Goal: Information Seeking & Learning: Compare options

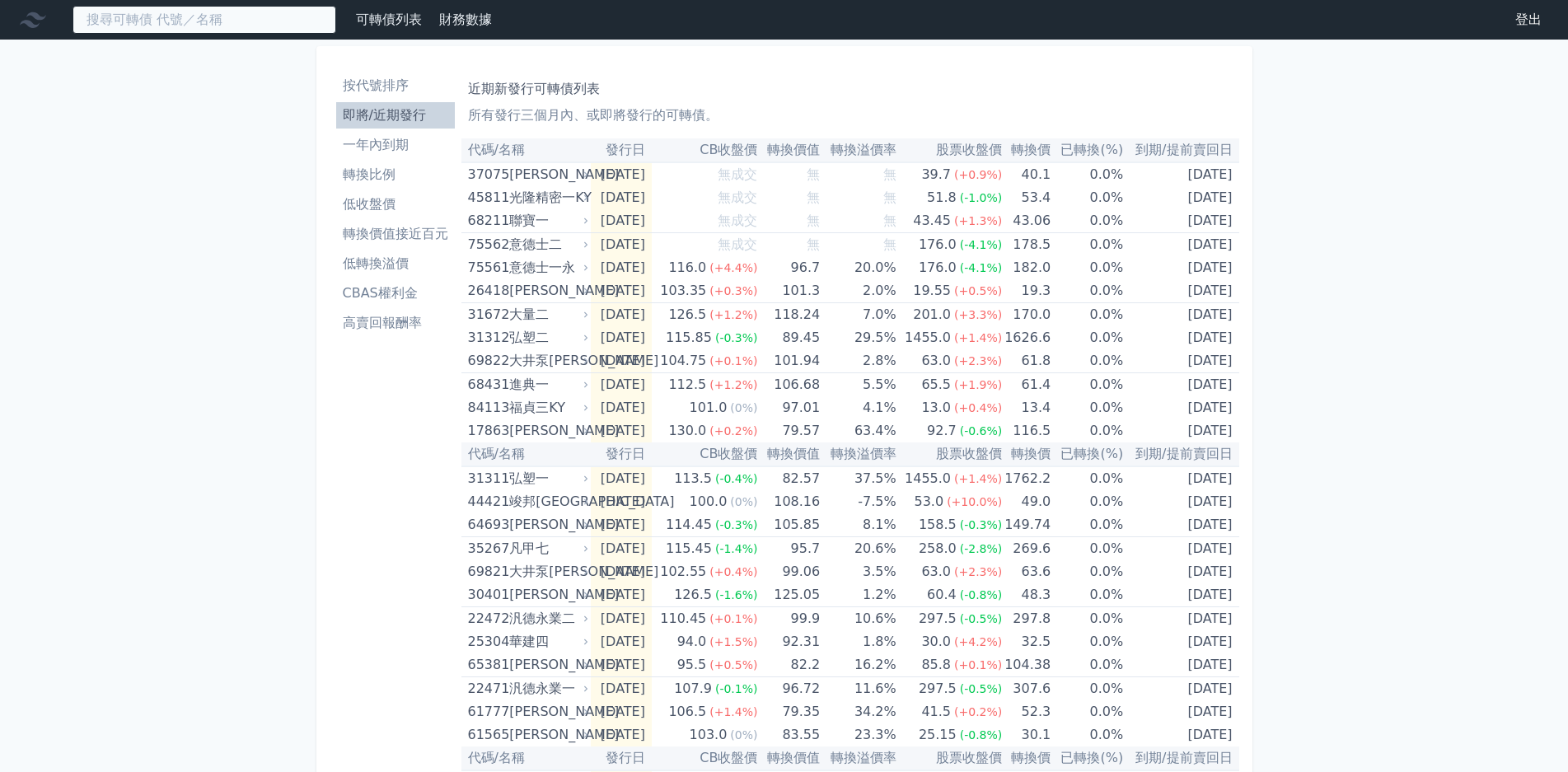
click at [195, 24] on input at bounding box center [204, 19] width 264 height 28
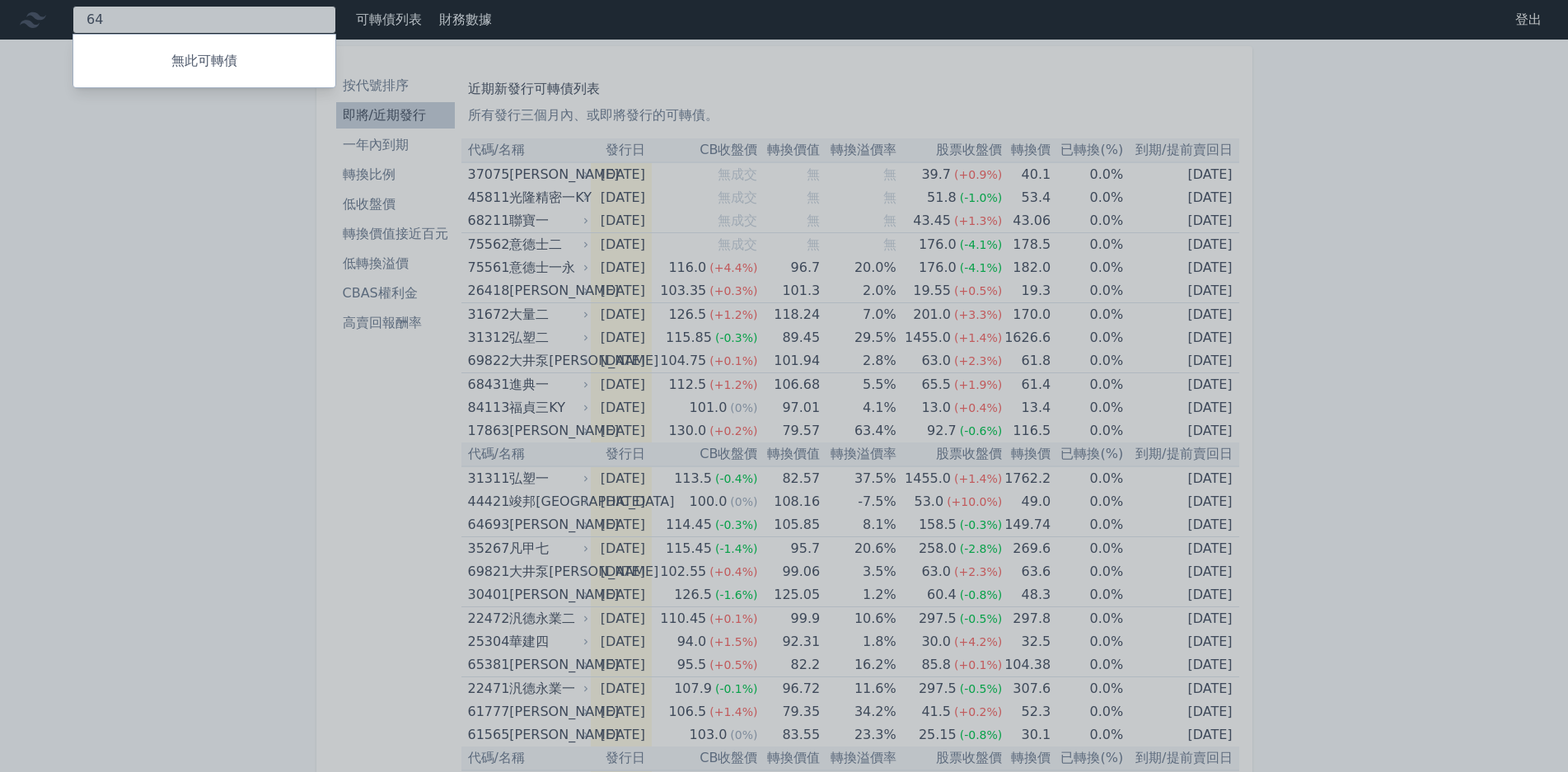
type input "6"
type input "4438"
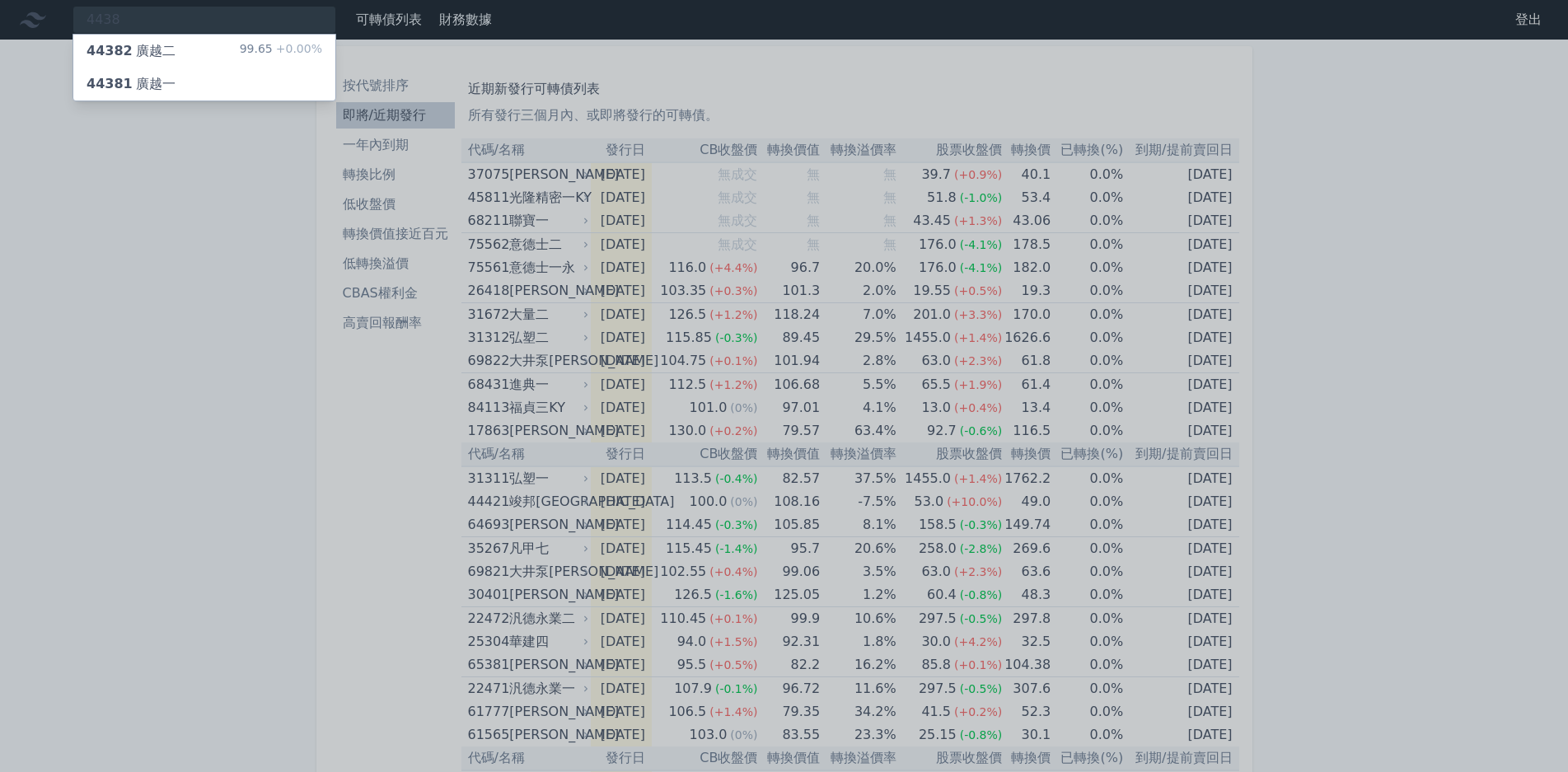
click at [282, 53] on span "+0.00%" at bounding box center [297, 49] width 50 height 14
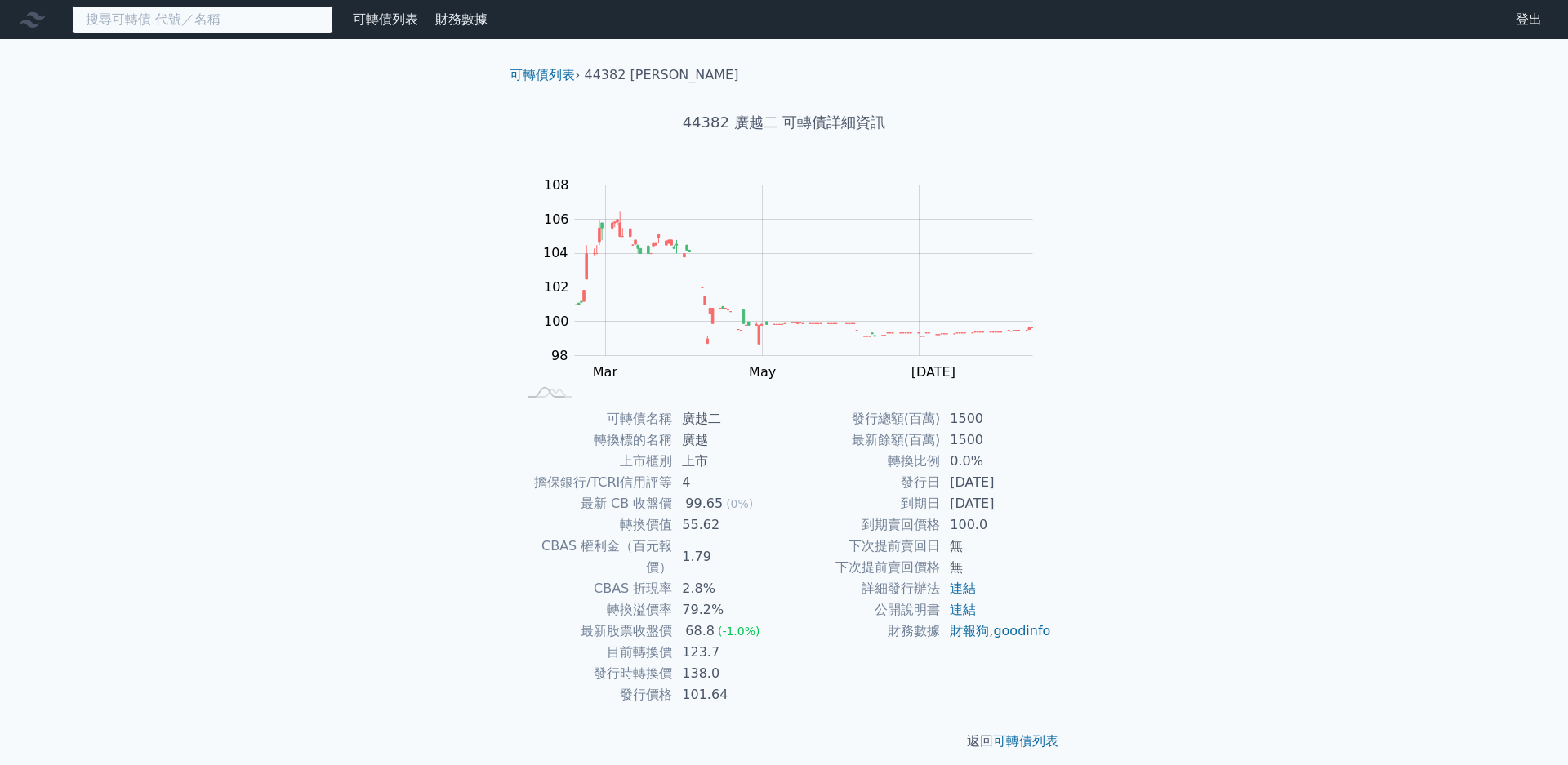
click at [267, 31] on input at bounding box center [202, 19] width 262 height 28
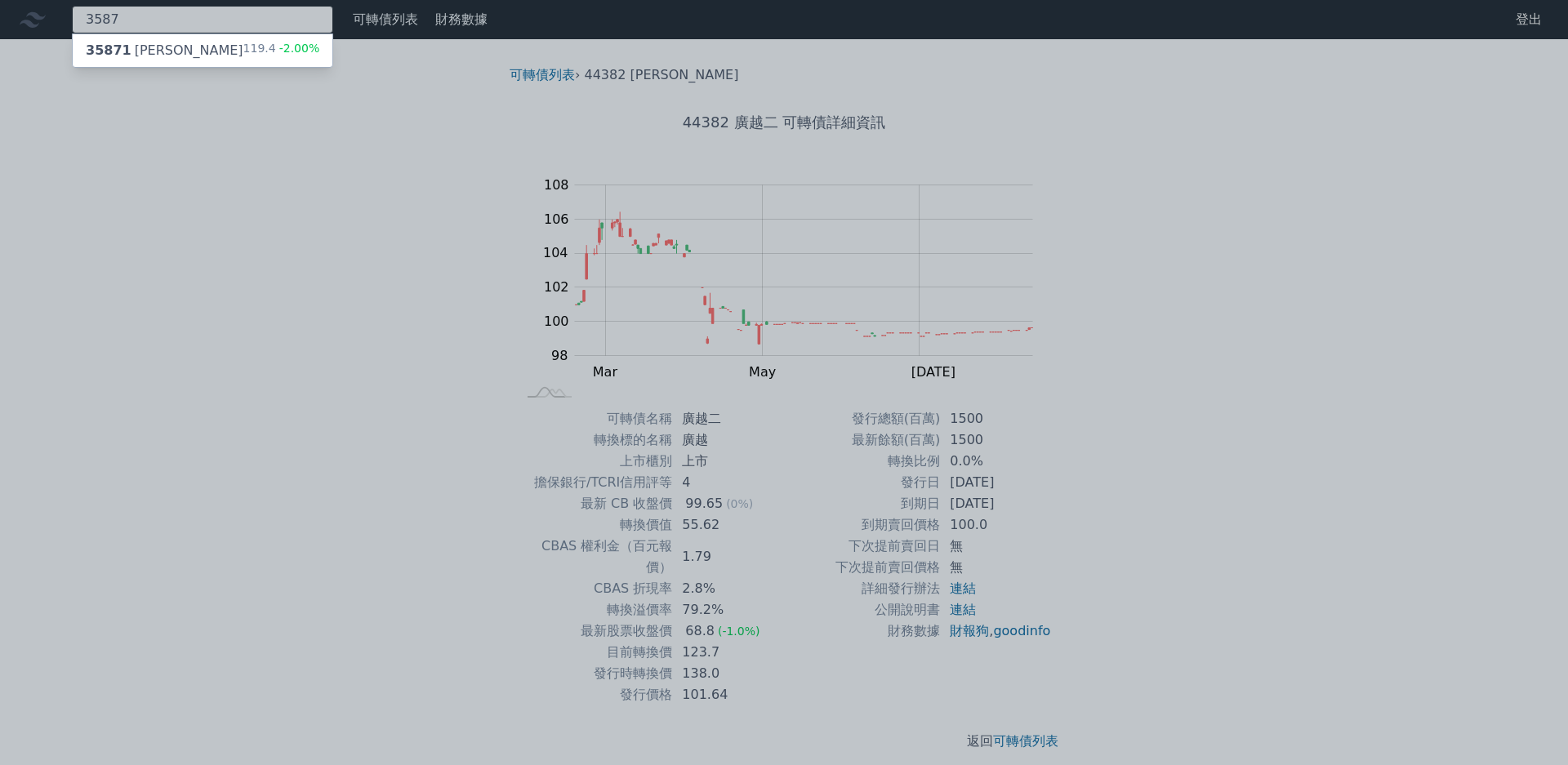
type input "3587"
click at [289, 50] on span "-2.00%" at bounding box center [299, 48] width 44 height 14
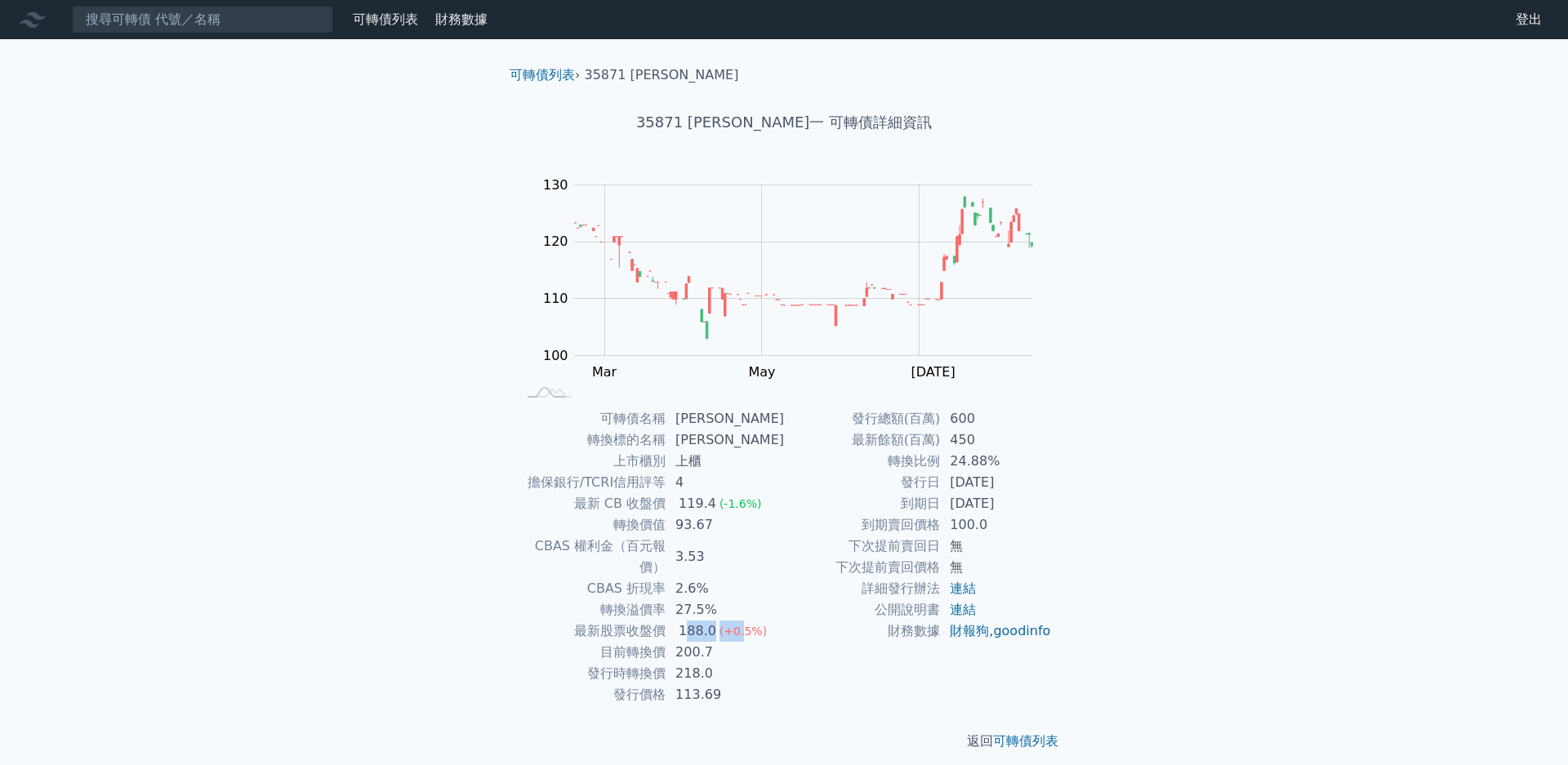
drag, startPoint x: 690, startPoint y: 610, endPoint x: 763, endPoint y: 610, distance: 73.0
click at [759, 621] on td "188.0 (+0.5%)" at bounding box center [725, 632] width 119 height 21
click at [761, 625] on span "(+0.5%)" at bounding box center [743, 632] width 47 height 14
drag, startPoint x: 703, startPoint y: 612, endPoint x: 718, endPoint y: 611, distance: 15.0
click at [718, 621] on td "188.0 (+0.5%)" at bounding box center [725, 632] width 119 height 21
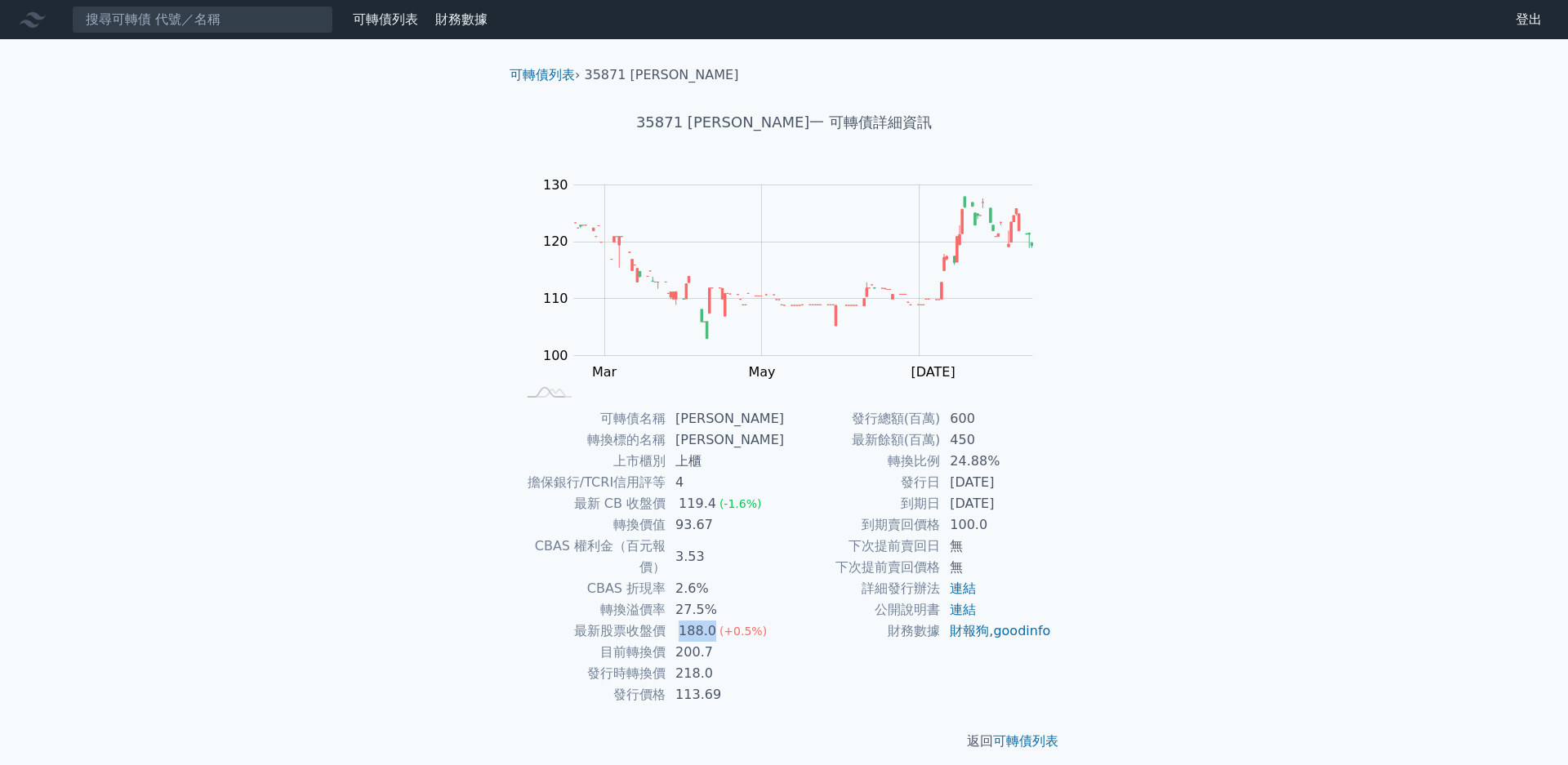
click at [718, 621] on div "188.0" at bounding box center [698, 632] width 44 height 21
drag, startPoint x: 675, startPoint y: 629, endPoint x: 740, endPoint y: 631, distance: 65.0
click at [726, 641] on td "200.7" at bounding box center [725, 652] width 119 height 21
click at [742, 641] on td "200.7" at bounding box center [725, 652] width 119 height 21
click at [326, 14] on input at bounding box center [202, 19] width 262 height 28
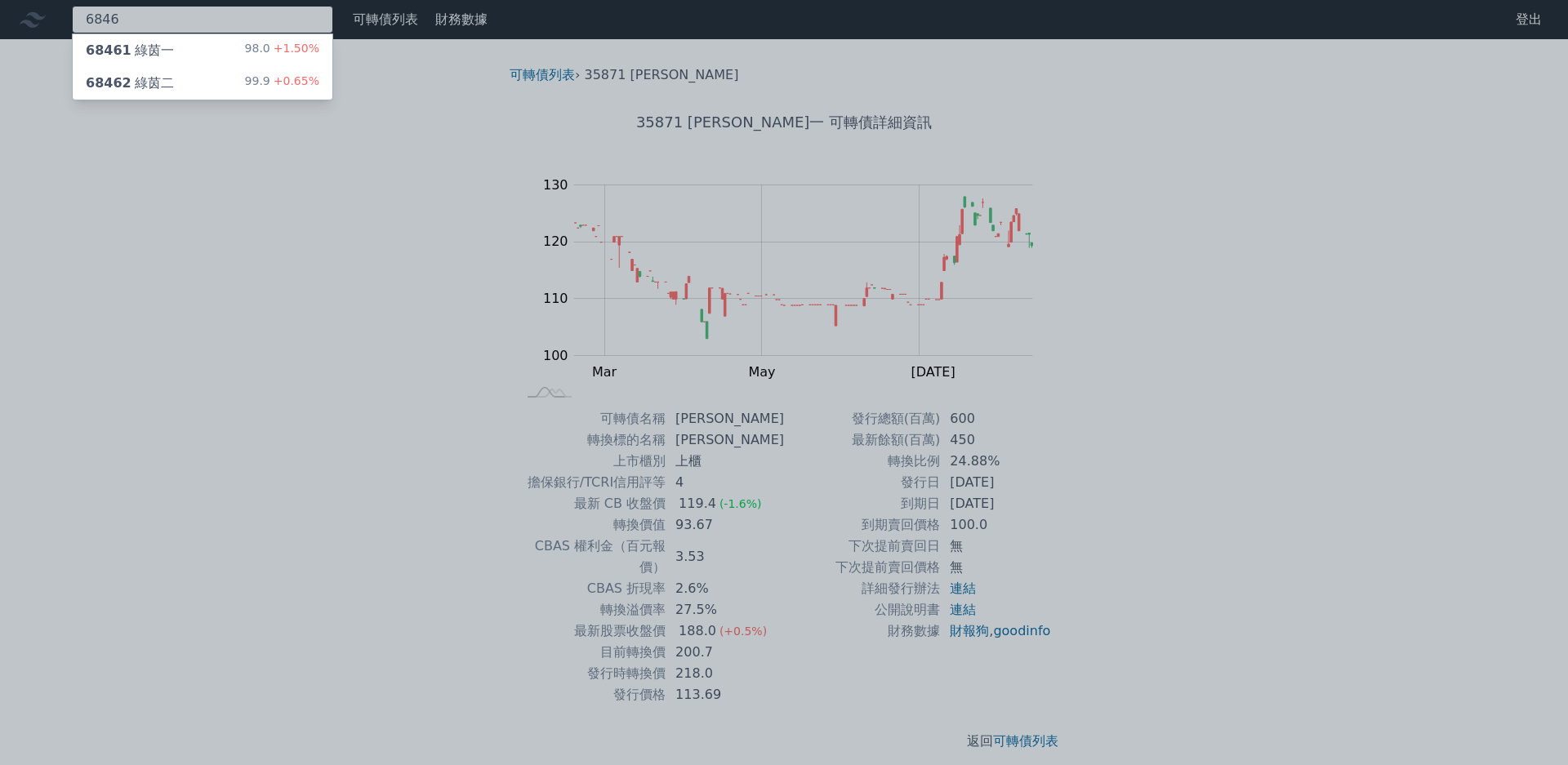
type input "6846"
click at [310, 79] on span "+0.65%" at bounding box center [295, 81] width 49 height 14
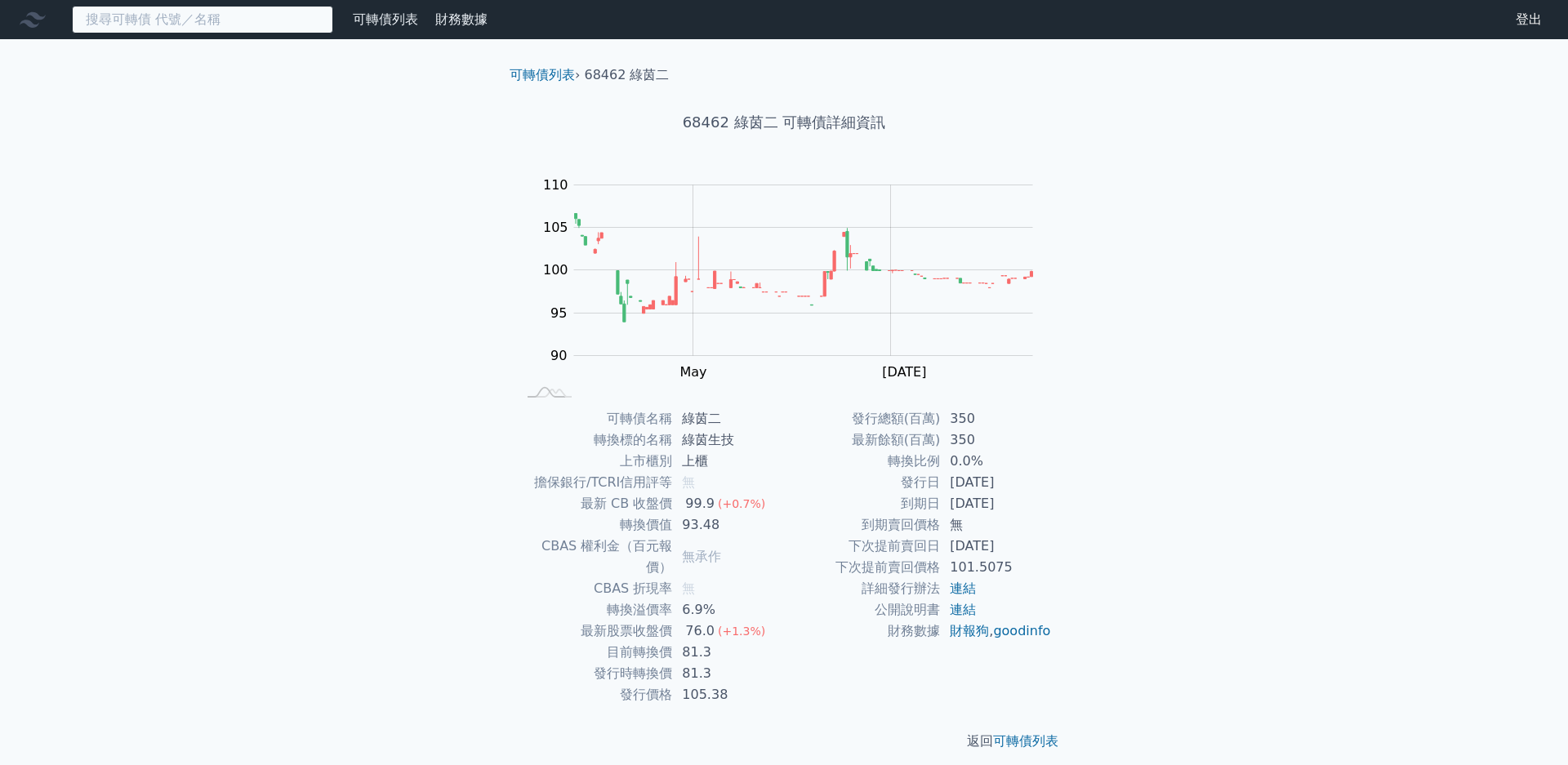
click at [231, 27] on input at bounding box center [202, 19] width 262 height 28
paste input "全家餐飲"
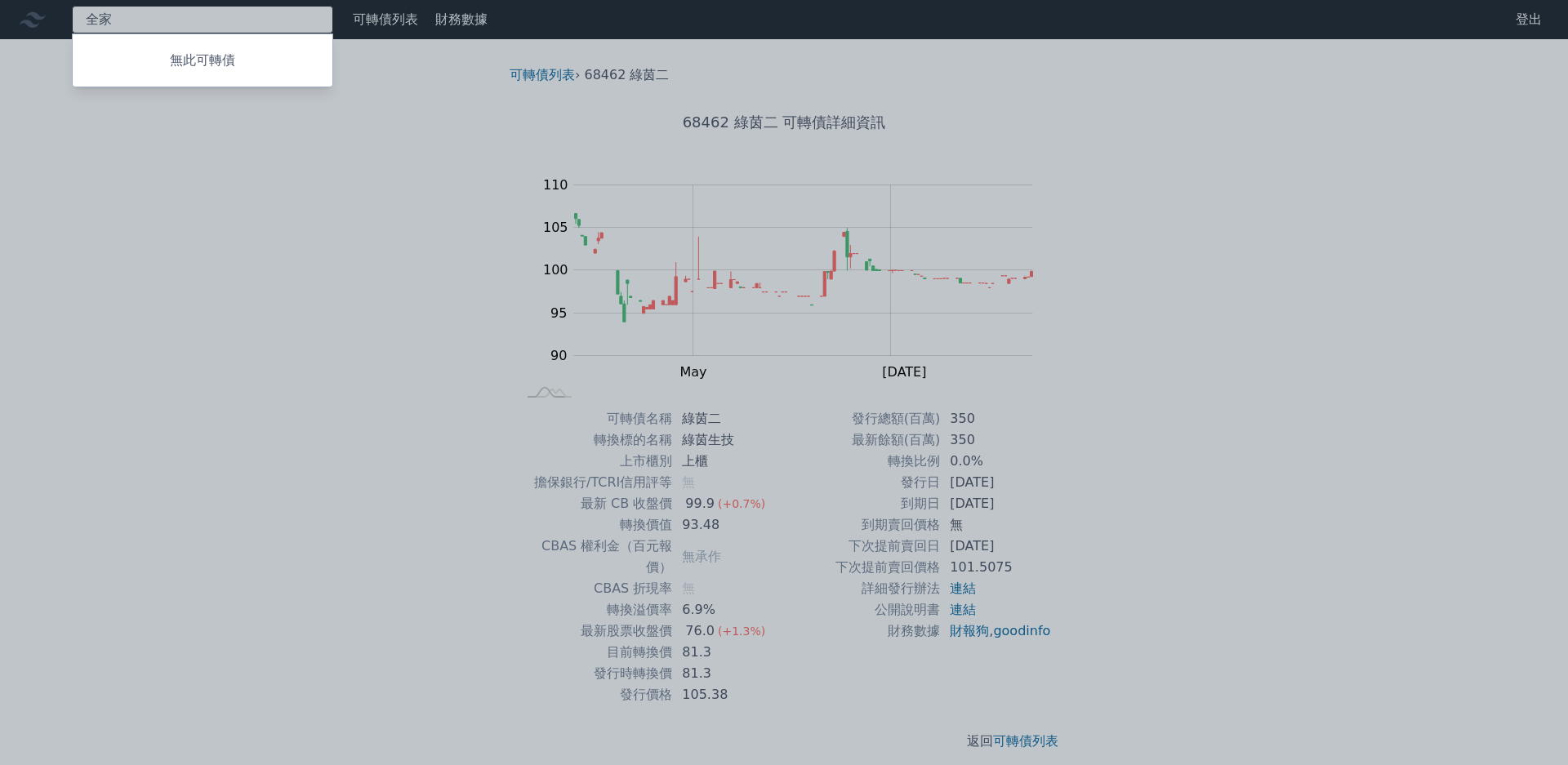
type input "全"
type input "7"
type input "529"
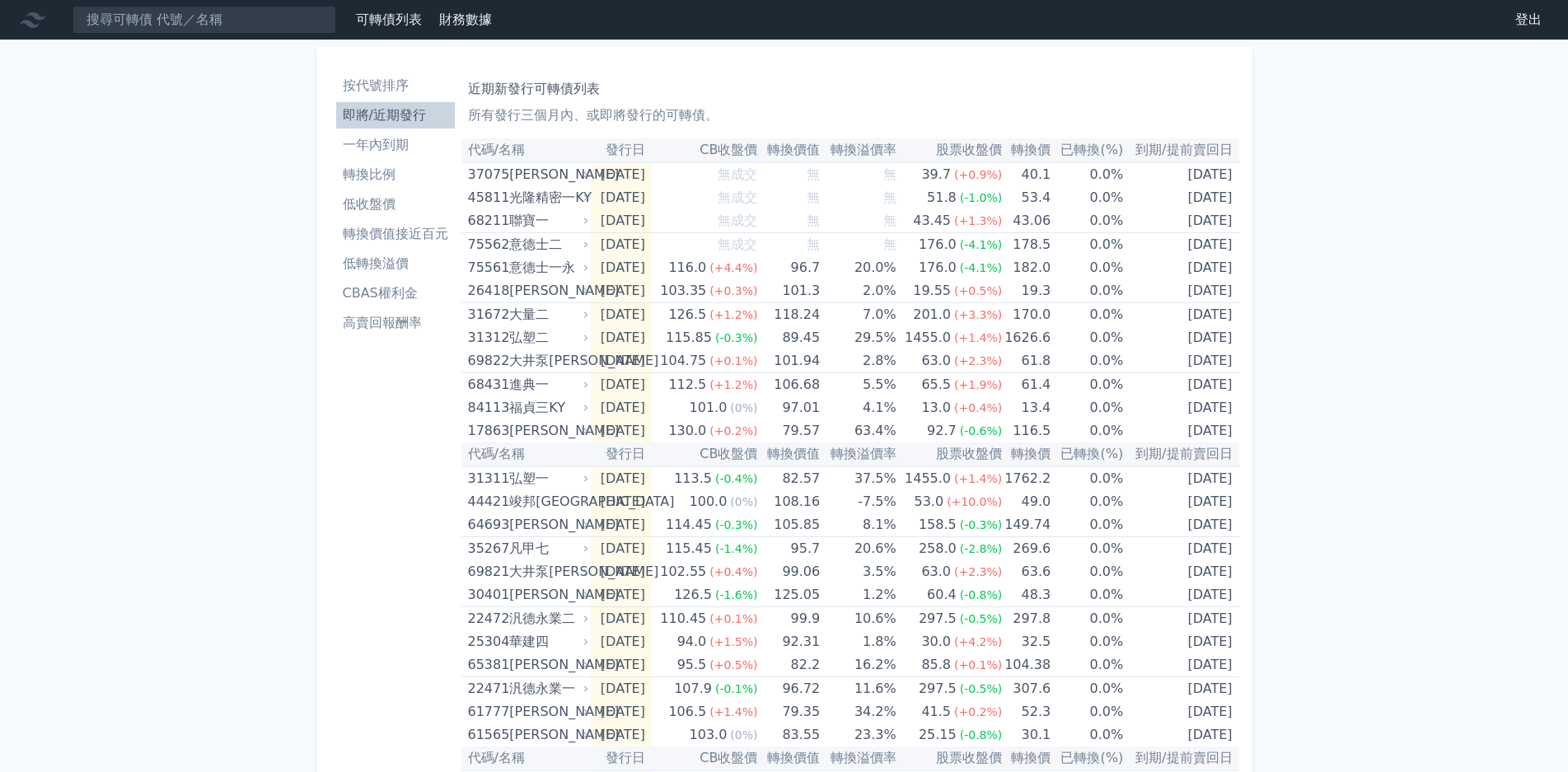
click at [425, 251] on link "低轉換溢價" at bounding box center [396, 263] width 119 height 26
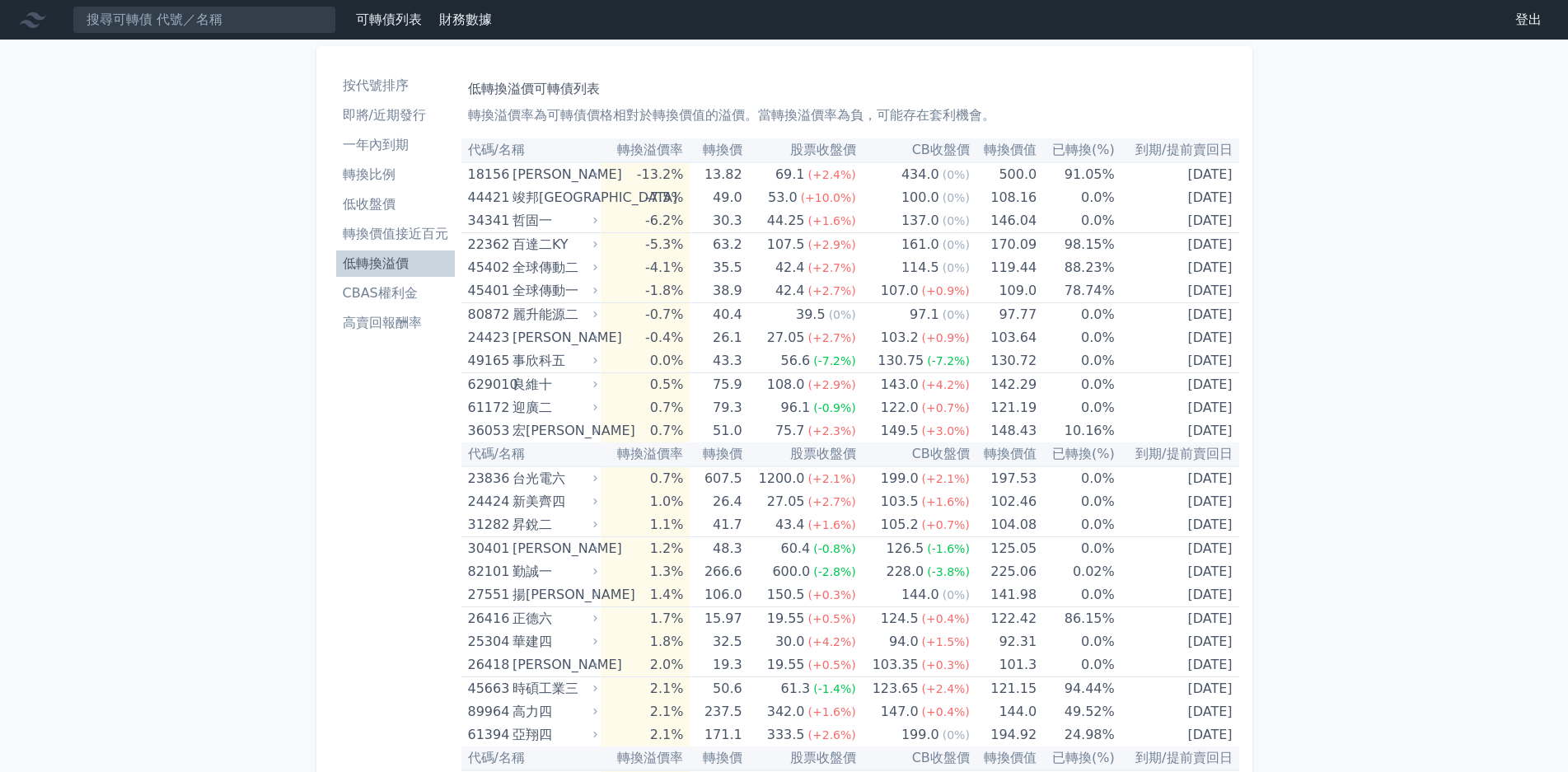
scroll to position [988, 0]
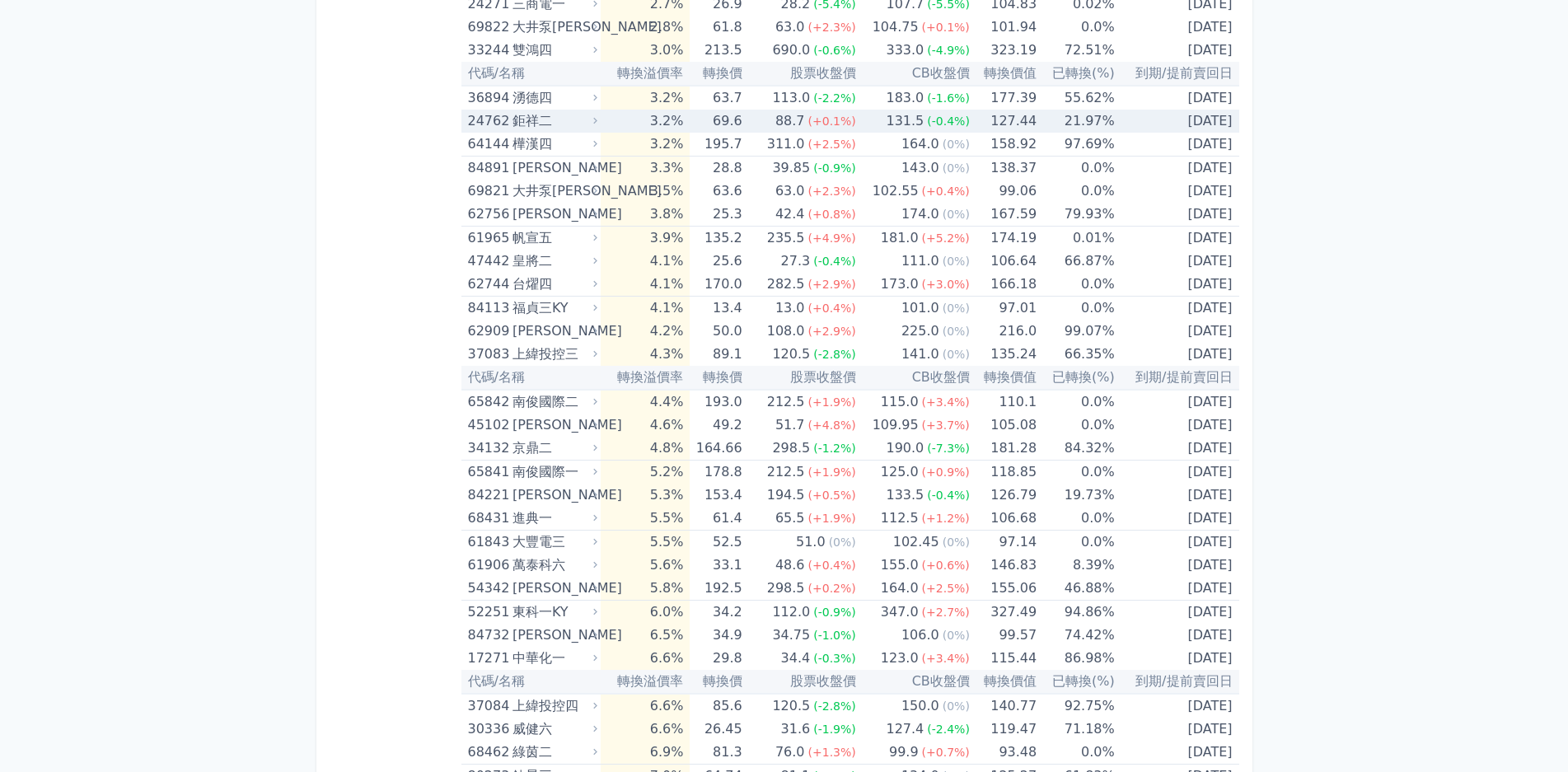
click at [636, 124] on td "3.2%" at bounding box center [644, 121] width 89 height 23
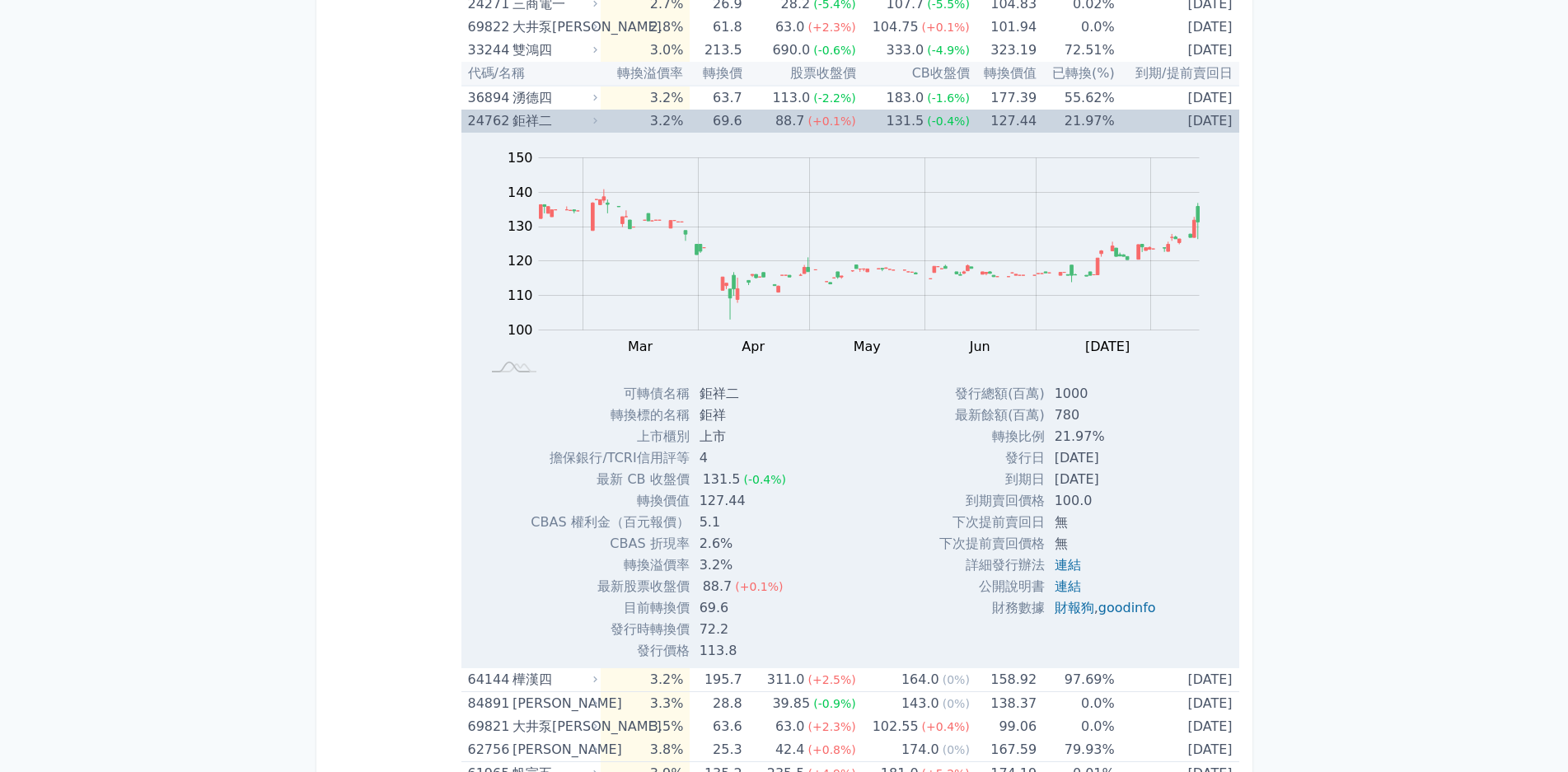
click at [576, 119] on div "鉅祥二" at bounding box center [554, 121] width 82 height 23
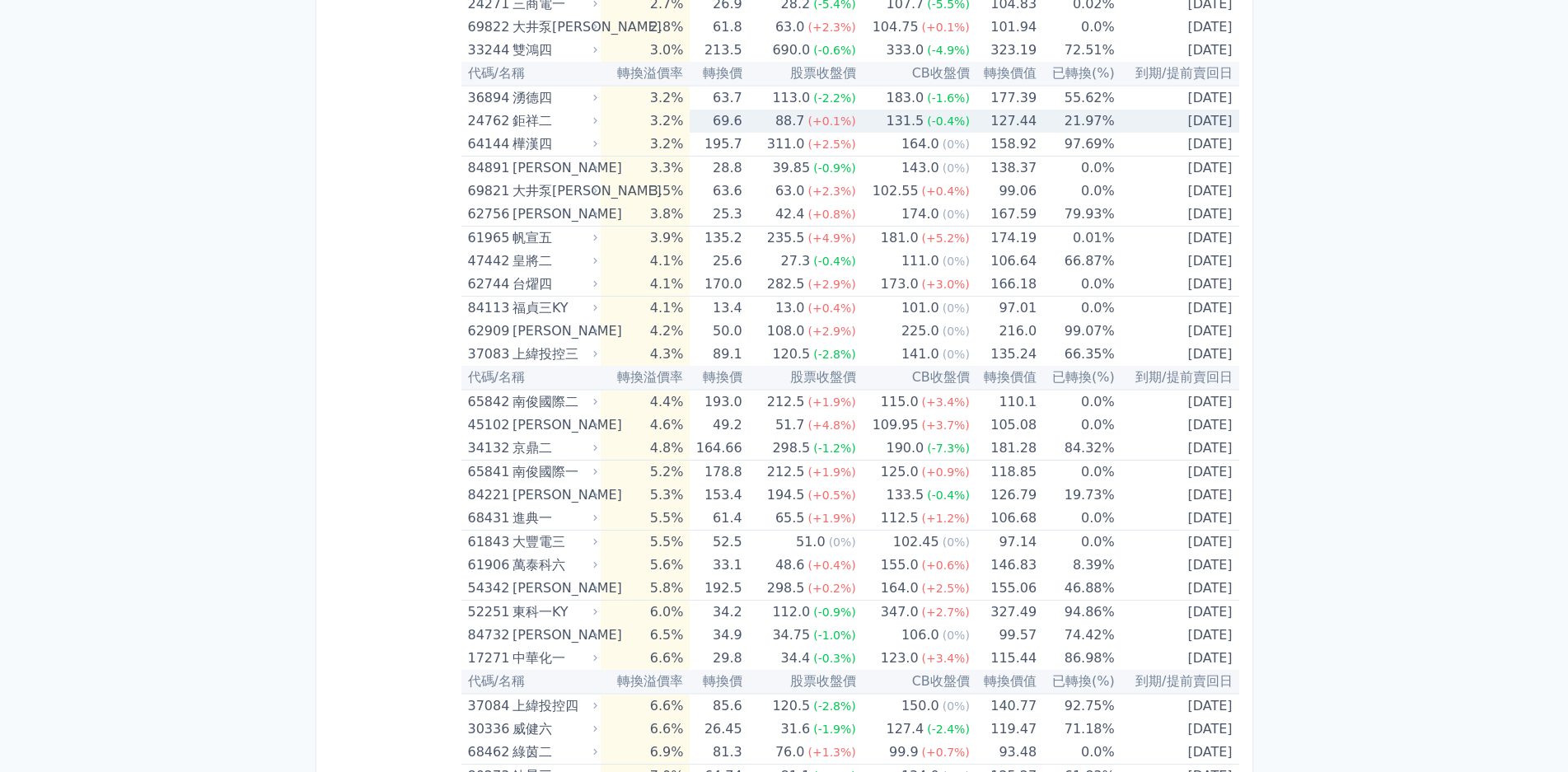
click at [576, 119] on div "鉅祥二" at bounding box center [554, 121] width 82 height 23
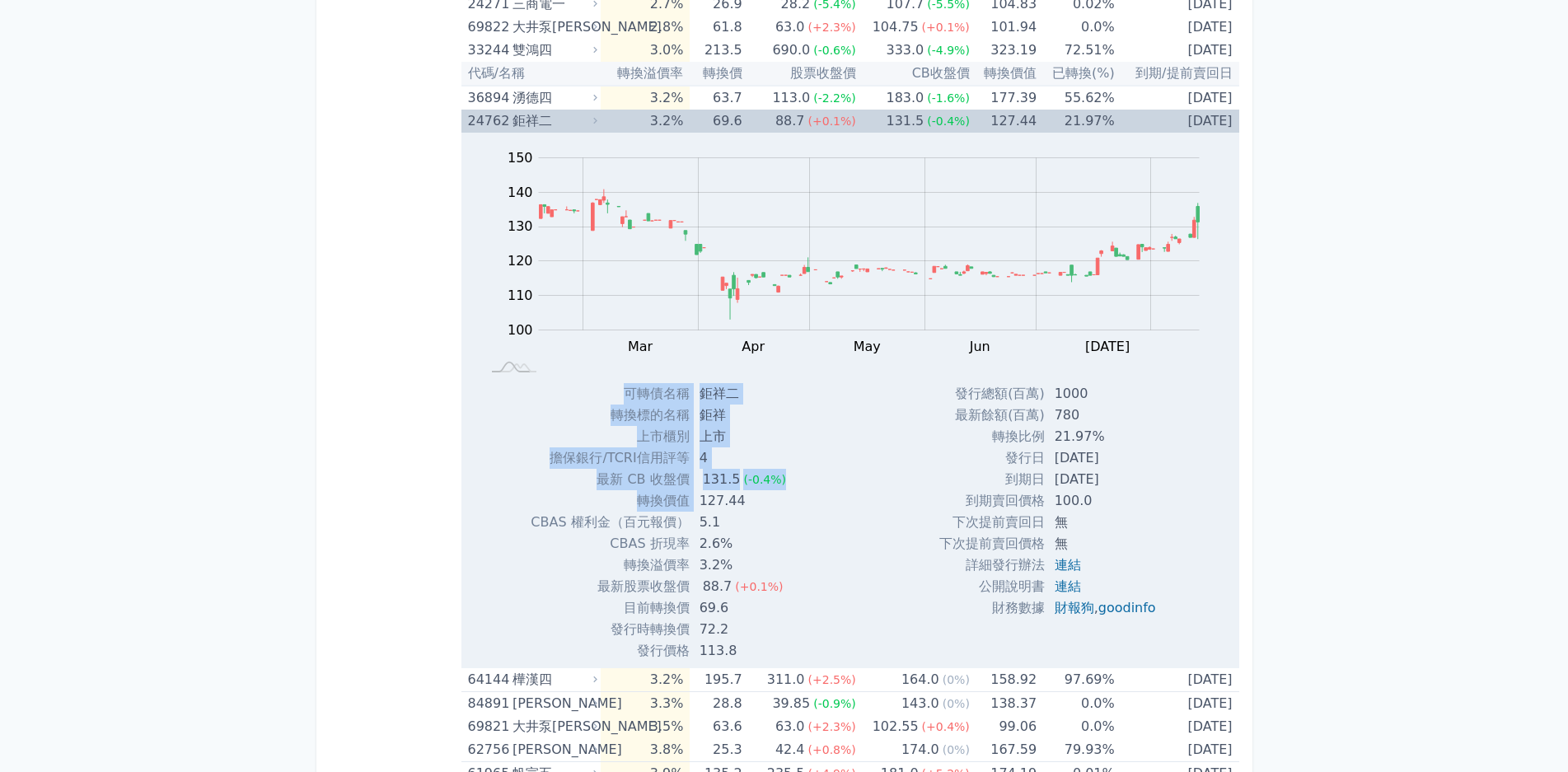
drag, startPoint x: 695, startPoint y: 500, endPoint x: 804, endPoint y: 515, distance: 110.0
click at [804, 515] on div "可轉債名稱 鉅祥二 轉換標的名稱 鉅祥 上市櫃別 上市 擔保銀行/TCRI信用評等 4 最新 CB 收盤價 131.5 (-0.4%) 轉換價值 127.44" at bounding box center [665, 522] width 308 height 279
click at [820, 547] on div "Zoom Out 100 80 90 100 110 120 130 140 150 160 L Feb Mar Apr May Jun [DATE] Aug…" at bounding box center [850, 397] width 778 height 529
click at [804, 533] on div "可轉債名稱 鉅祥二 轉換標的名稱 鉅祥 上市櫃別 上市 擔保銀行/TCRI信用評等 4 最新 CB 收盤價 131.5 (-0.4%) 轉換價值 127.44" at bounding box center [665, 522] width 308 height 279
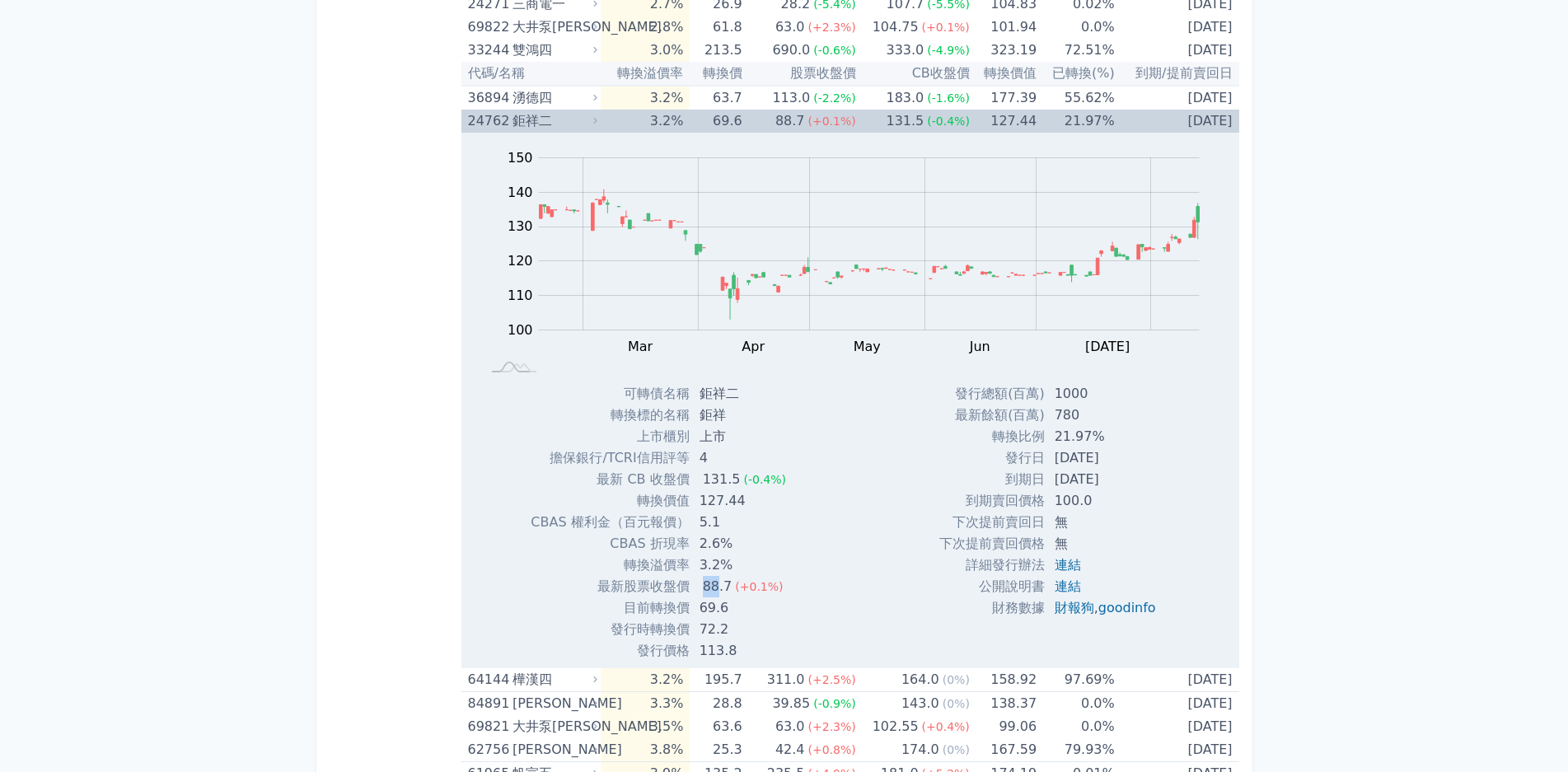
drag, startPoint x: 692, startPoint y: 589, endPoint x: 719, endPoint y: 589, distance: 27.0
click at [719, 589] on td "88.7 (+0.1%)" at bounding box center [745, 587] width 109 height 21
drag, startPoint x: 698, startPoint y: 504, endPoint x: 754, endPoint y: 505, distance: 56.0
click at [754, 505] on td "127.44" at bounding box center [745, 501] width 109 height 21
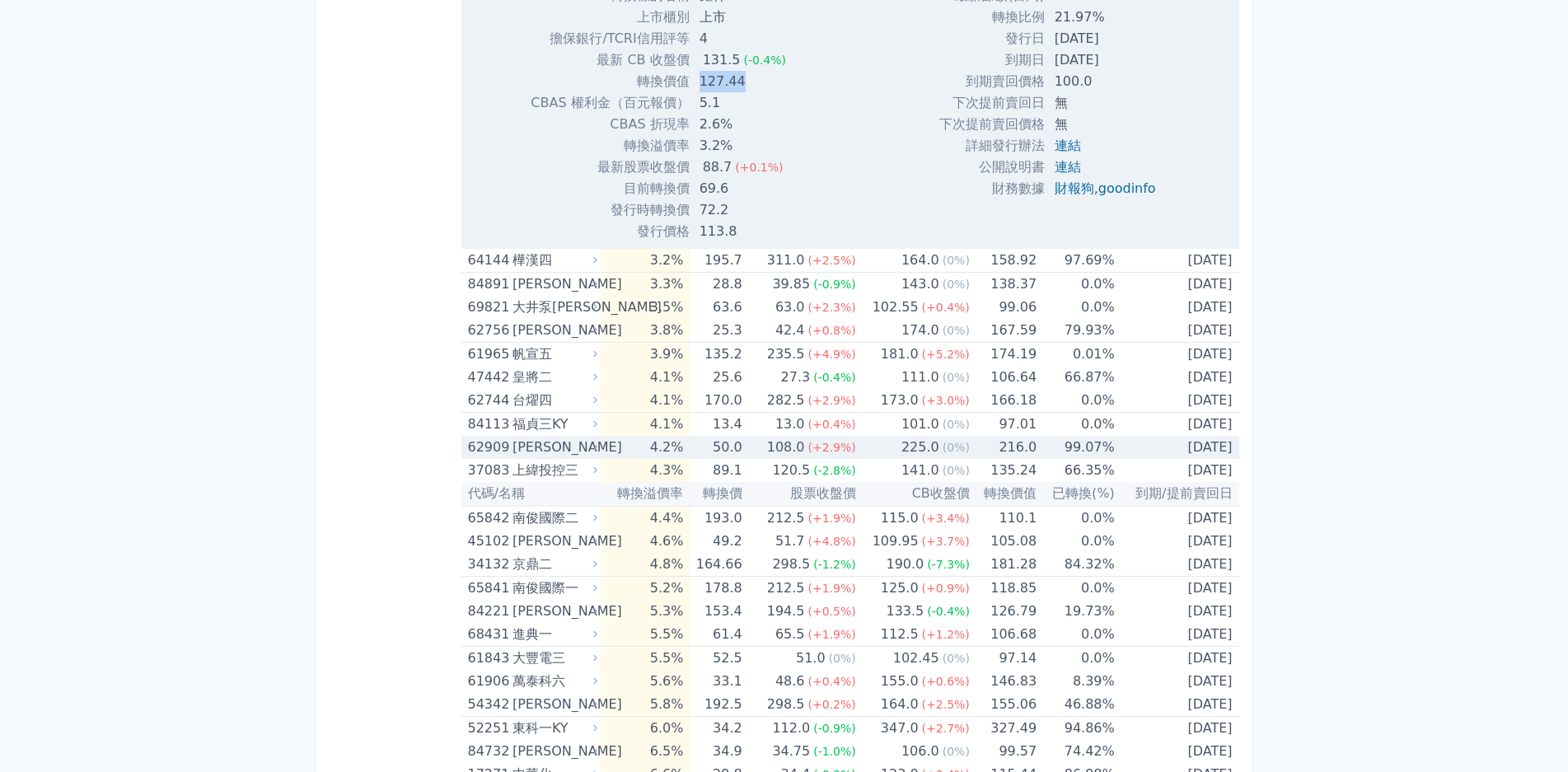
scroll to position [1484, 0]
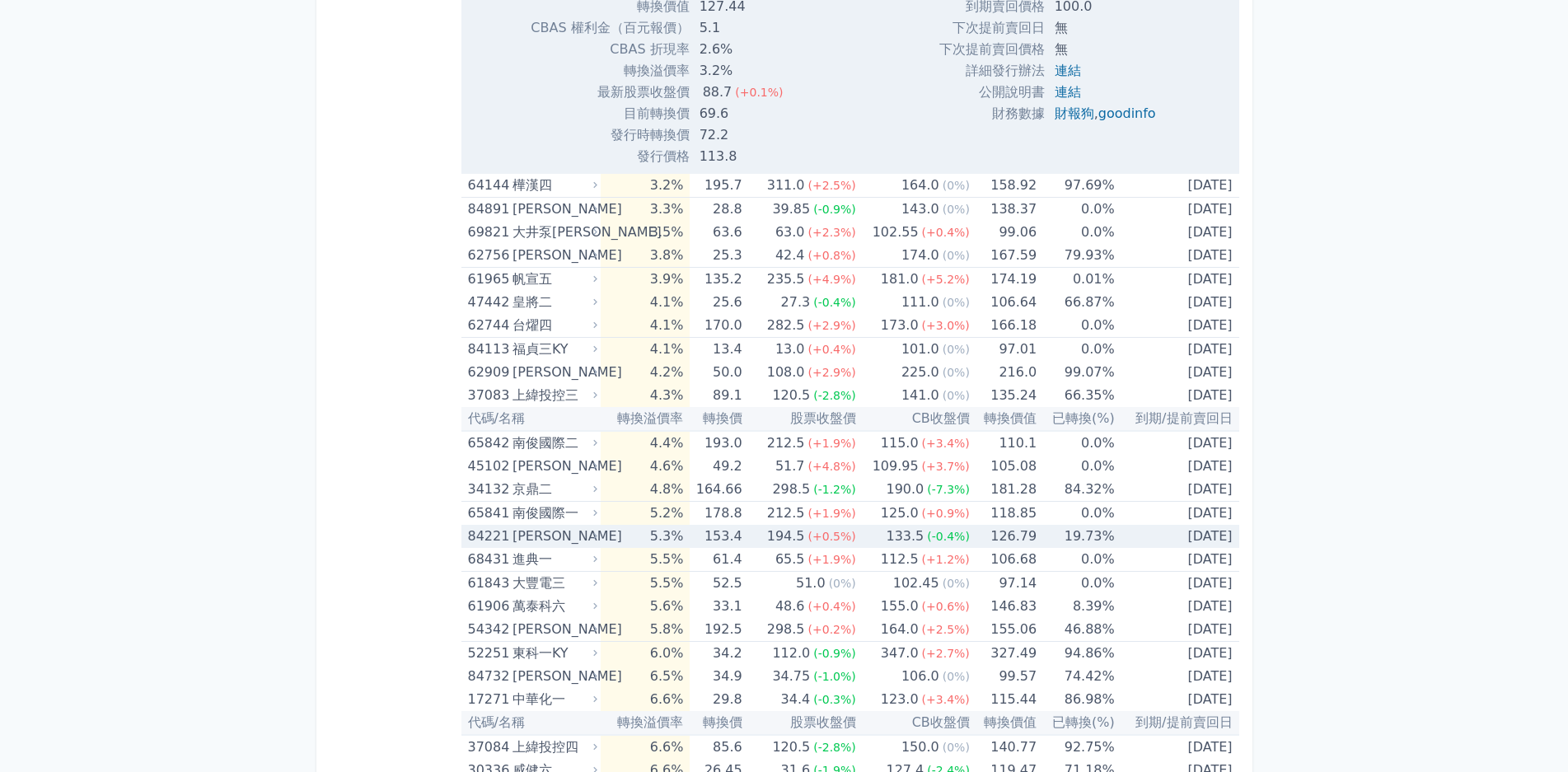
click at [628, 535] on td "5.3%" at bounding box center [644, 537] width 89 height 23
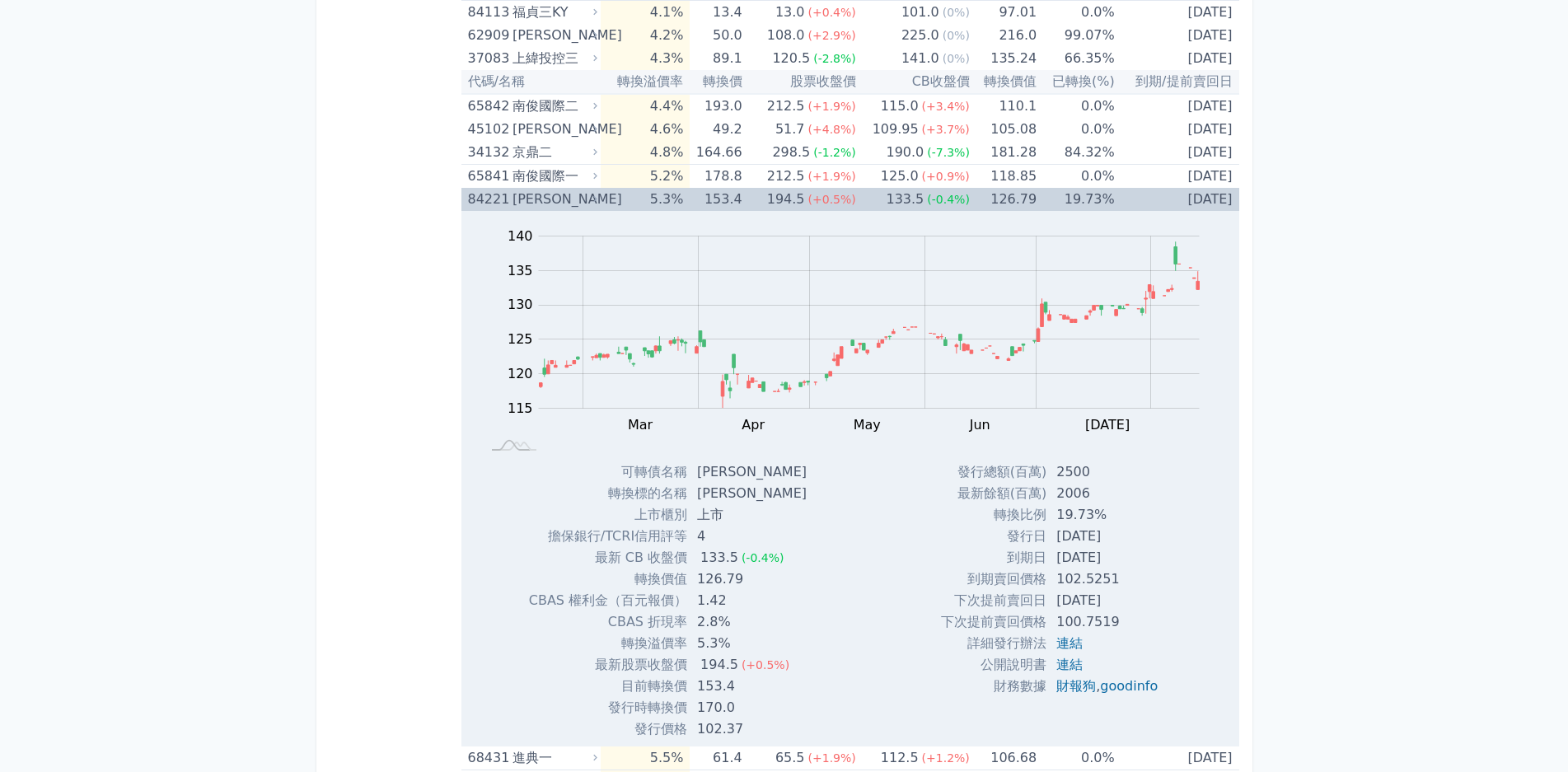
scroll to position [1895, 0]
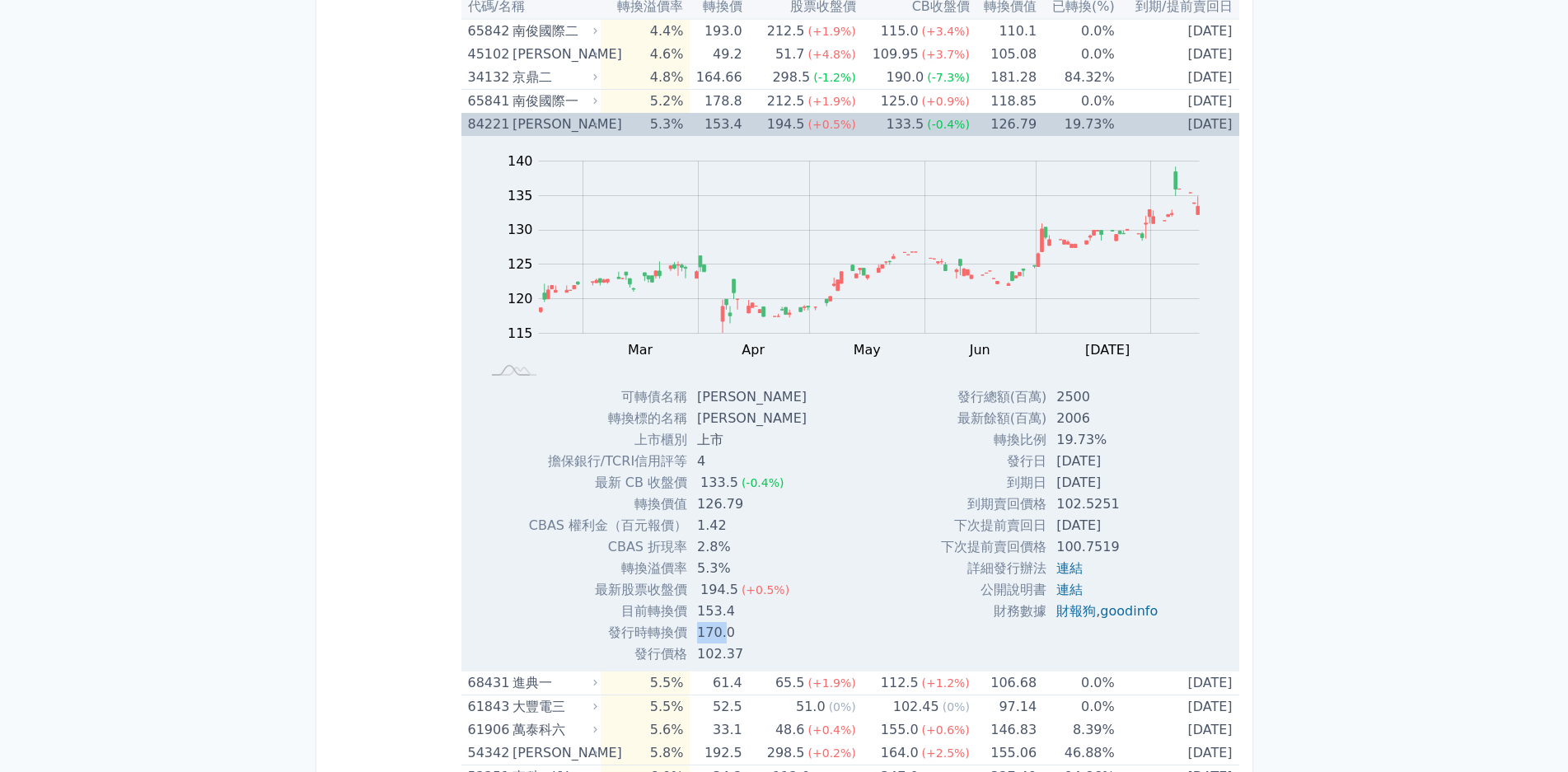
drag, startPoint x: 714, startPoint y: 630, endPoint x: 748, endPoint y: 630, distance: 34.0
click at [748, 630] on td "170.0" at bounding box center [753, 633] width 133 height 21
click at [762, 630] on td "170.0" at bounding box center [753, 633] width 133 height 21
drag, startPoint x: 694, startPoint y: 397, endPoint x: 746, endPoint y: 398, distance: 52.0
click at [746, 398] on td "[PERSON_NAME]" at bounding box center [753, 397] width 133 height 21
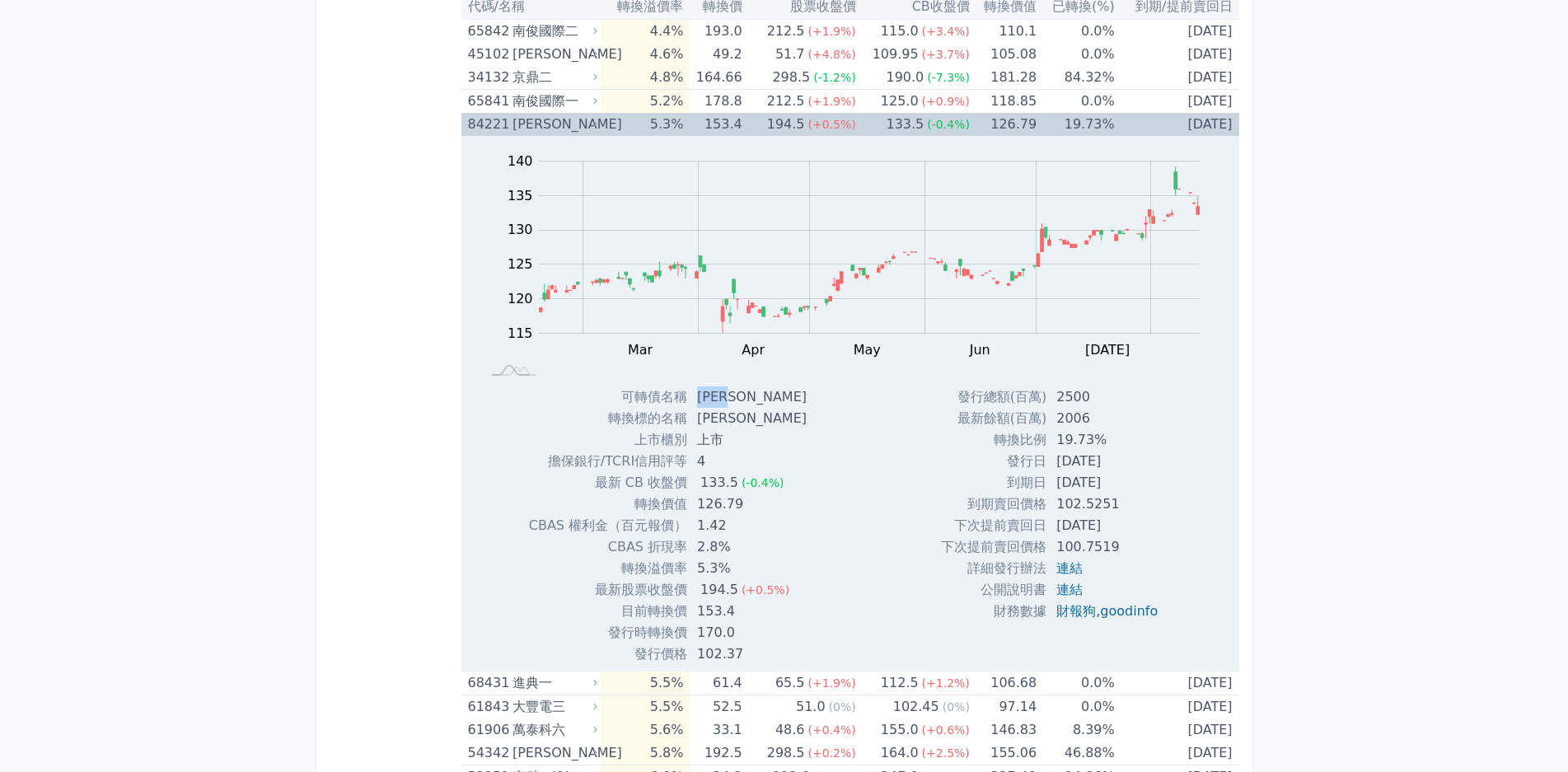
click at [727, 399] on td "[PERSON_NAME]" at bounding box center [753, 397] width 133 height 21
drag, startPoint x: 699, startPoint y: 397, endPoint x: 744, endPoint y: 399, distance: 45.0
click at [744, 399] on td "[PERSON_NAME]" at bounding box center [753, 397] width 133 height 21
copy td "[PERSON_NAME]"
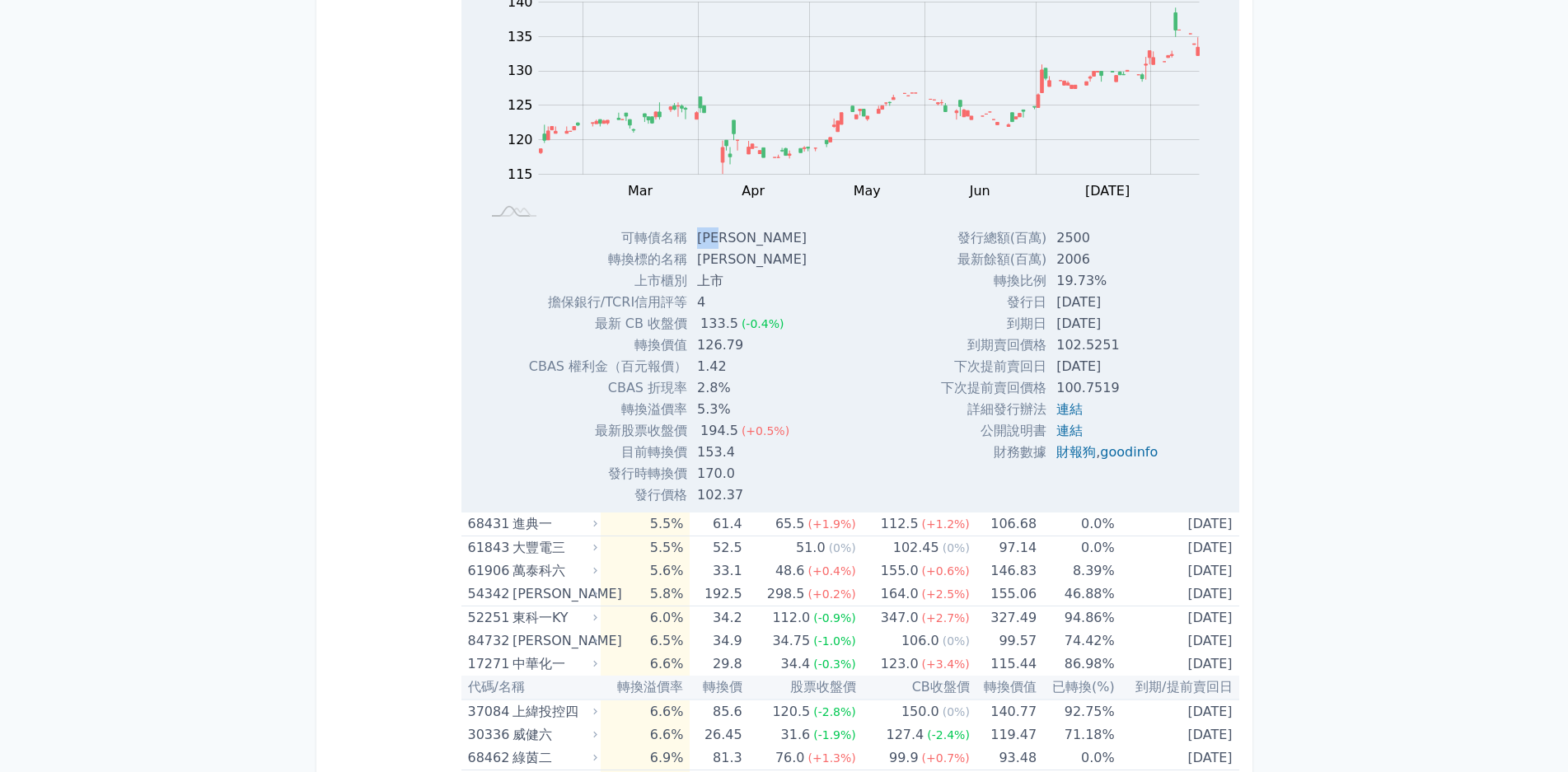
scroll to position [2142, 0]
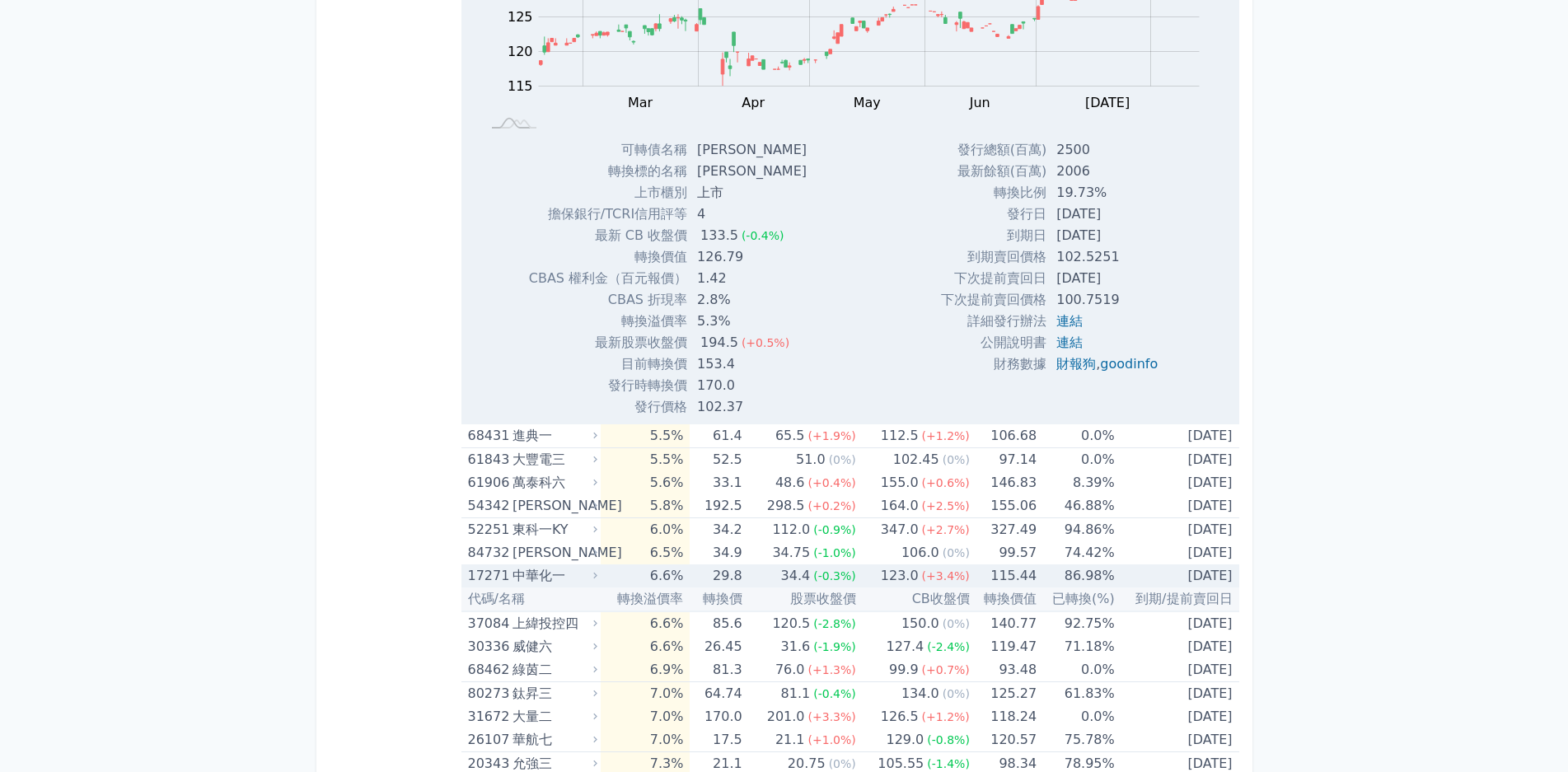
click at [574, 584] on div "中華化一" at bounding box center [554, 576] width 82 height 23
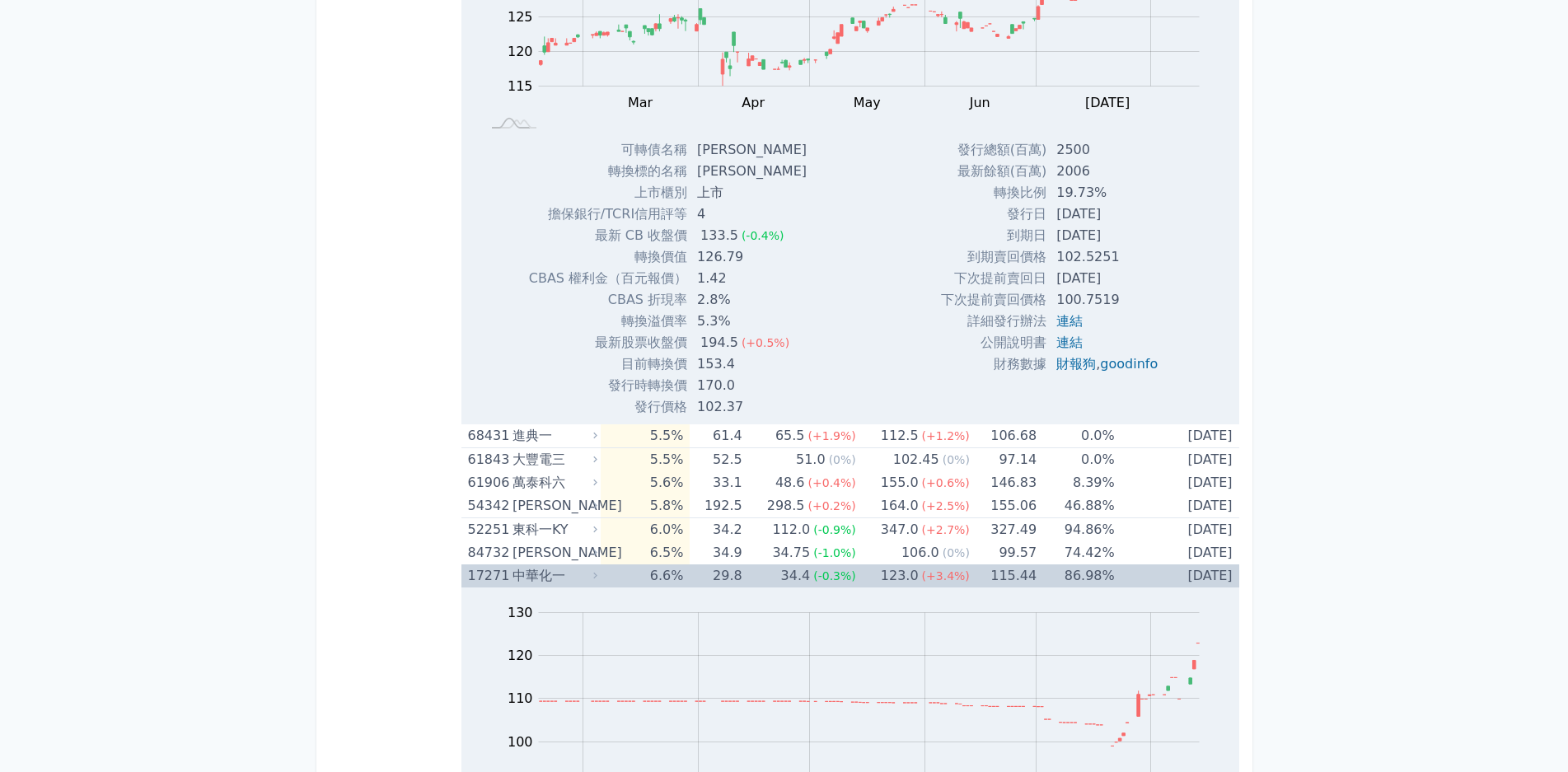
scroll to position [2637, 0]
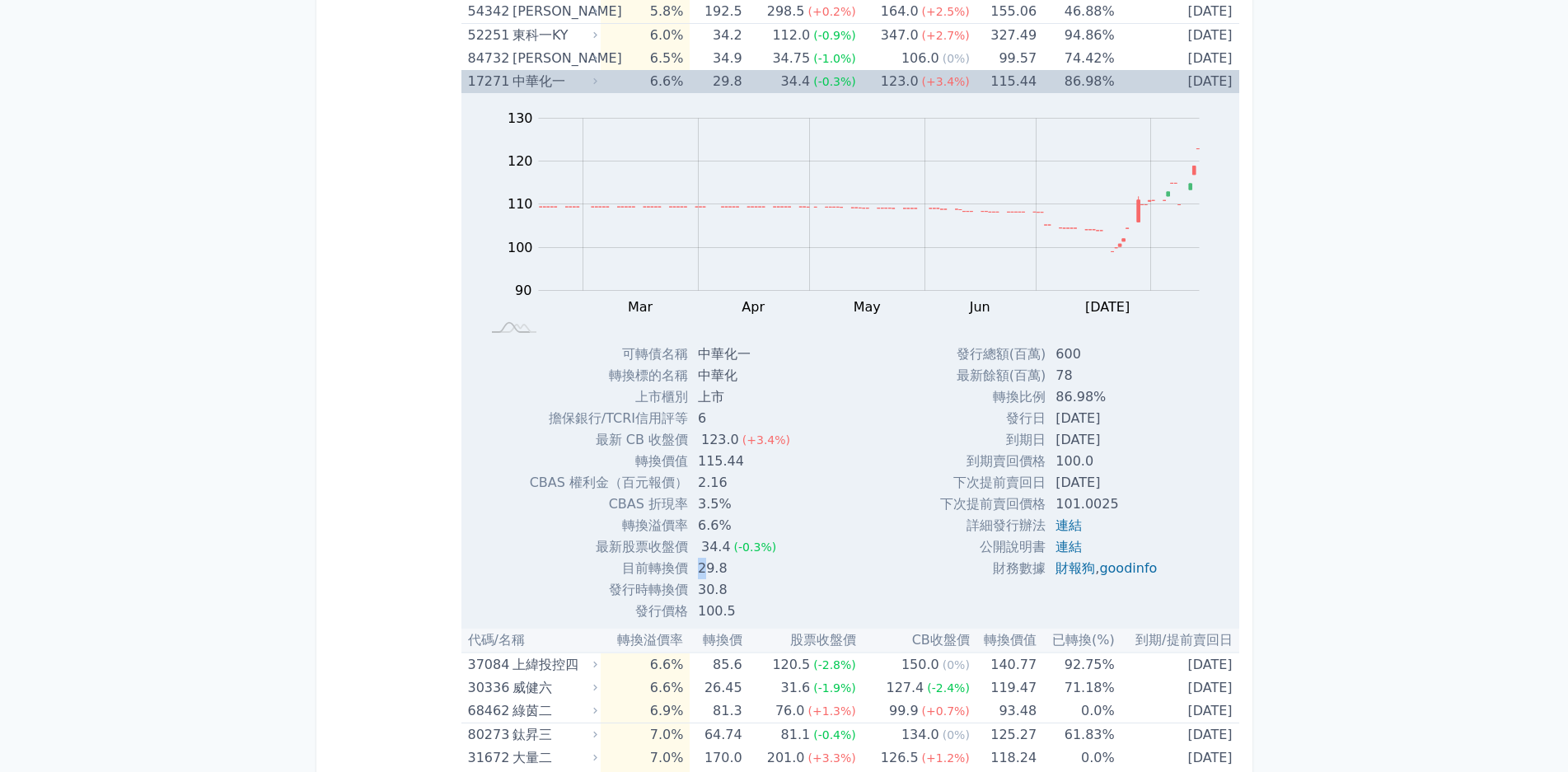
click at [713, 573] on td "29.8" at bounding box center [746, 568] width 115 height 21
click at [721, 573] on td "29.8" at bounding box center [746, 568] width 115 height 21
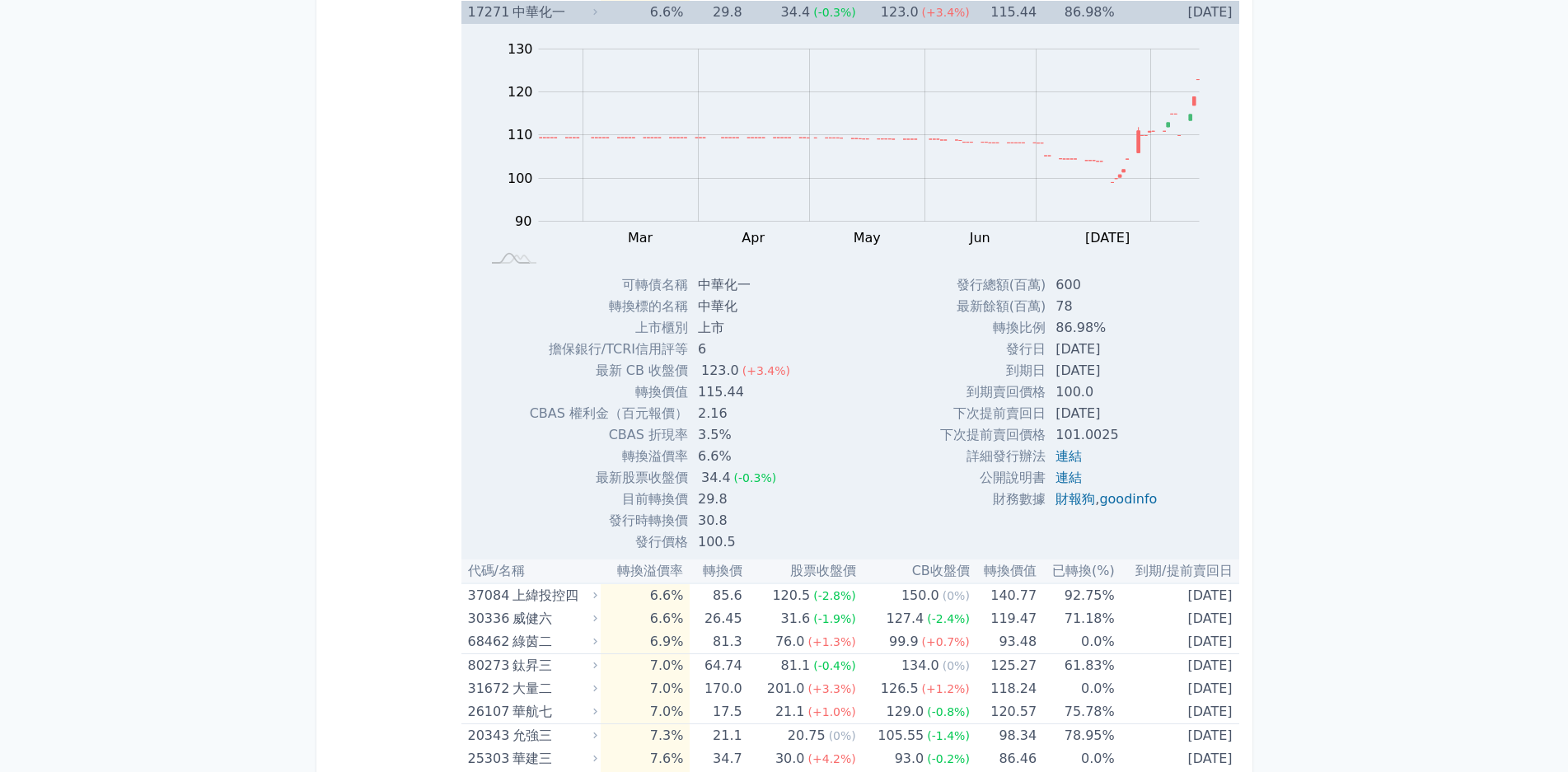
scroll to position [2884, 0]
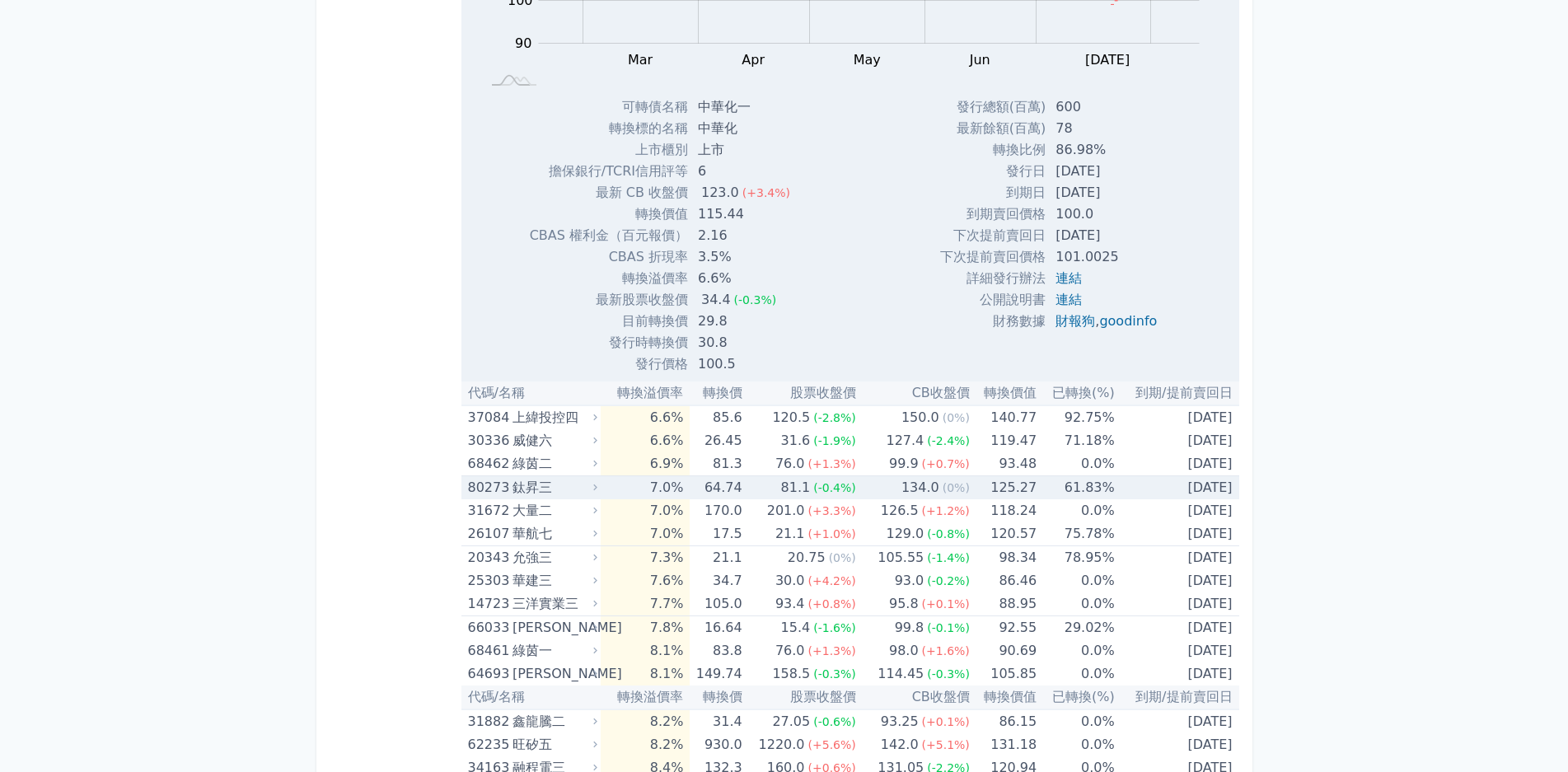
click at [600, 482] on icon at bounding box center [594, 487] width 11 height 11
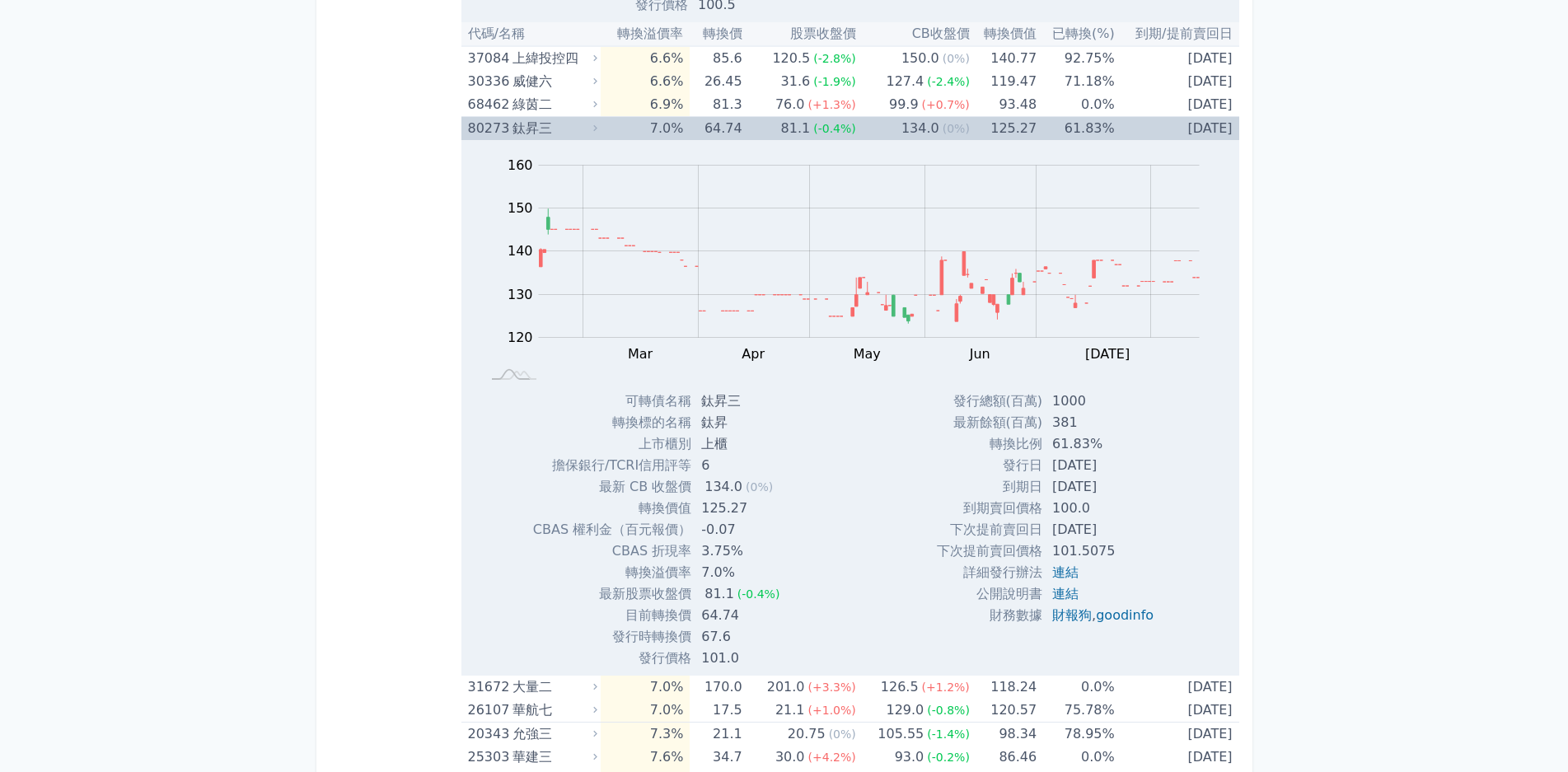
scroll to position [3214, 0]
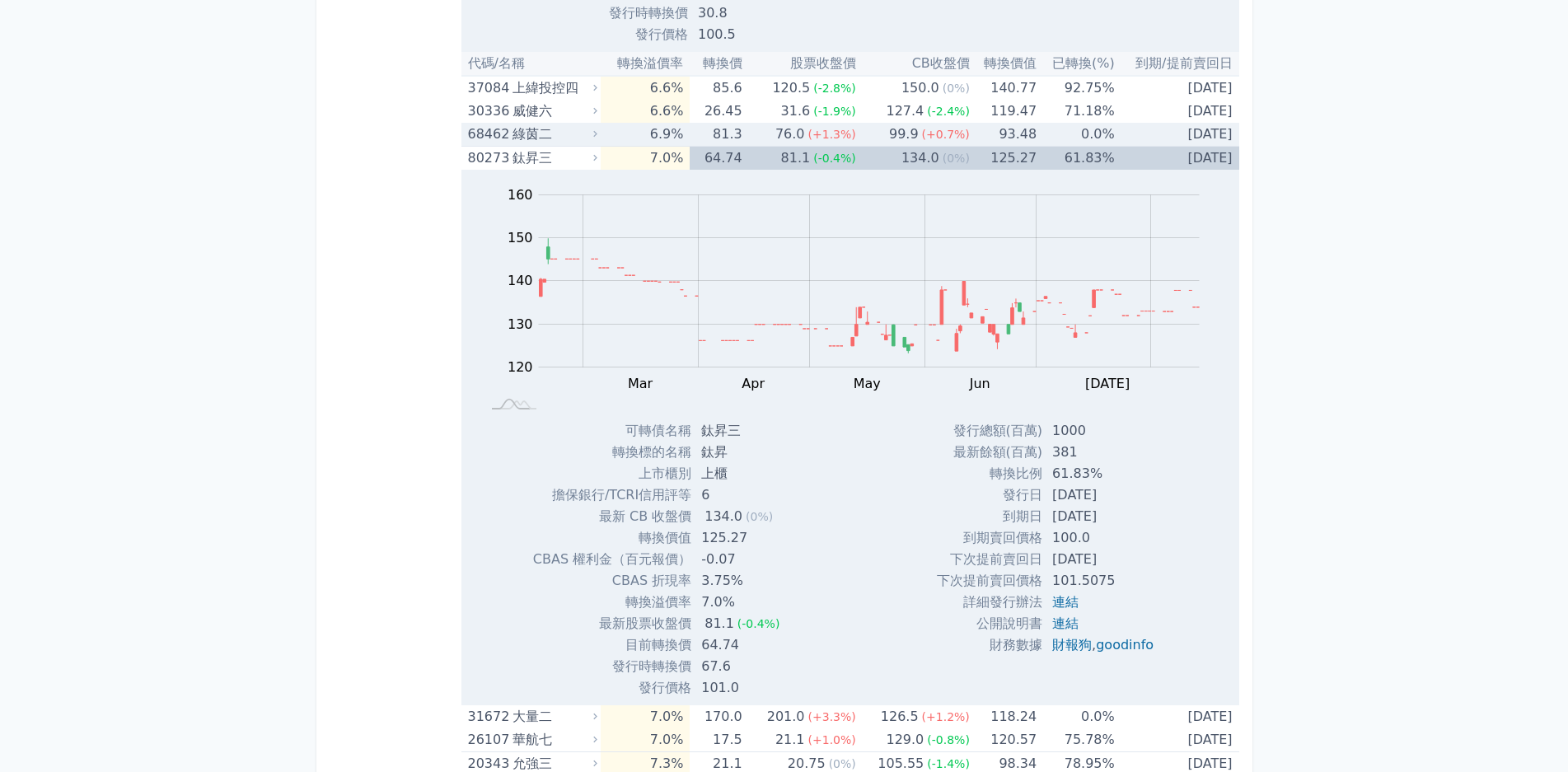
click at [586, 134] on div "綠茵二" at bounding box center [554, 135] width 82 height 23
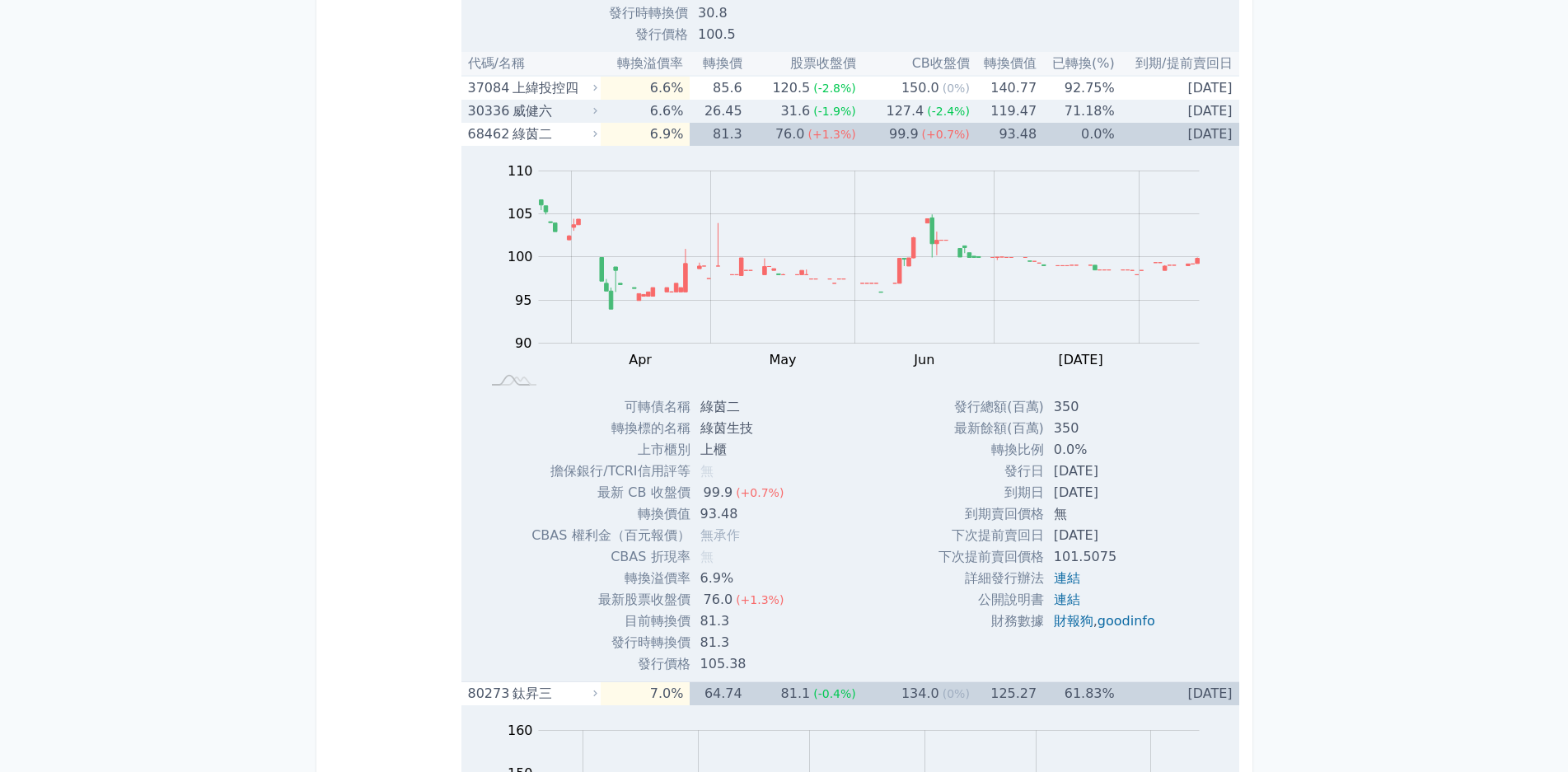
click at [596, 111] on icon at bounding box center [594, 110] width 11 height 11
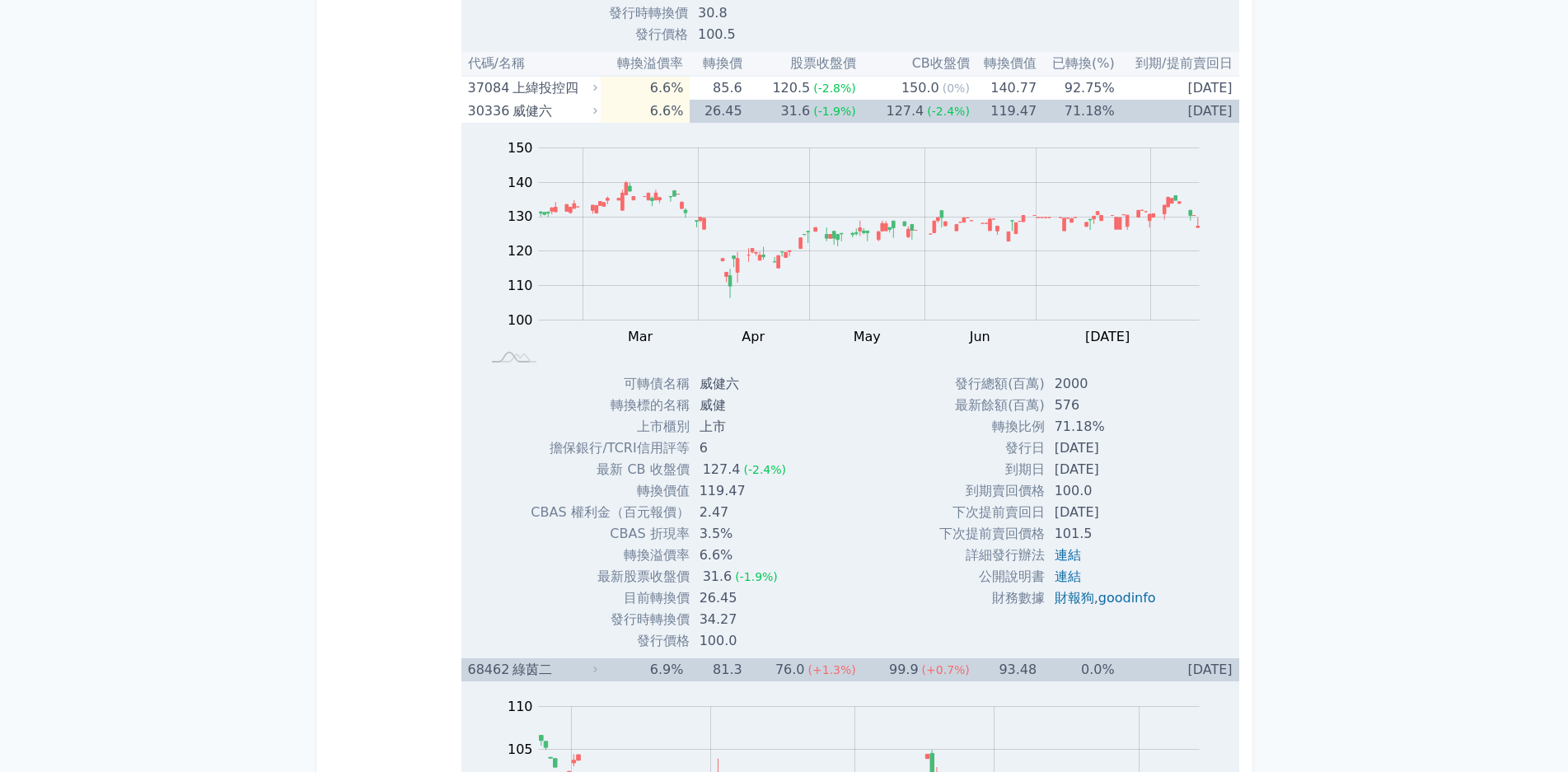
scroll to position [3132, 0]
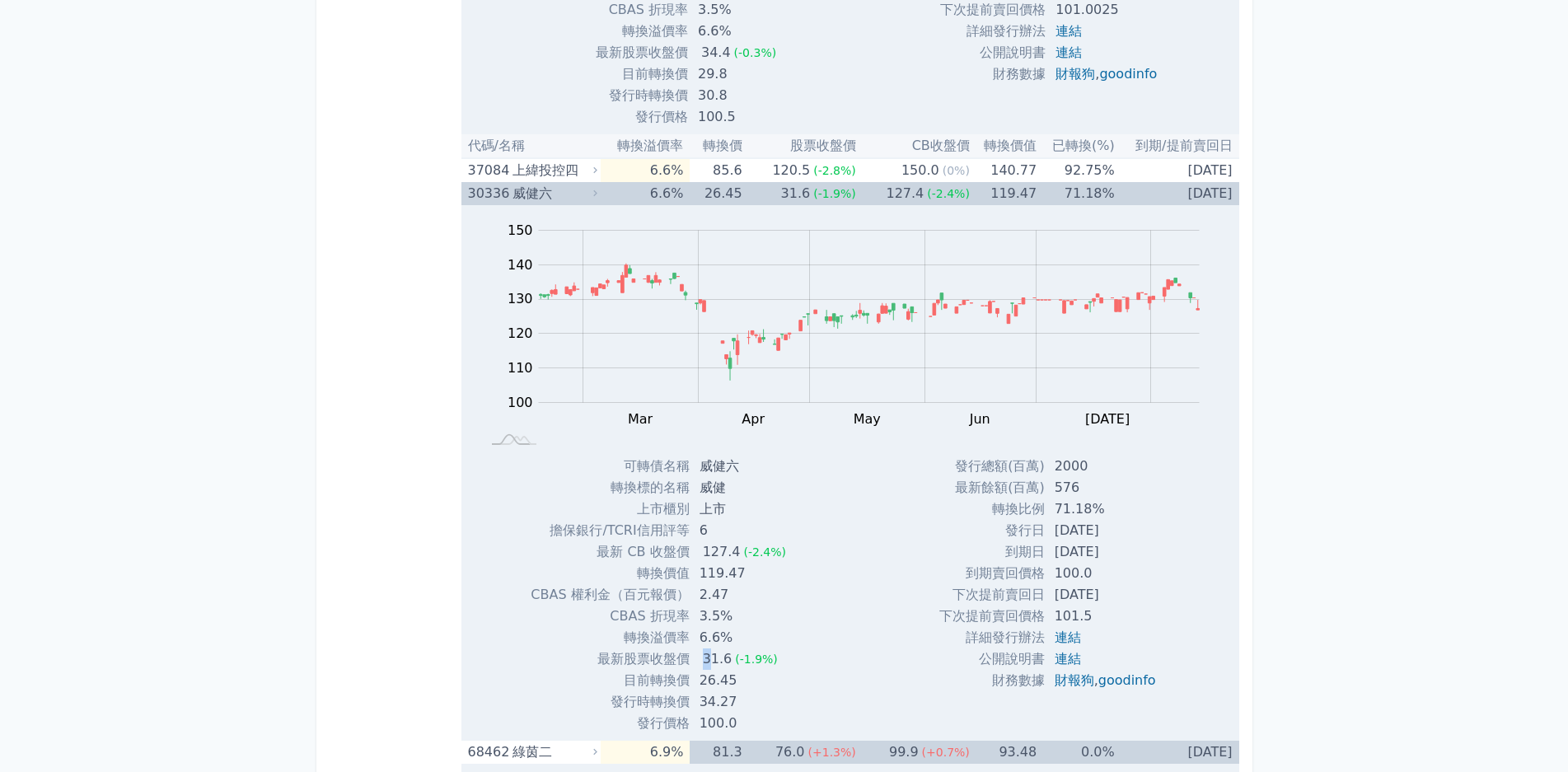
drag, startPoint x: 708, startPoint y: 661, endPoint x: 746, endPoint y: 661, distance: 38.0
click at [729, 661] on div "31.6" at bounding box center [717, 659] width 36 height 21
click at [573, 195] on div "威健六" at bounding box center [554, 194] width 82 height 23
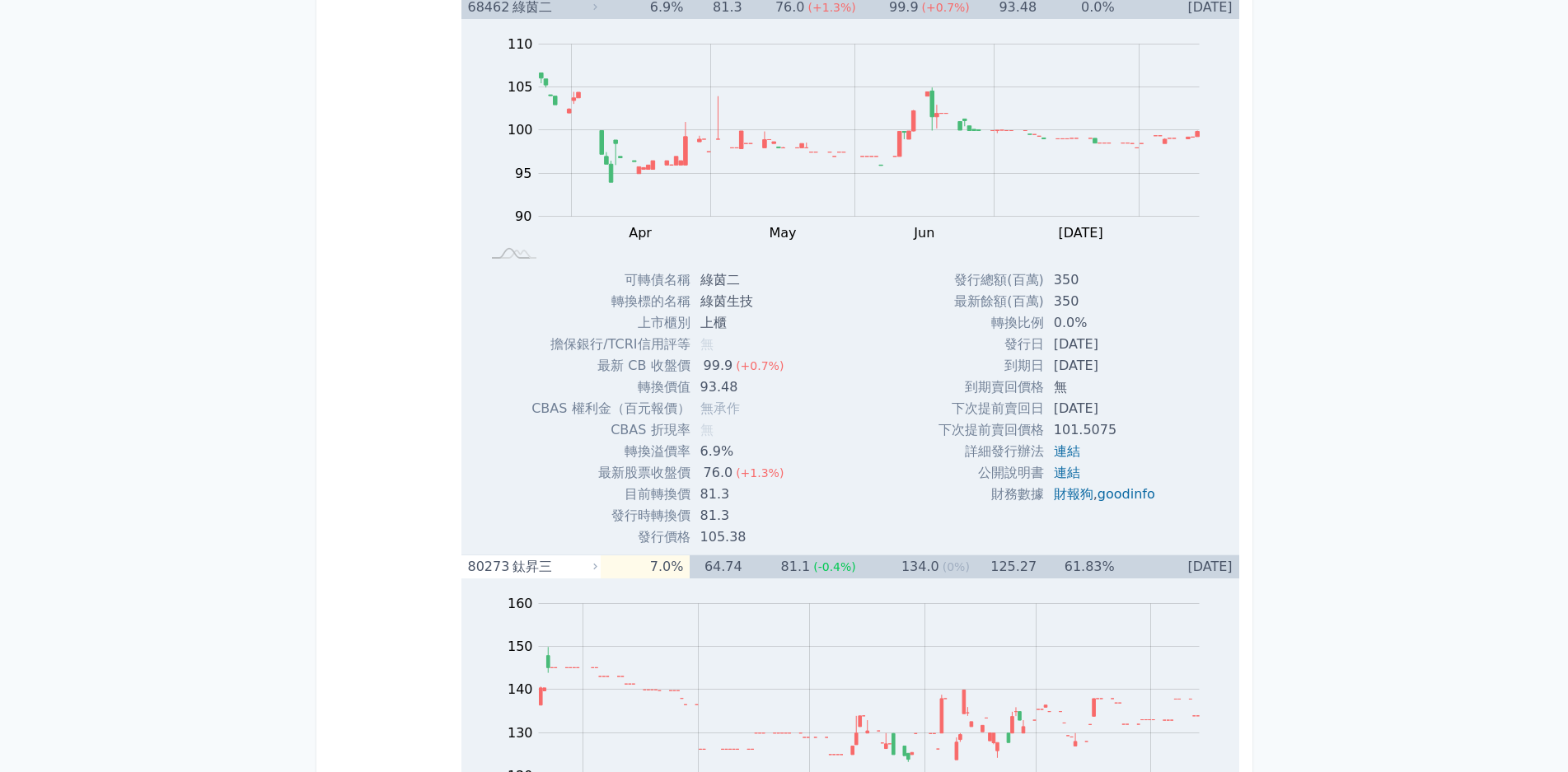
scroll to position [3297, 0]
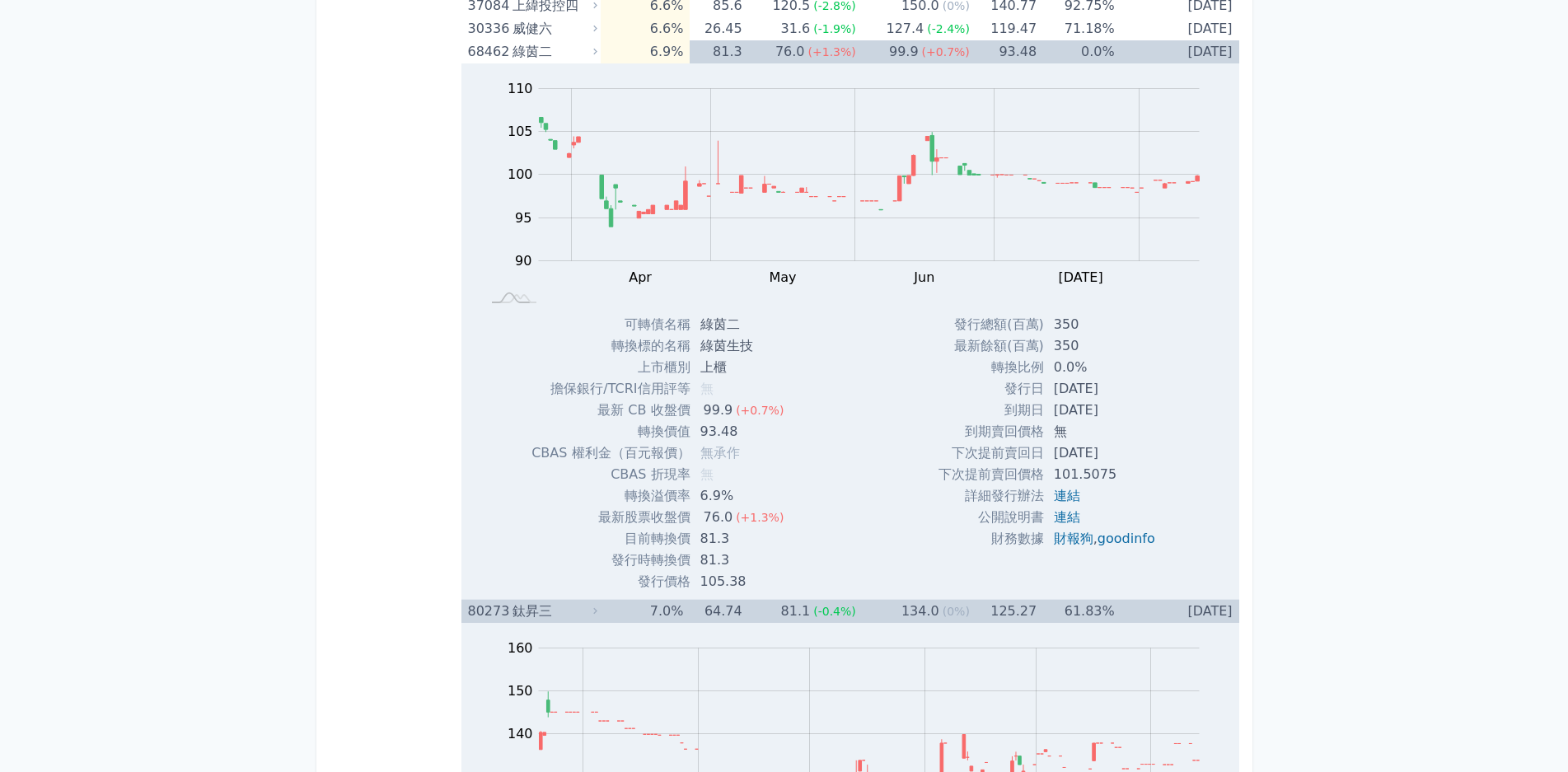
click at [579, 614] on div "鈦昇三" at bounding box center [554, 611] width 82 height 23
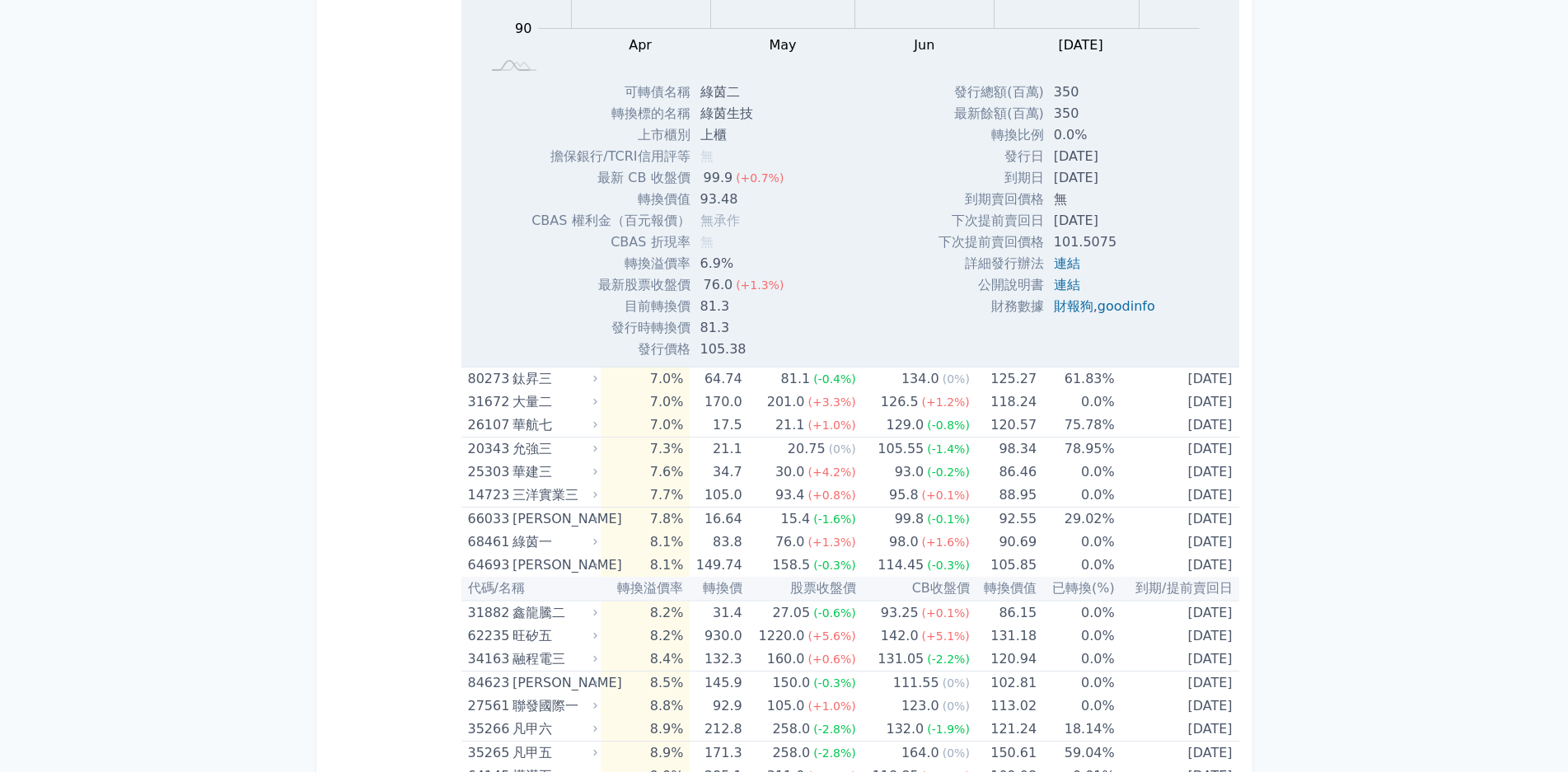
scroll to position [3543, 0]
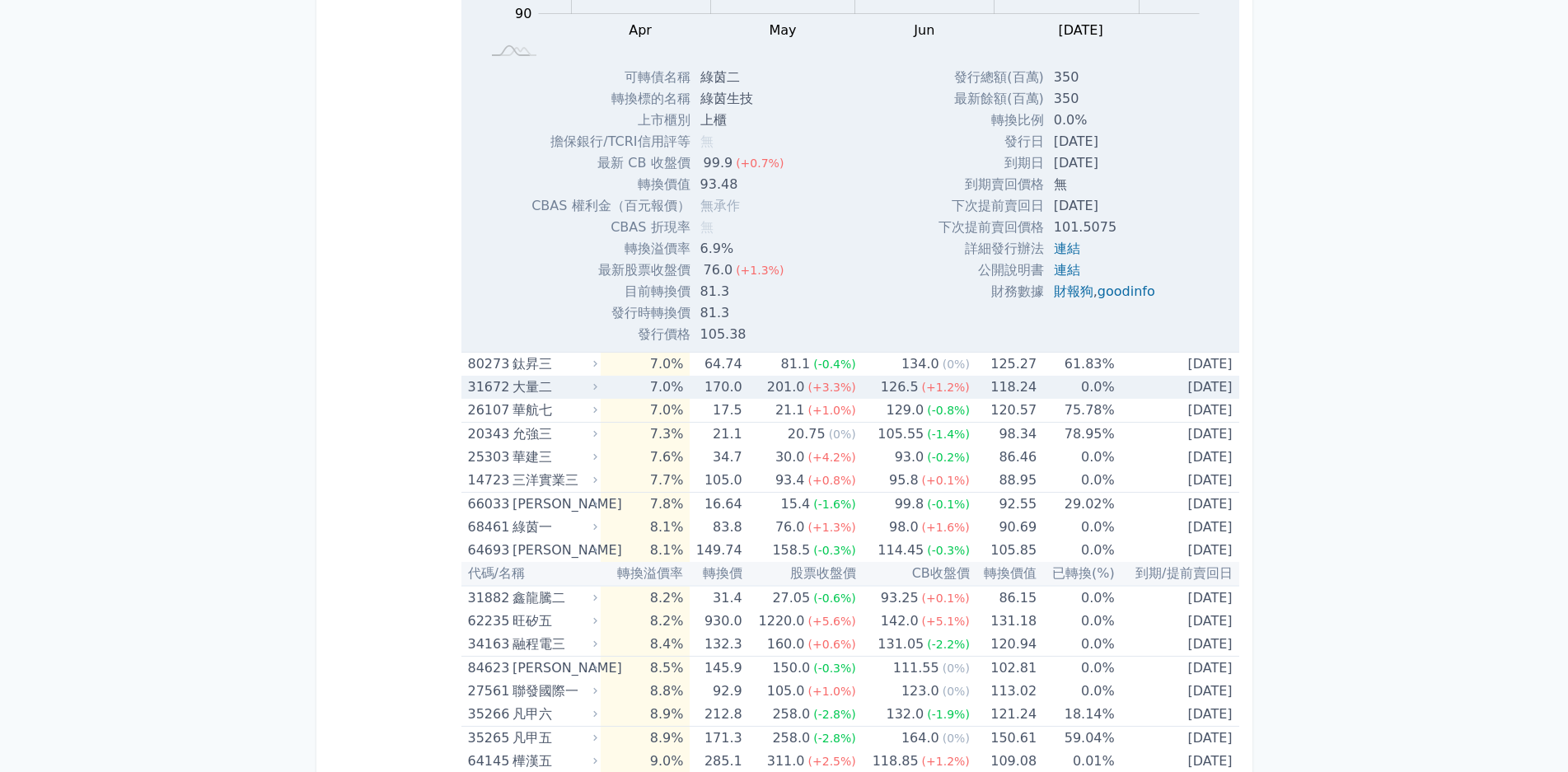
click at [587, 394] on div "大量二" at bounding box center [554, 388] width 82 height 23
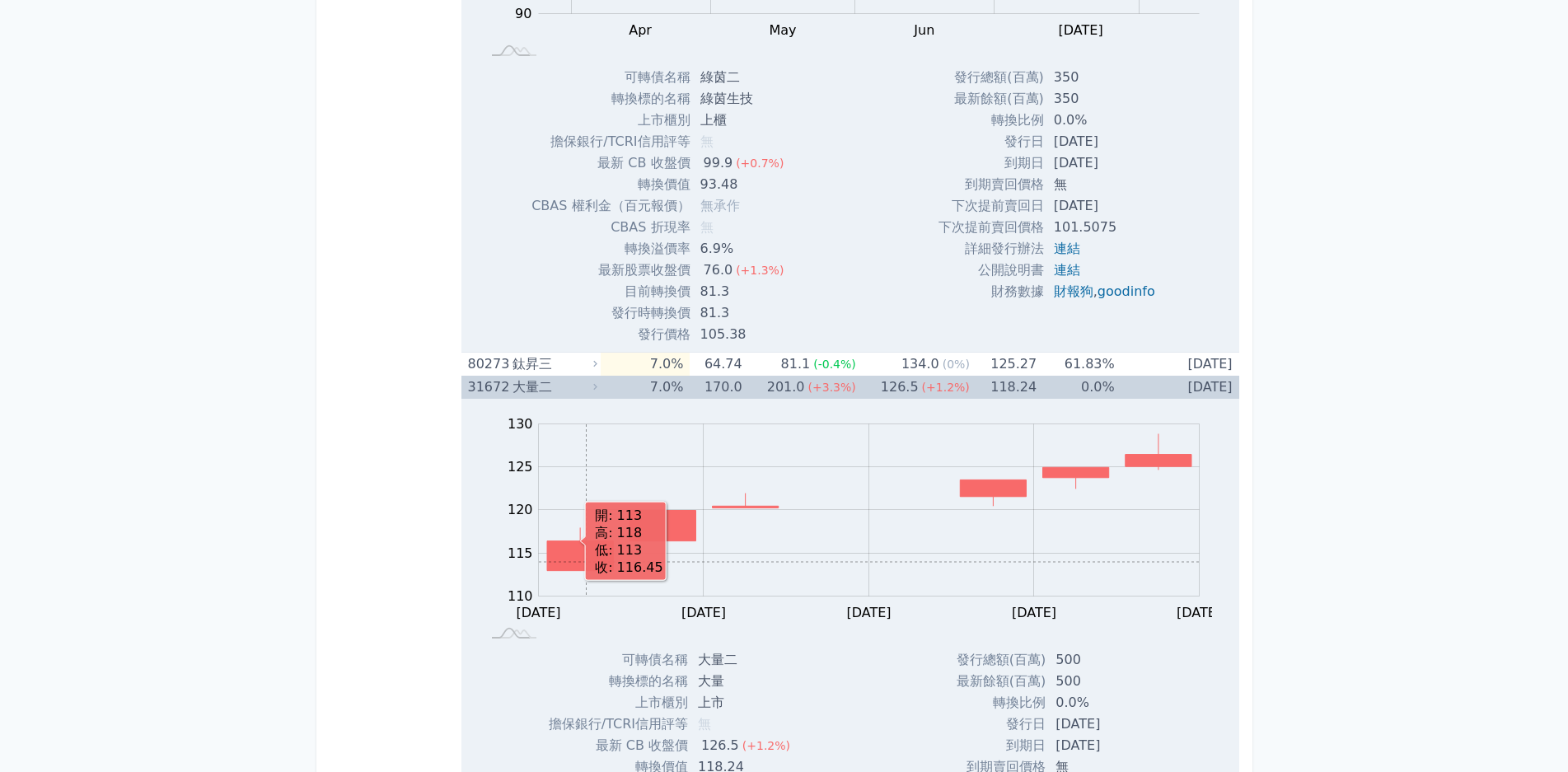
scroll to position [3708, 0]
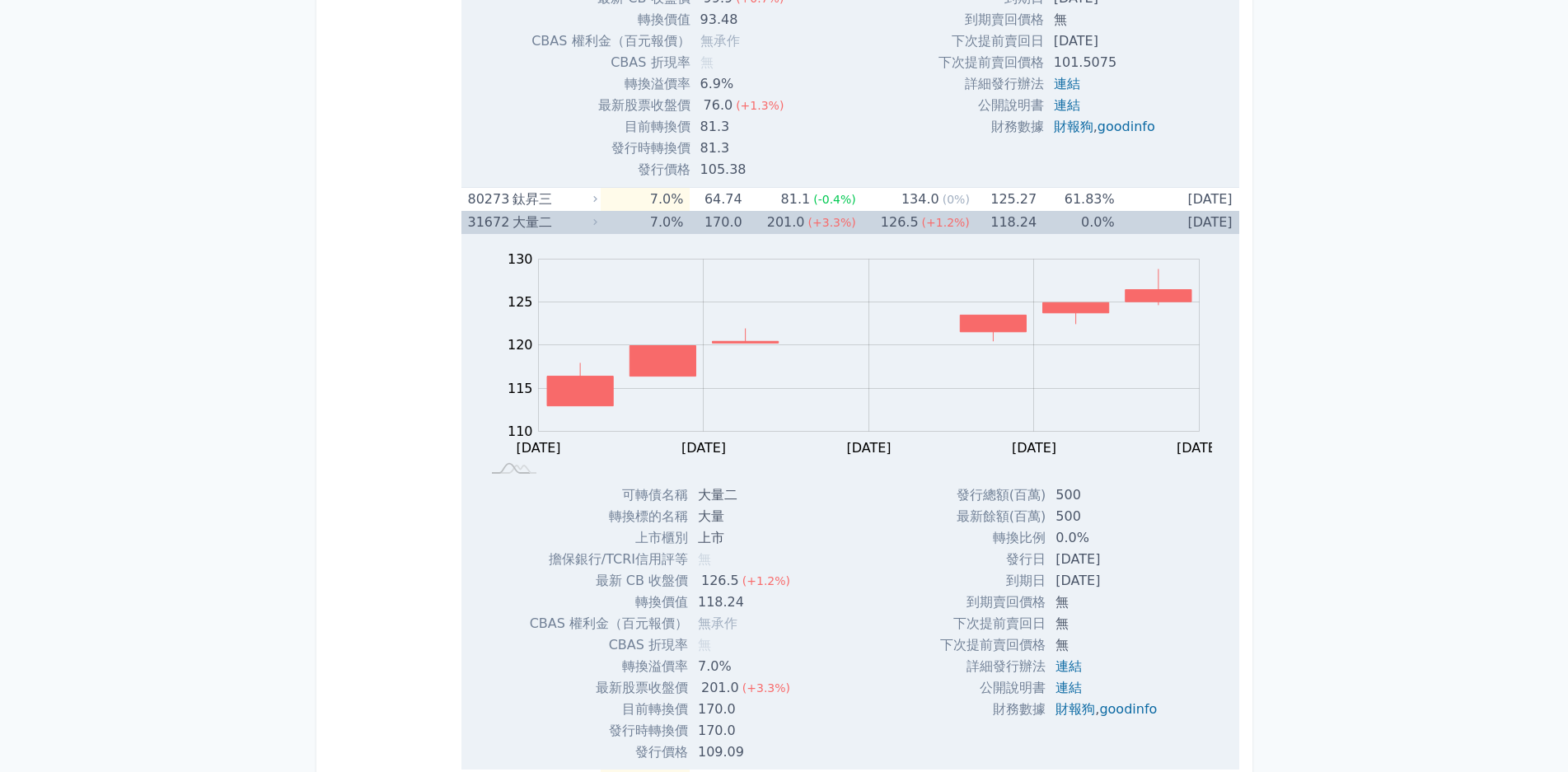
click at [562, 228] on div "大量二" at bounding box center [554, 222] width 82 height 23
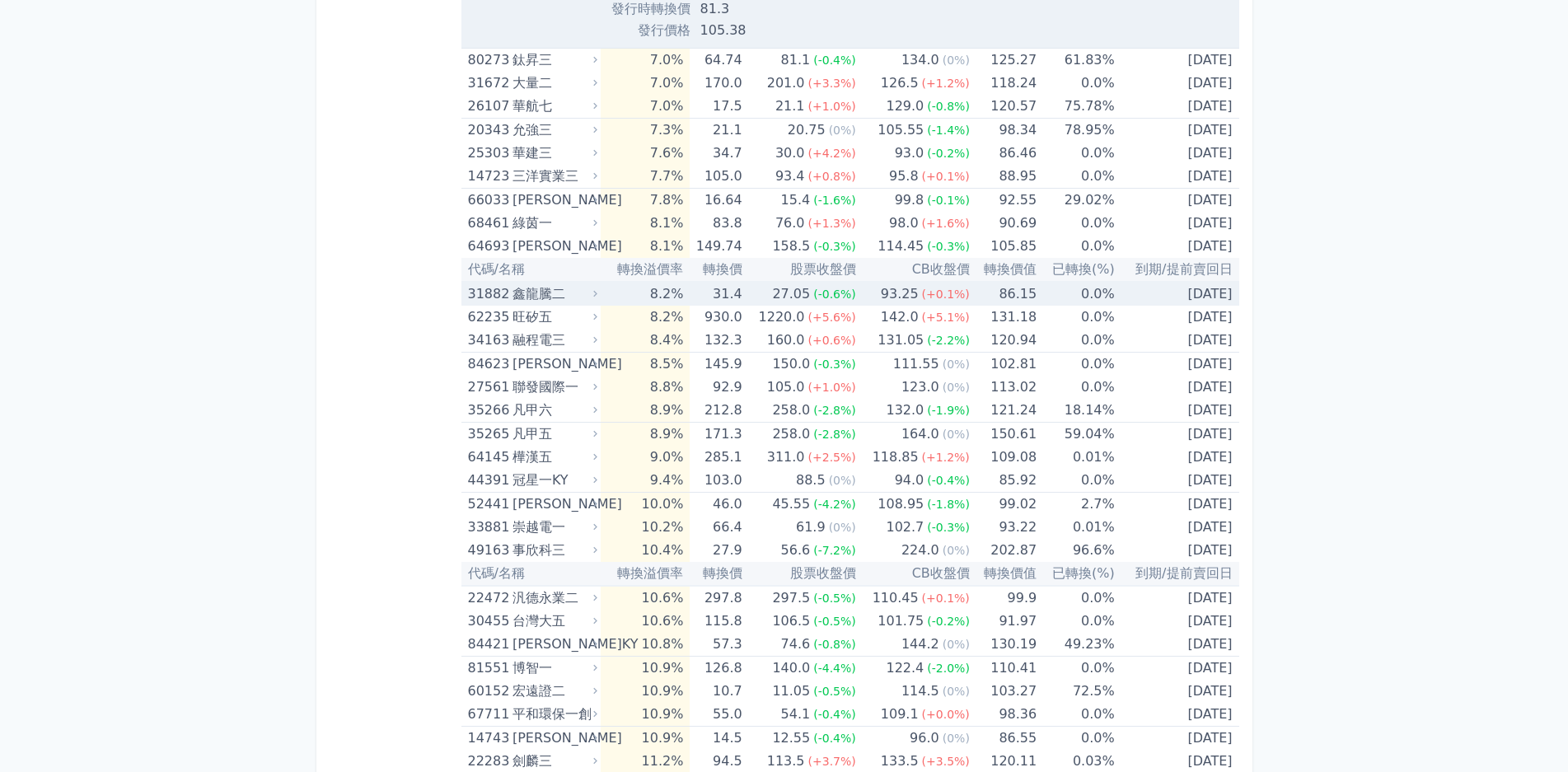
scroll to position [3873, 0]
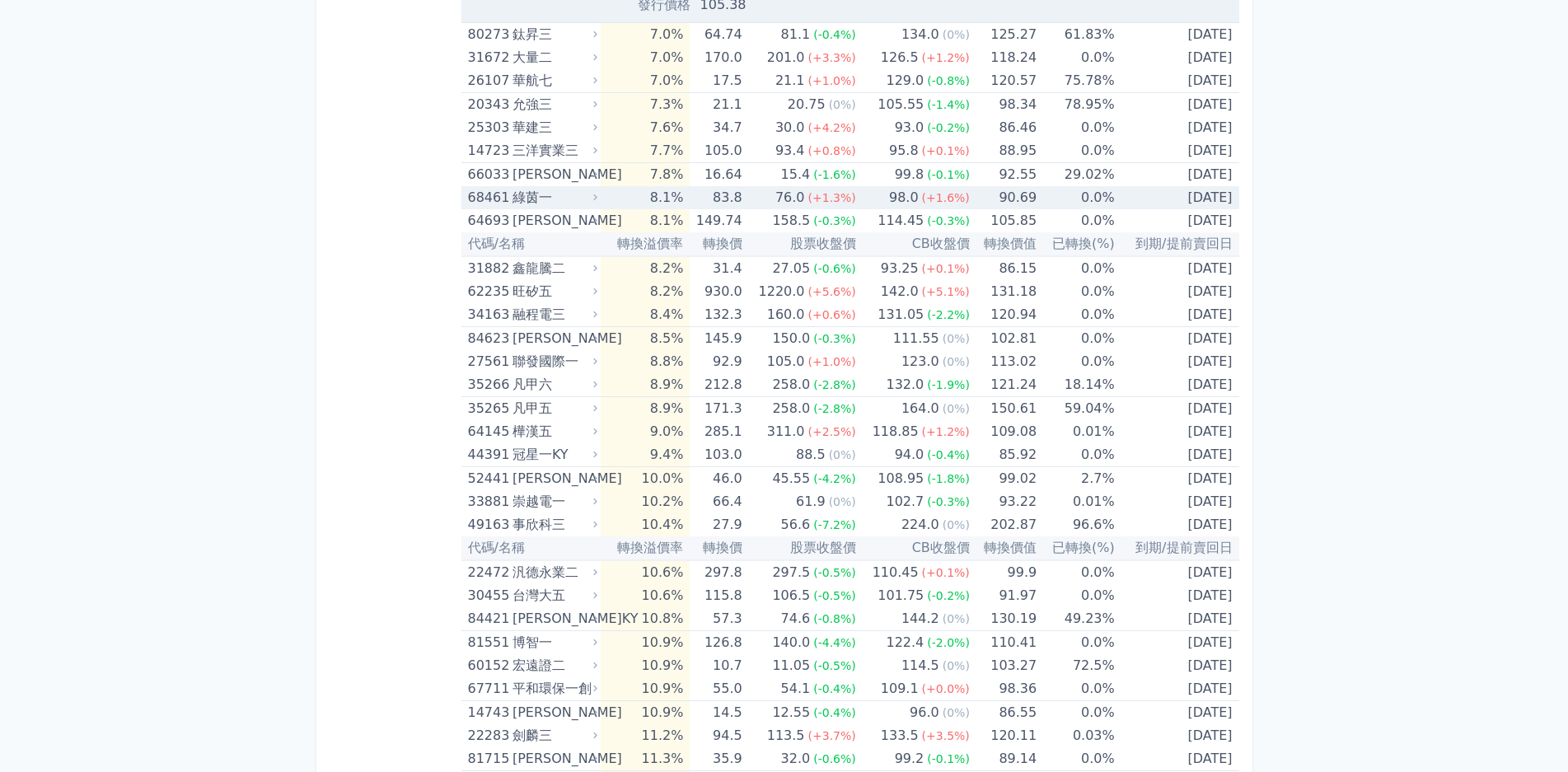
click at [569, 196] on div "綠茵一" at bounding box center [554, 198] width 82 height 23
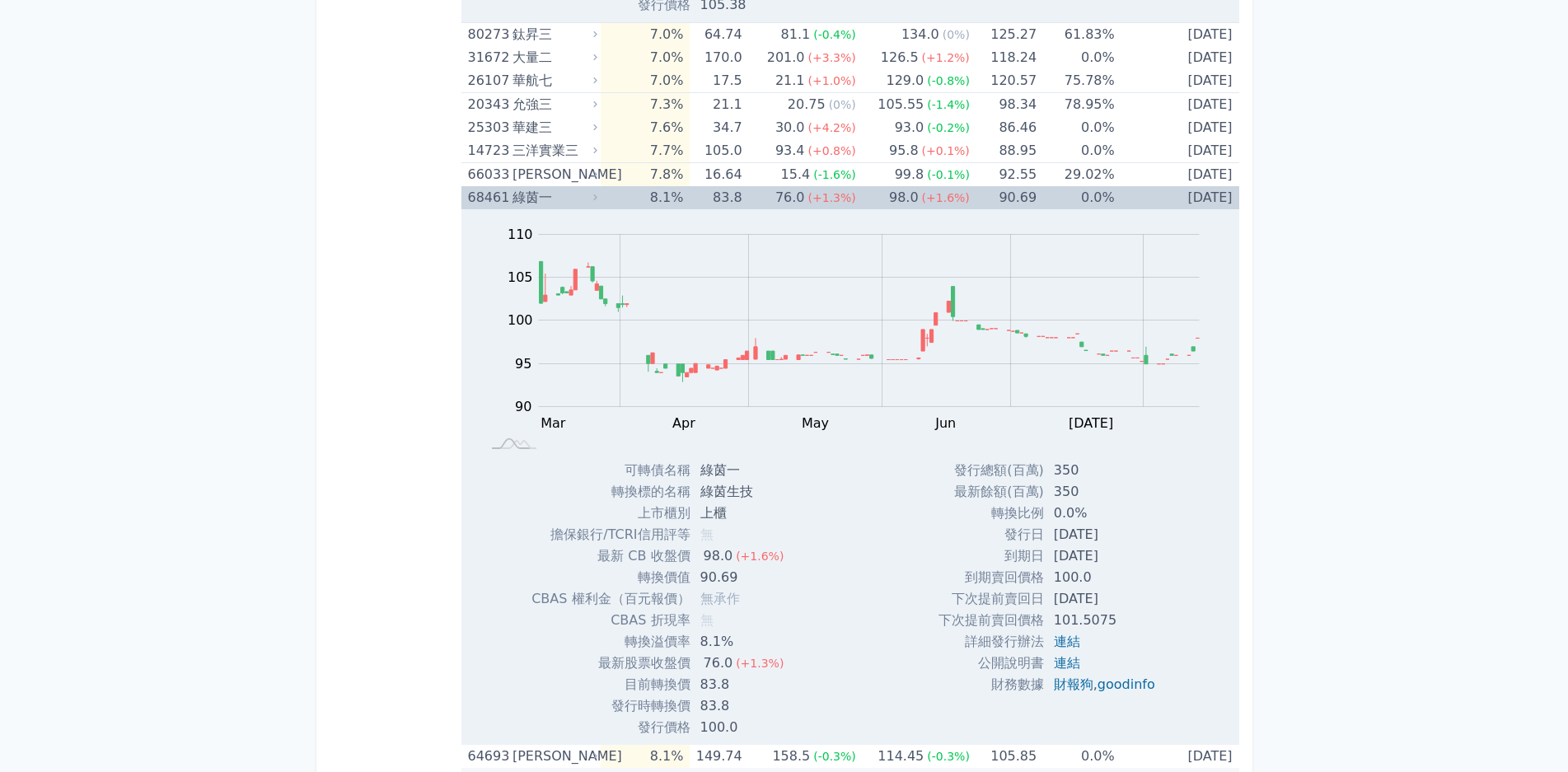
click at [570, 196] on div "綠茵一" at bounding box center [554, 198] width 82 height 23
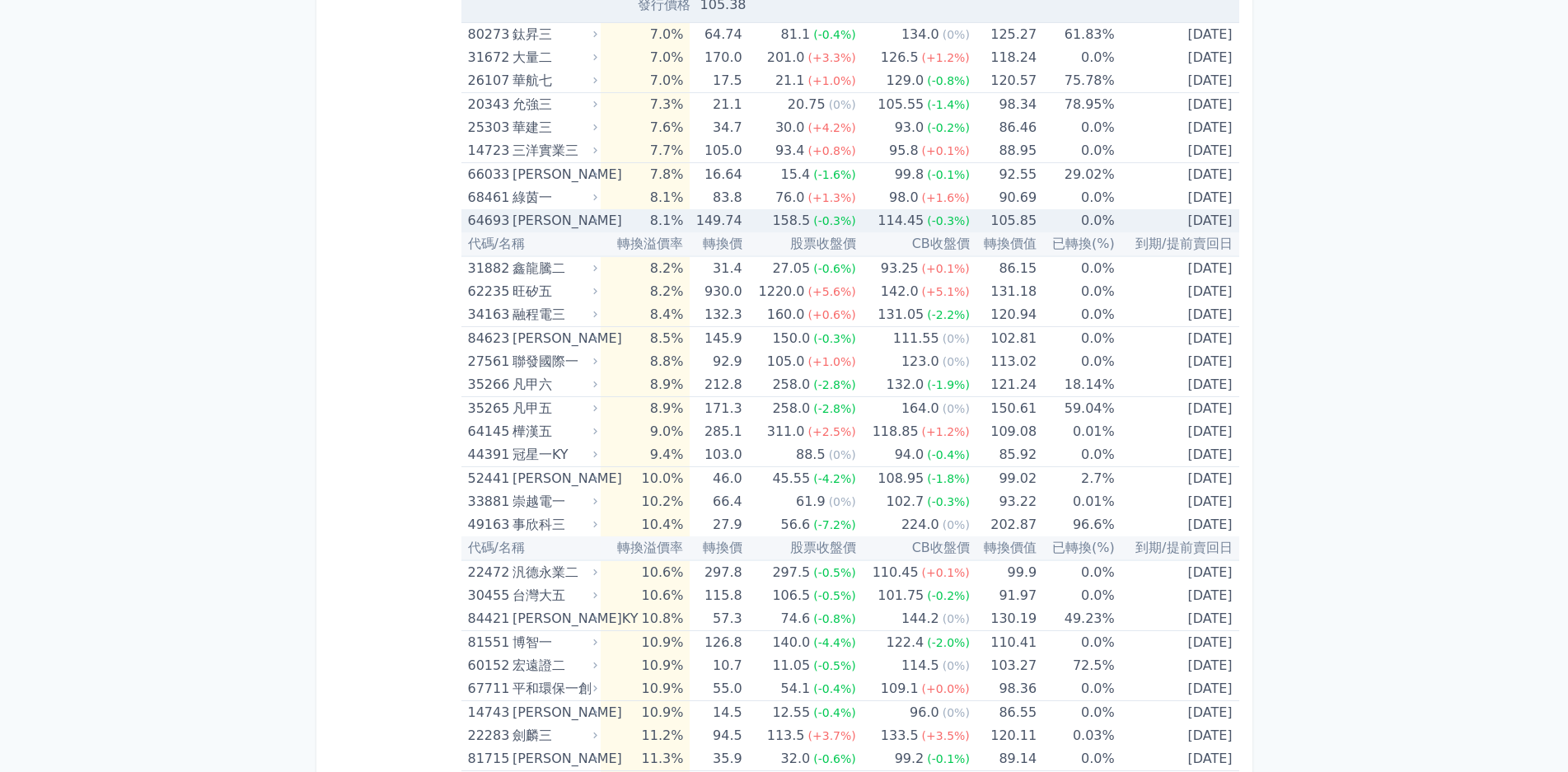
click at [573, 219] on div "[PERSON_NAME]" at bounding box center [554, 221] width 82 height 23
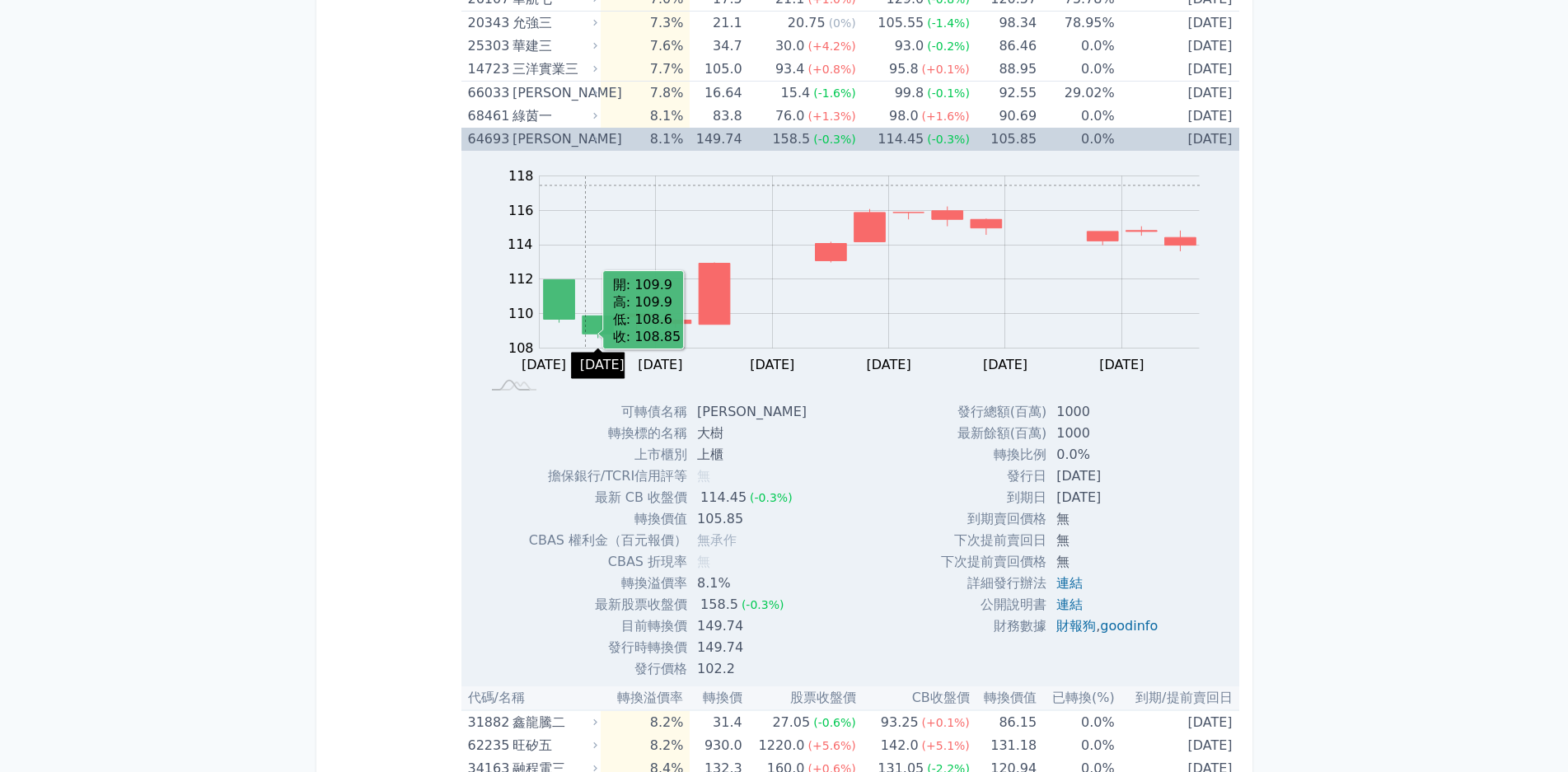
scroll to position [3956, 0]
click at [555, 133] on div "[PERSON_NAME]" at bounding box center [554, 138] width 82 height 23
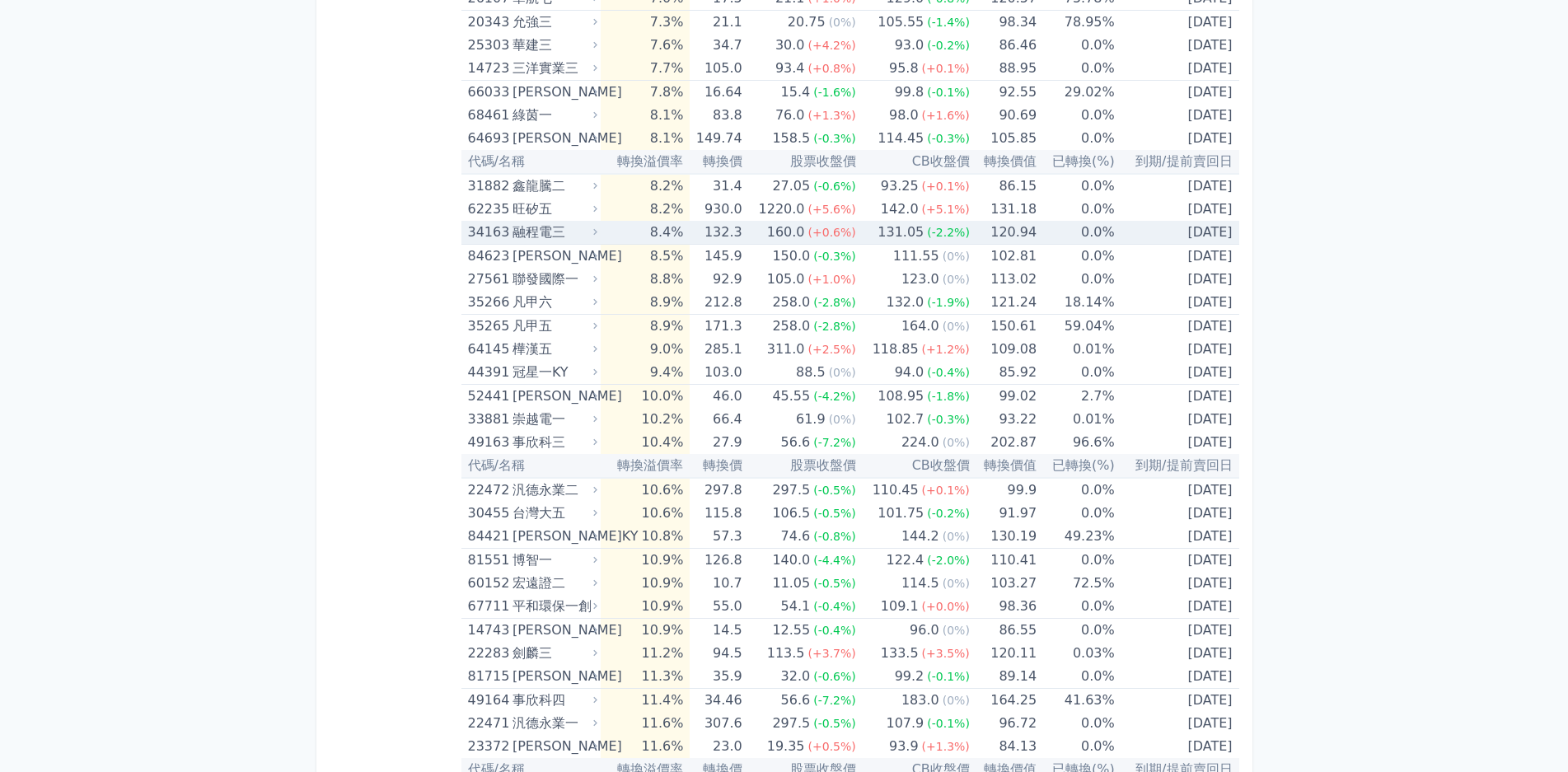
click at [591, 233] on div "融程電三" at bounding box center [554, 233] width 82 height 23
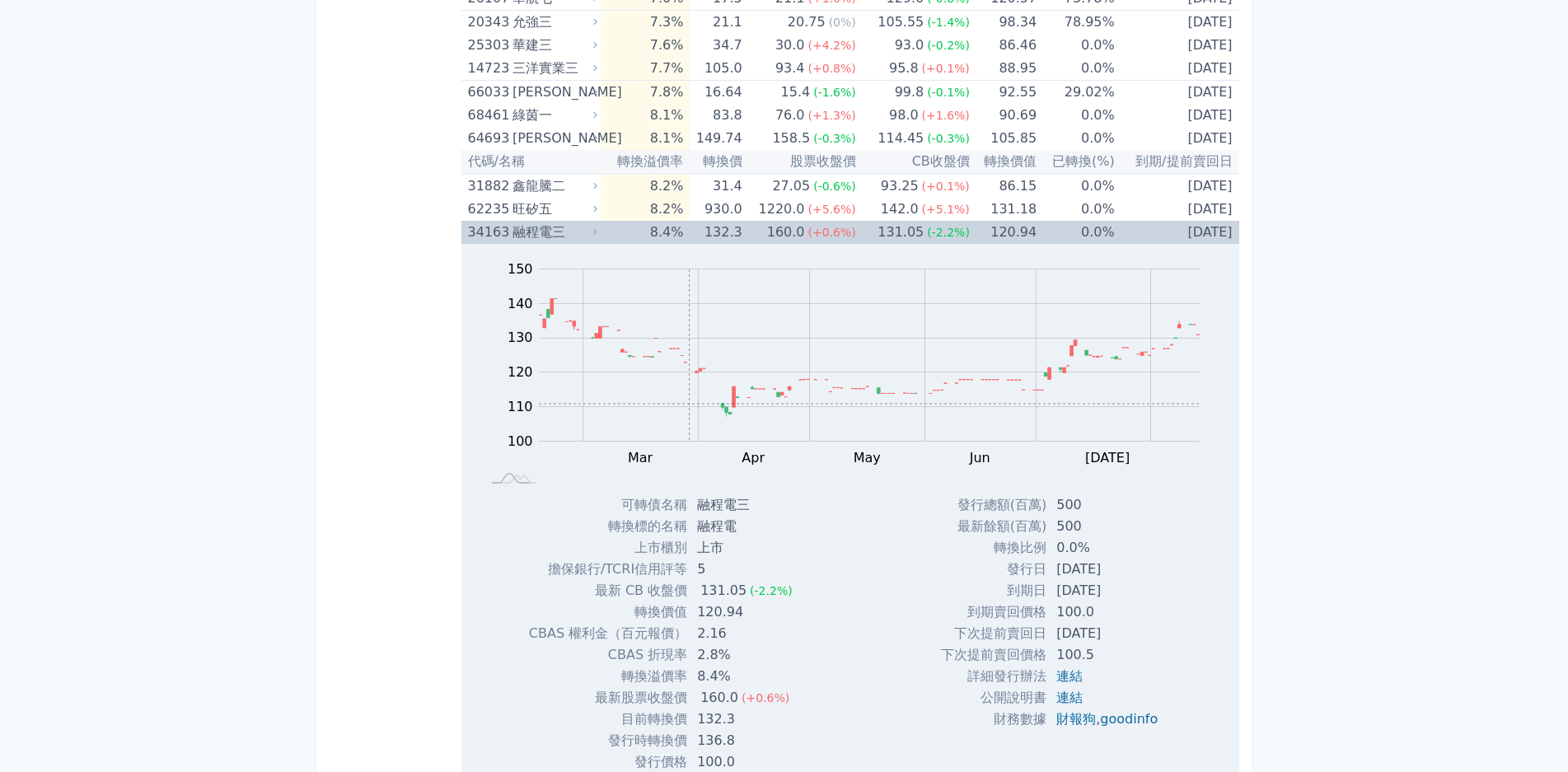
scroll to position [4120, 0]
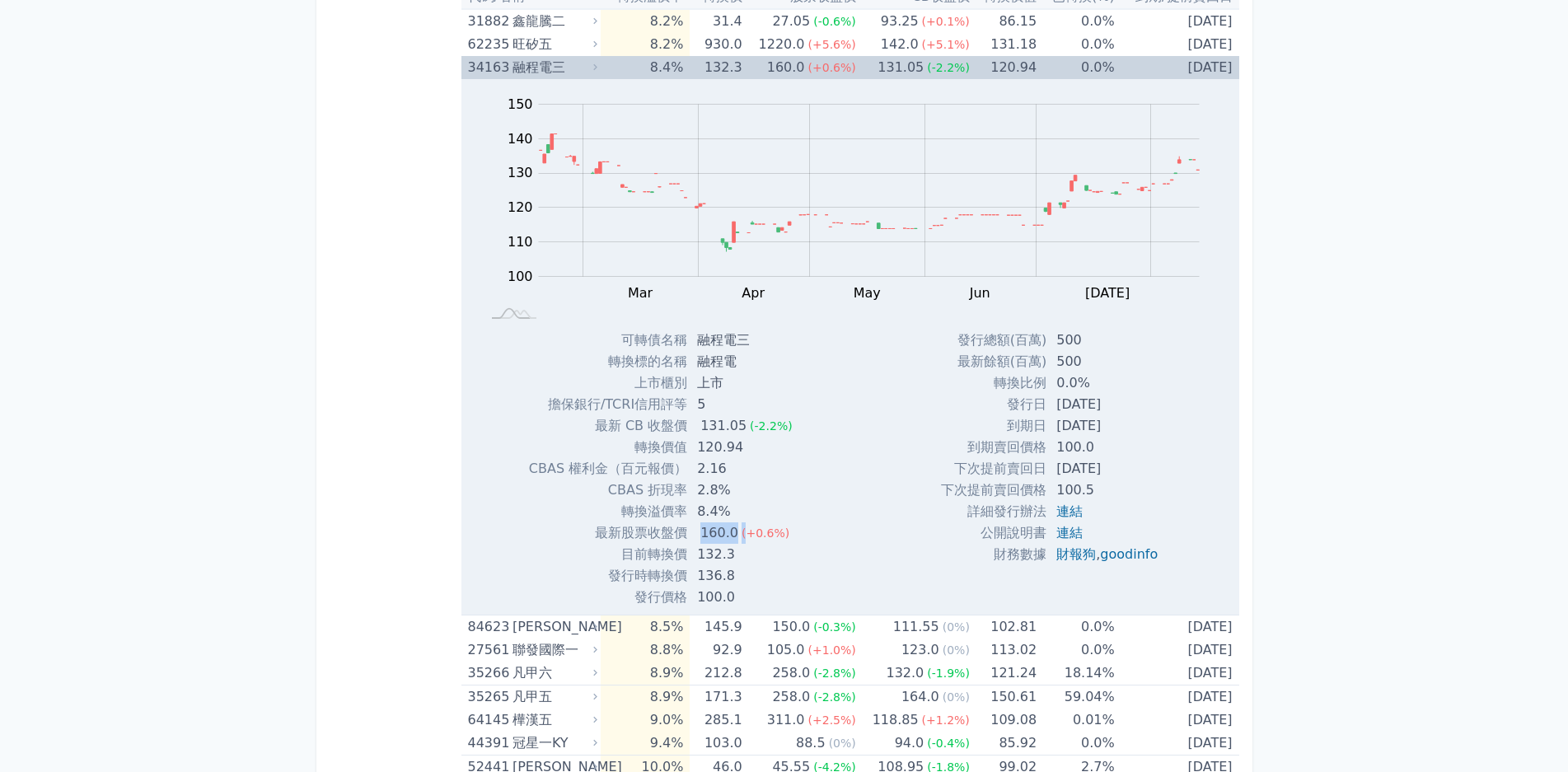
drag, startPoint x: 727, startPoint y: 538, endPoint x: 744, endPoint y: 536, distance: 17.1
click at [744, 536] on td "160.0 (+0.6%)" at bounding box center [746, 533] width 119 height 21
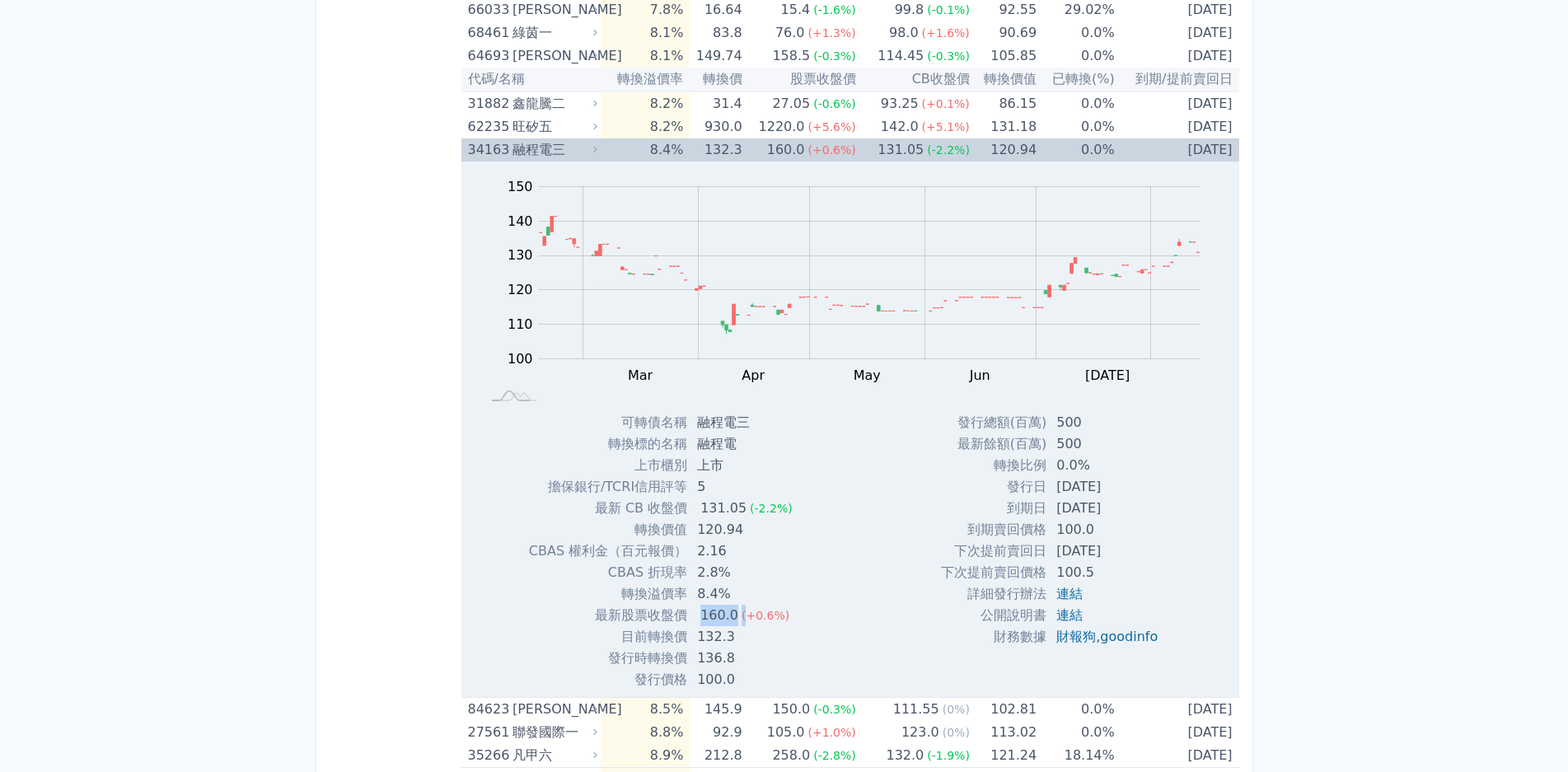
scroll to position [4285, 0]
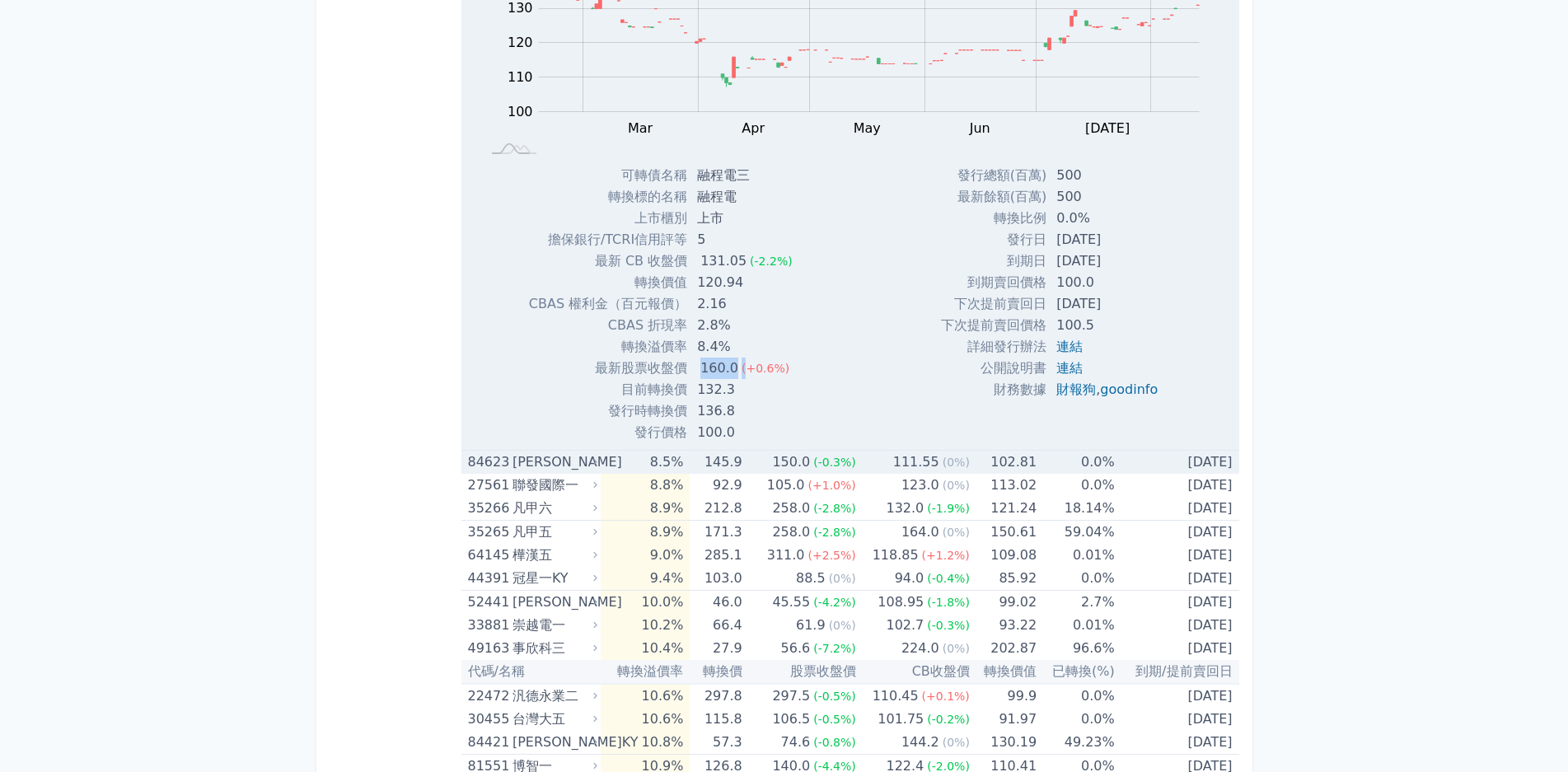
click at [621, 466] on td "8.5%" at bounding box center [644, 462] width 89 height 24
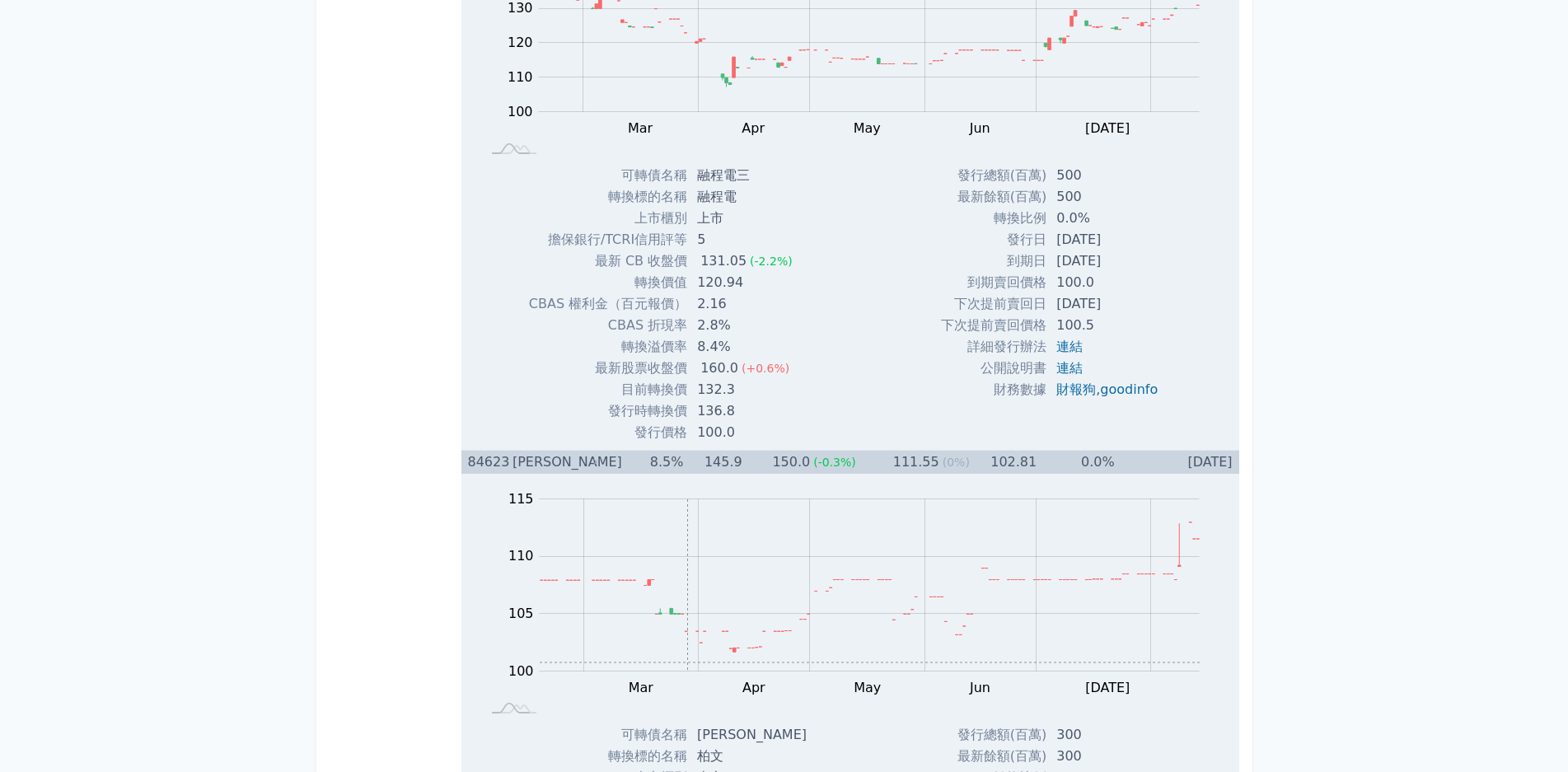
scroll to position [4697, 0]
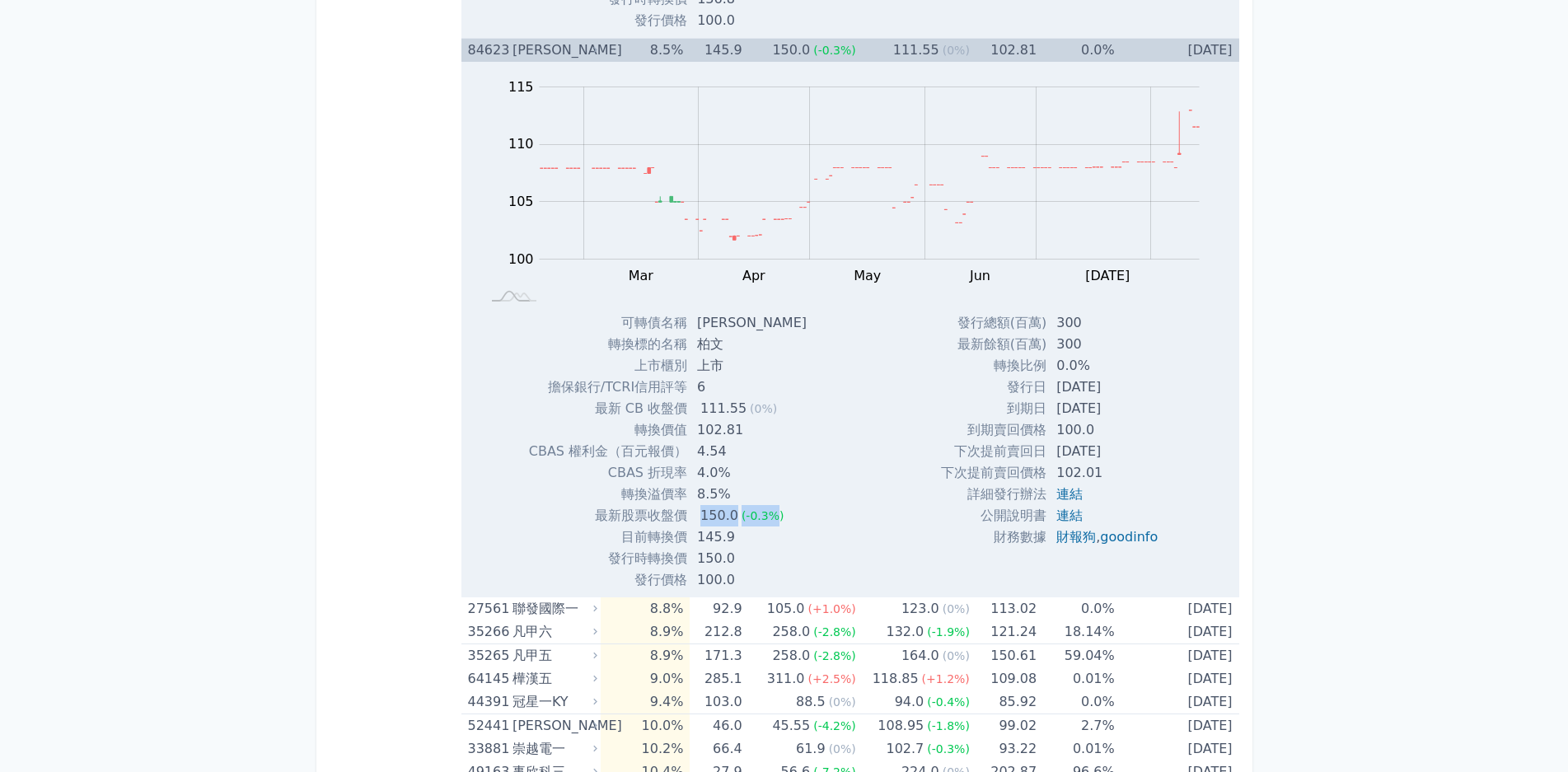
drag, startPoint x: 696, startPoint y: 513, endPoint x: 769, endPoint y: 518, distance: 73.2
click at [773, 518] on td "150.0 (-0.3%)" at bounding box center [753, 516] width 133 height 21
drag, startPoint x: 701, startPoint y: 538, endPoint x: 751, endPoint y: 539, distance: 50.0
click at [751, 539] on td "145.9" at bounding box center [753, 537] width 133 height 21
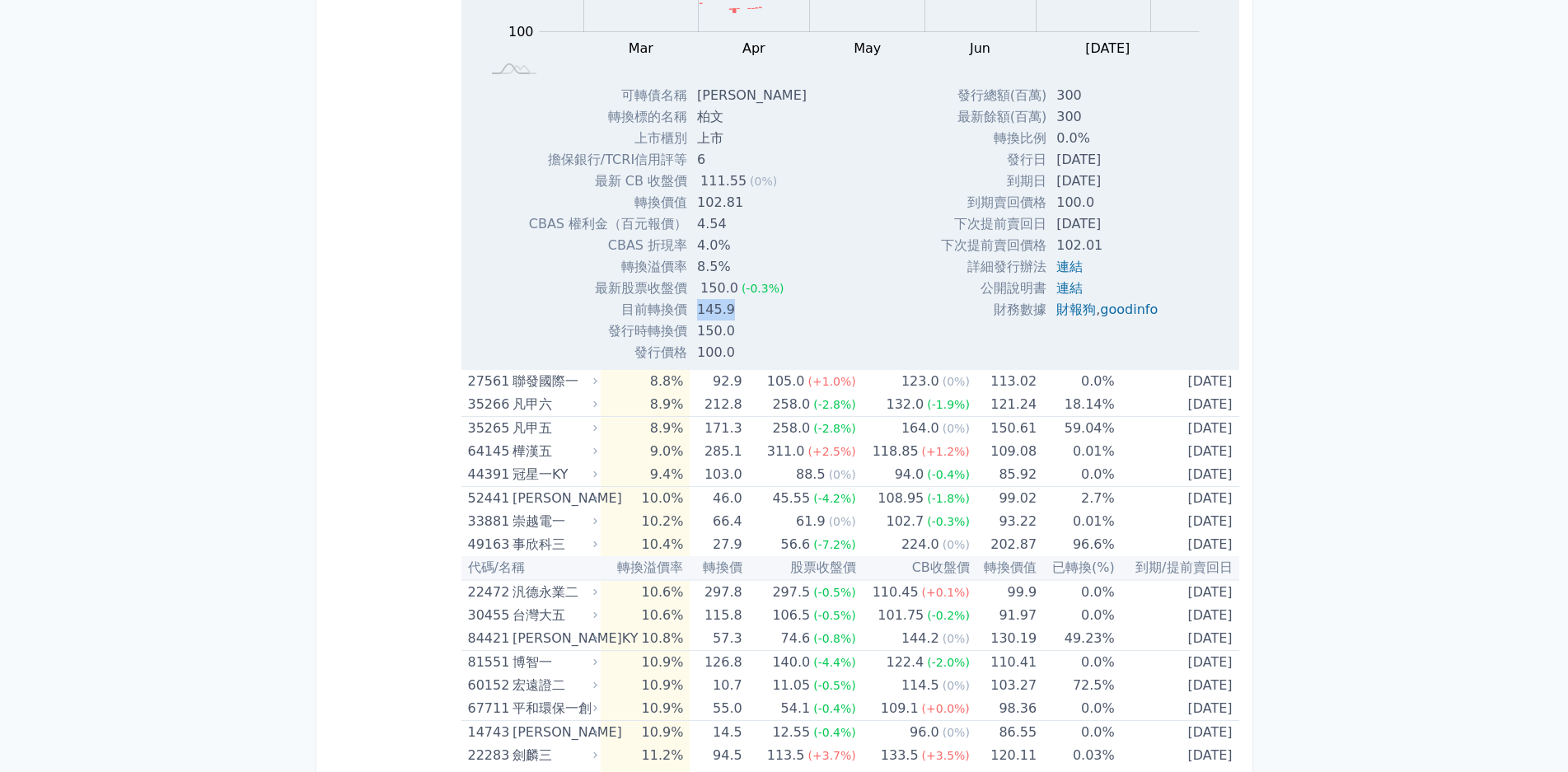
scroll to position [4944, 0]
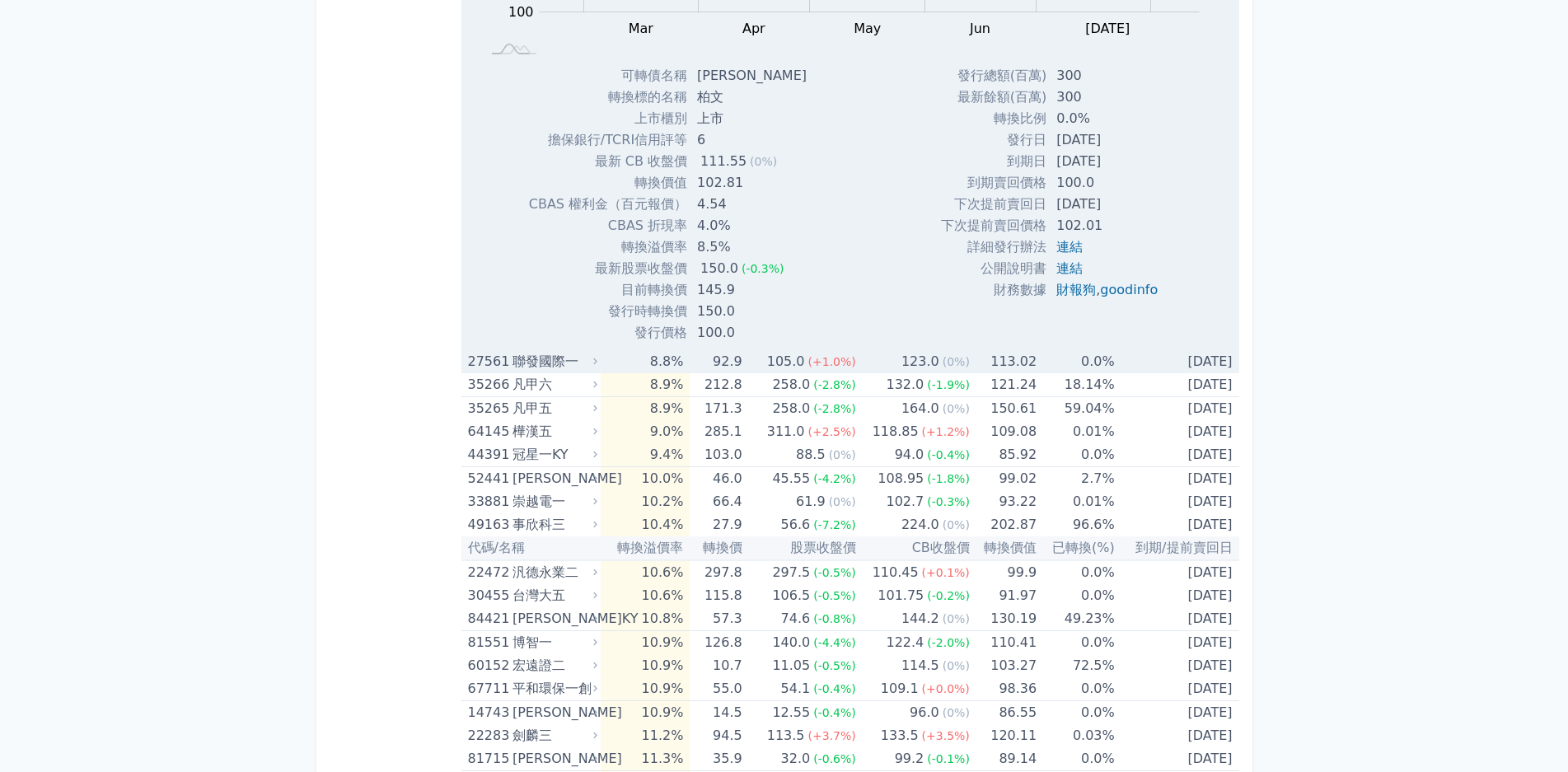
click at [610, 367] on td "8.8%" at bounding box center [644, 362] width 89 height 23
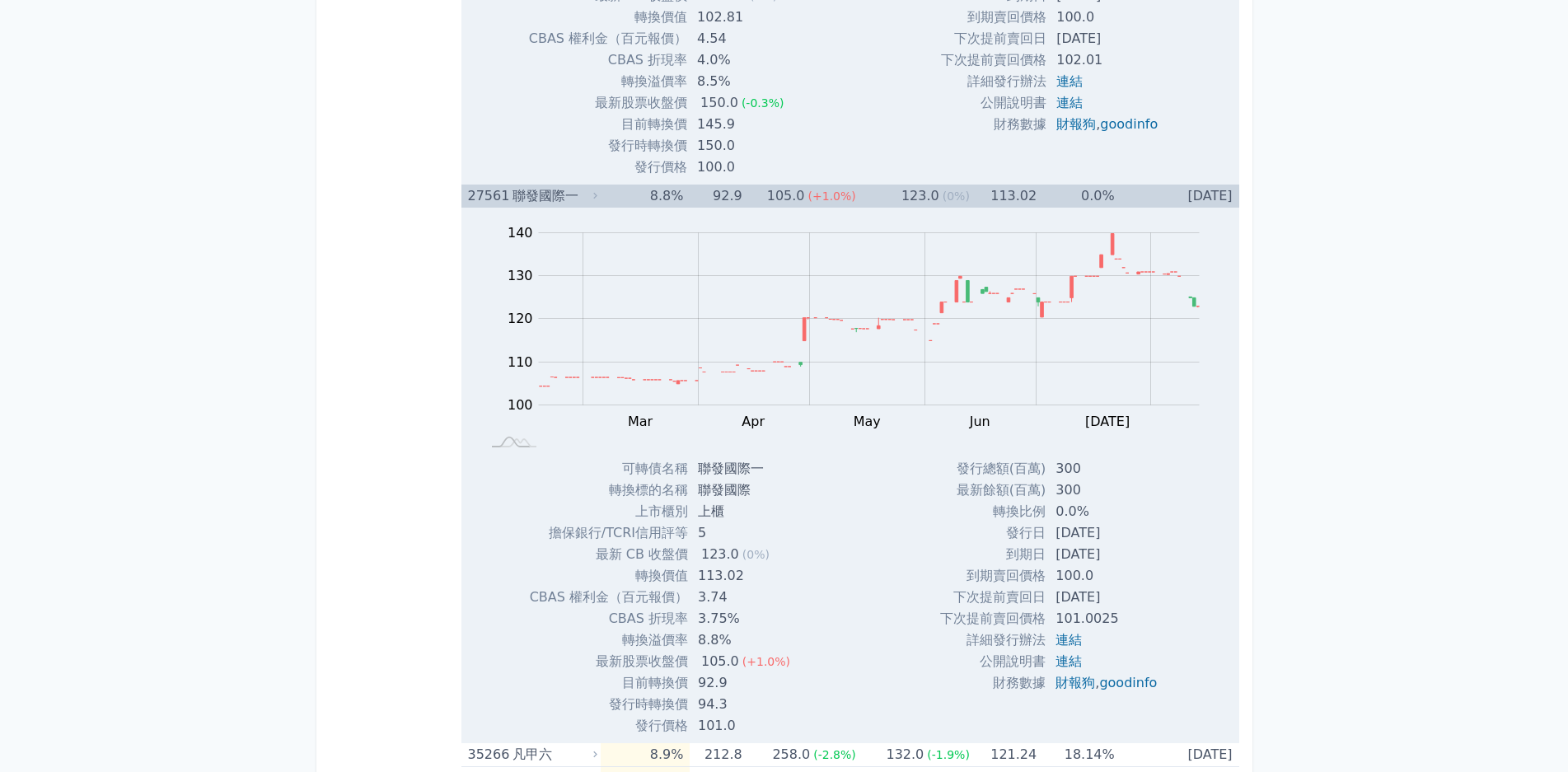
scroll to position [5274, 0]
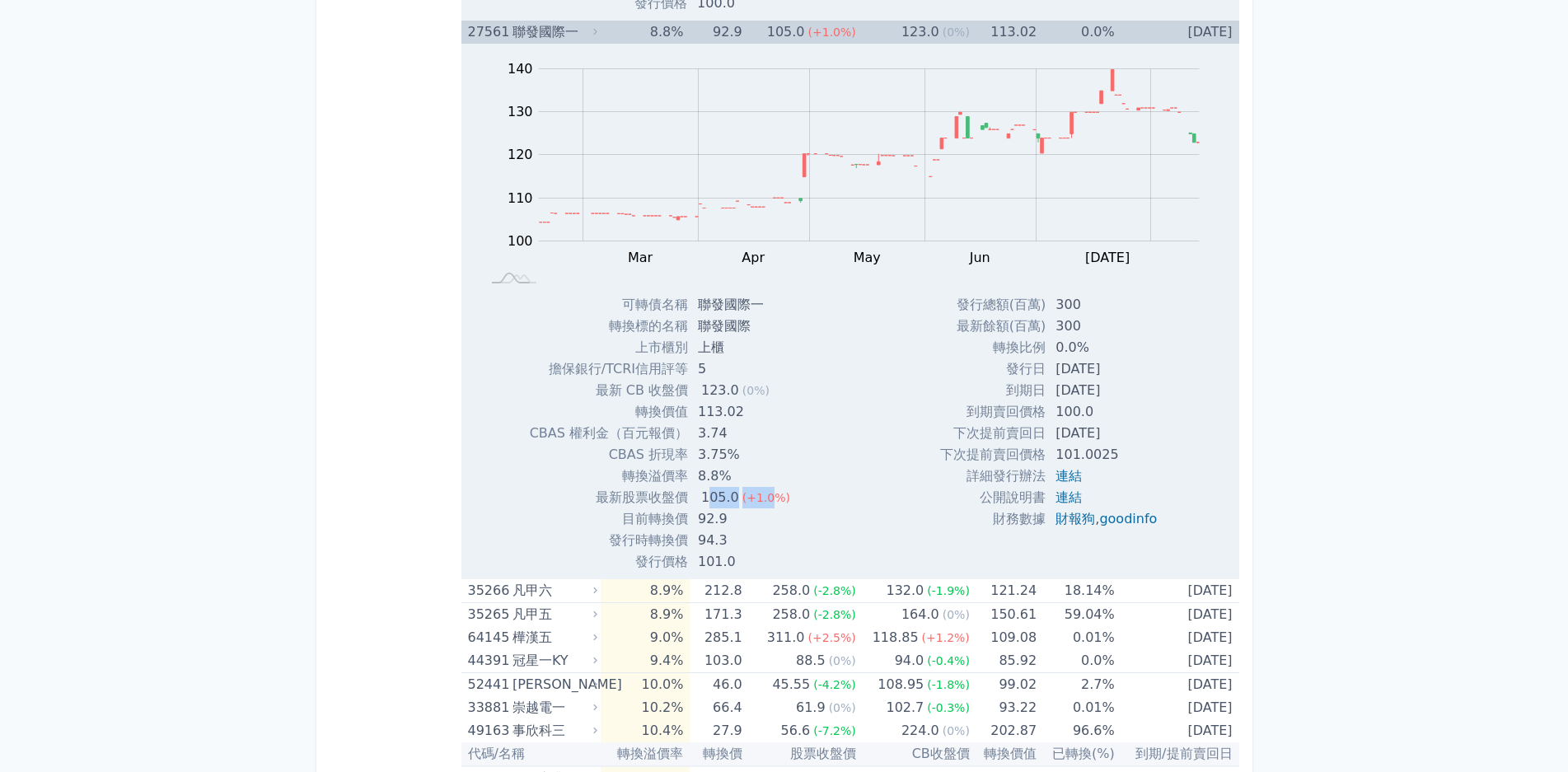
click at [770, 499] on td "105.0 (+1.0%)" at bounding box center [746, 498] width 115 height 21
drag, startPoint x: 688, startPoint y: 527, endPoint x: 777, endPoint y: 529, distance: 89.0
click at [777, 529] on tr "目前轉換價 92.9" at bounding box center [667, 520] width 274 height 21
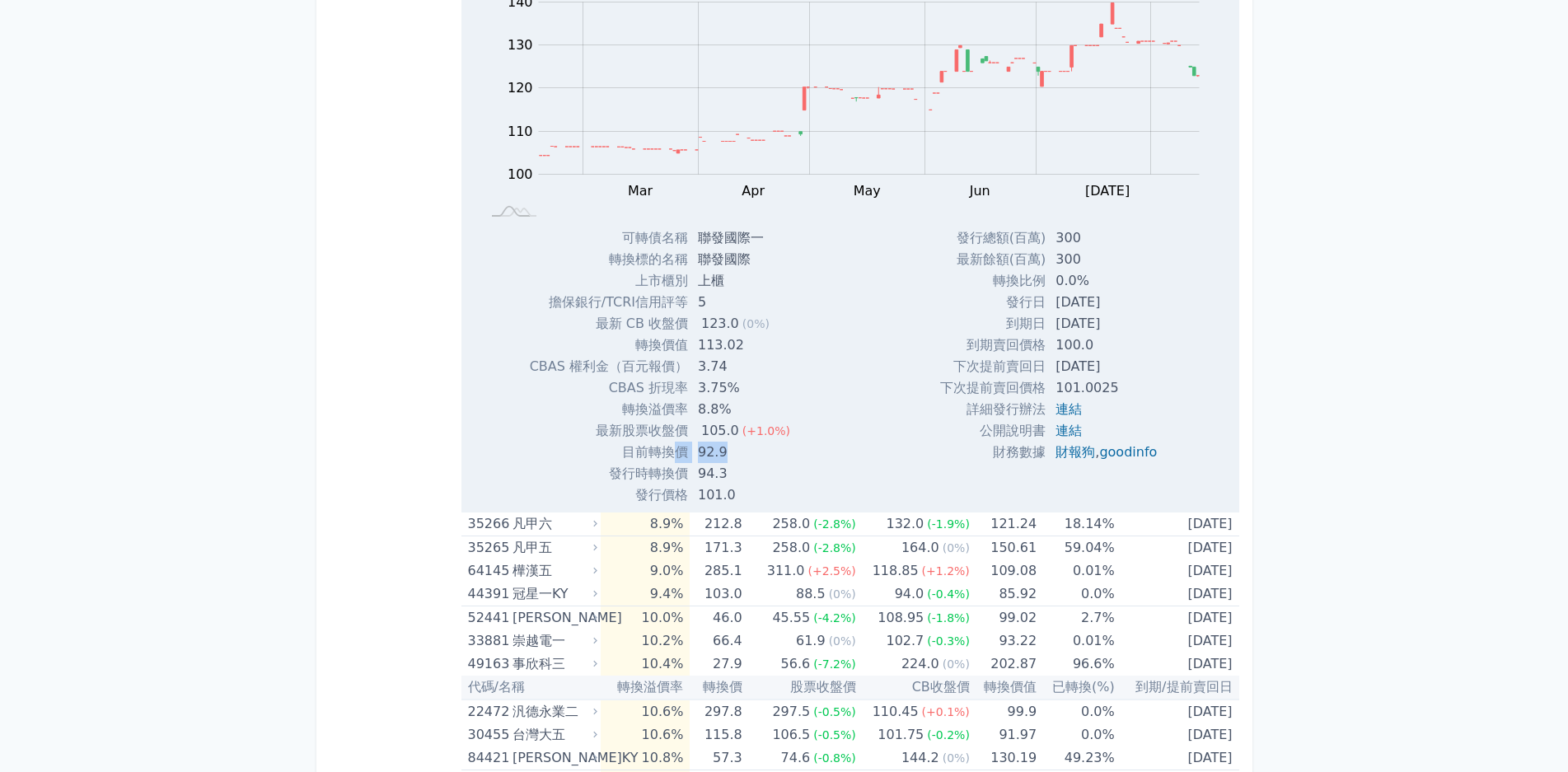
scroll to position [5439, 0]
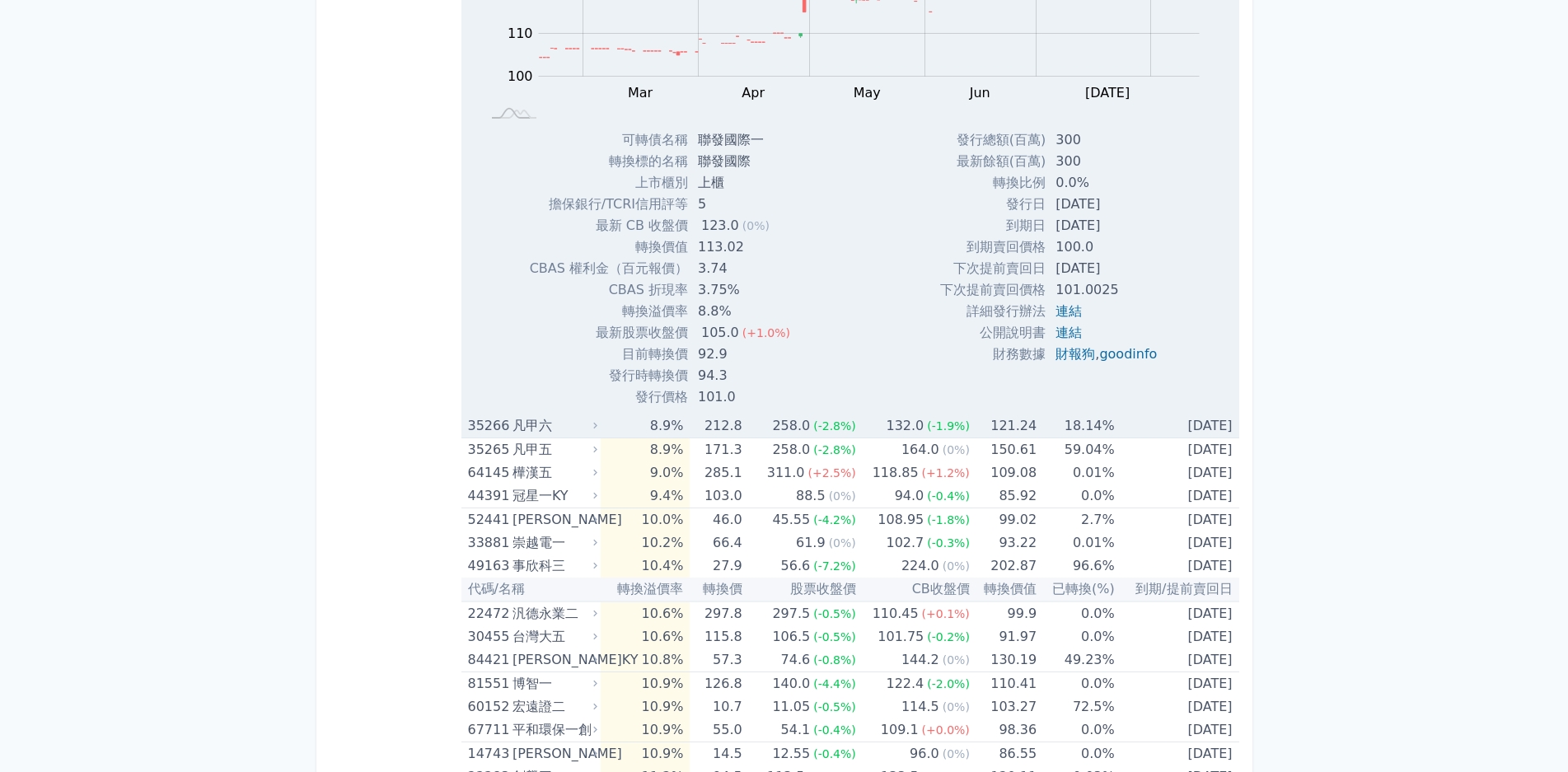
click at [554, 432] on div "凡甲六" at bounding box center [554, 426] width 82 height 23
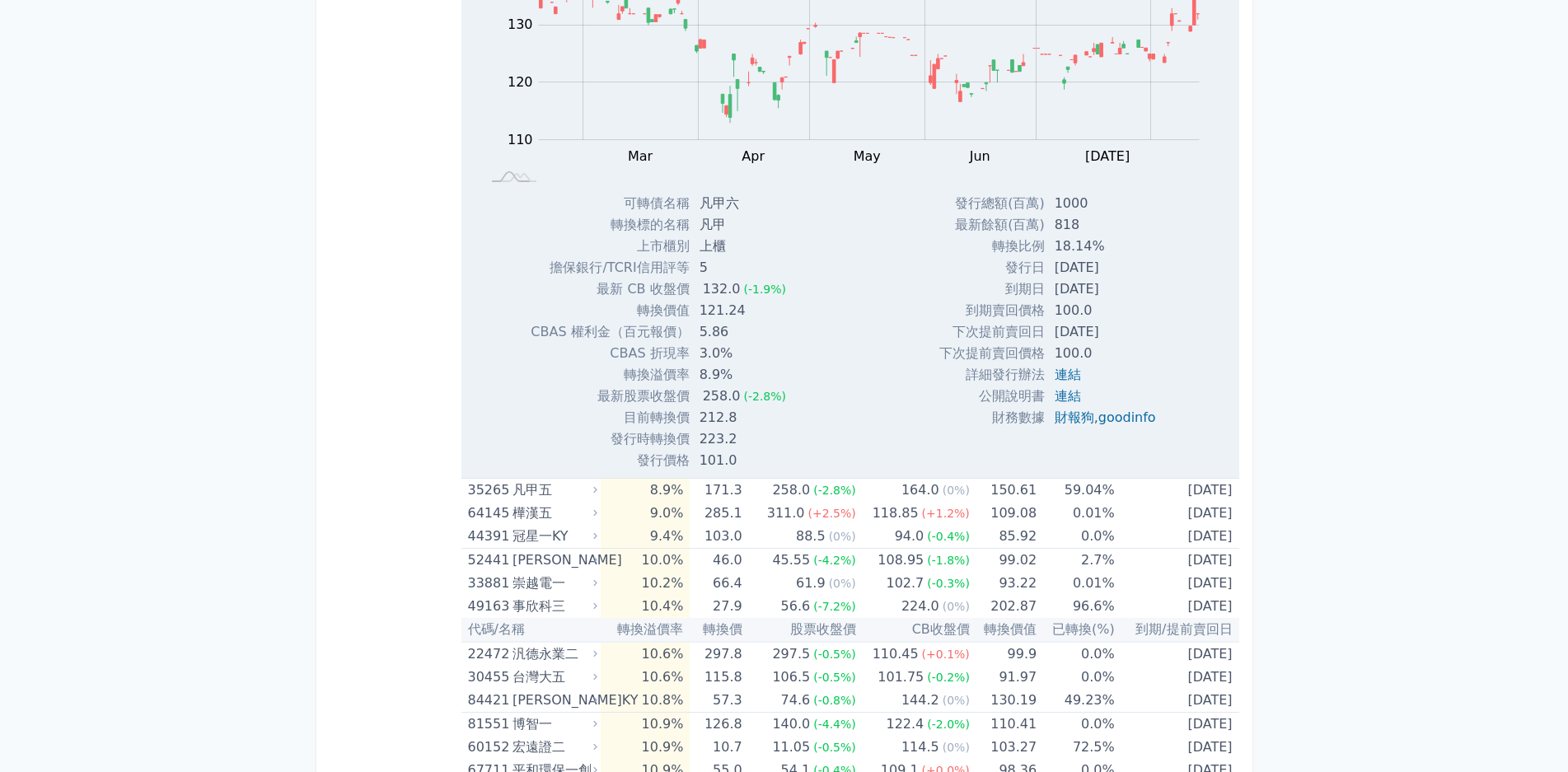
scroll to position [6098, 0]
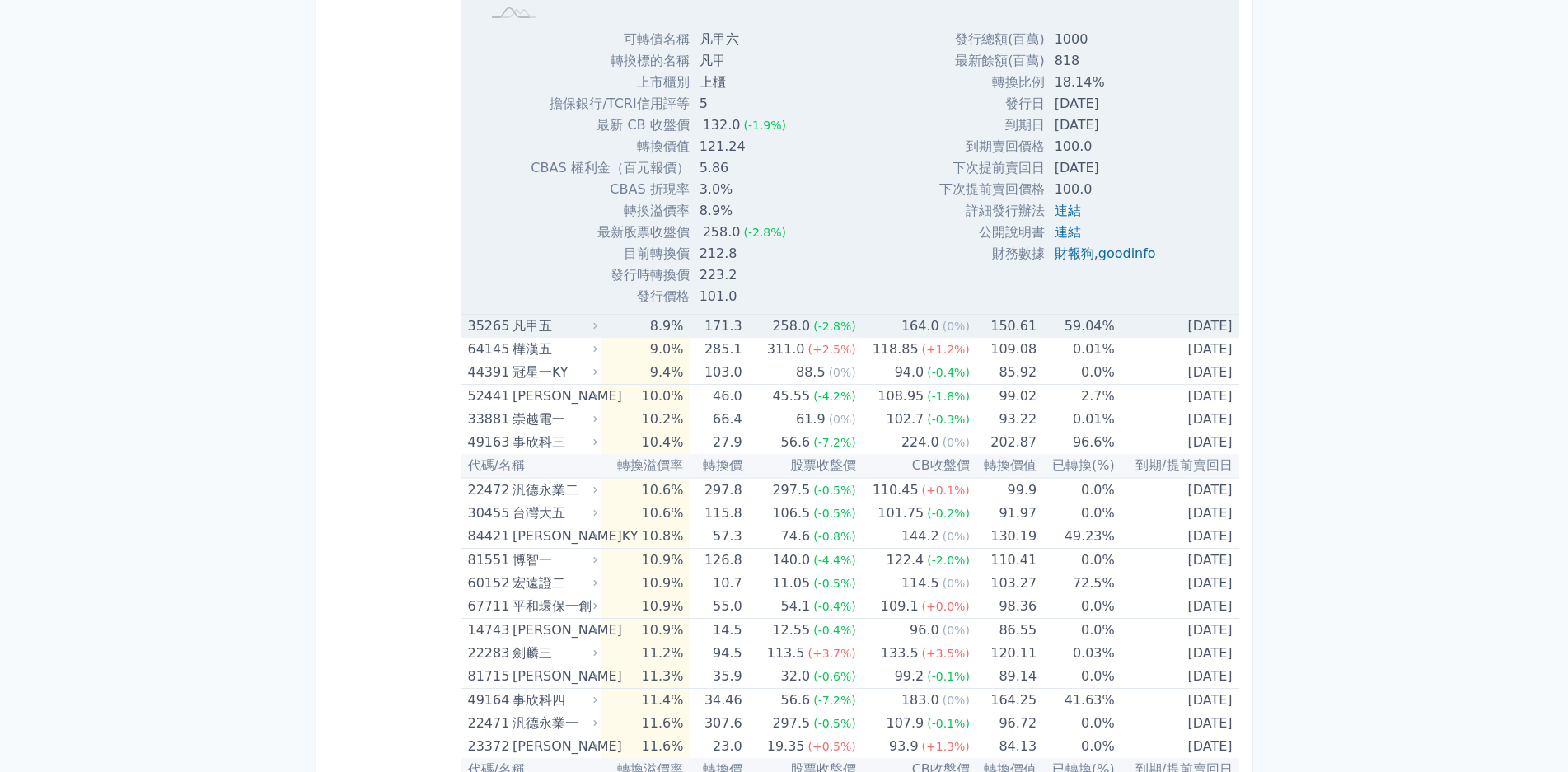
click at [608, 326] on td "8.9%" at bounding box center [644, 327] width 89 height 24
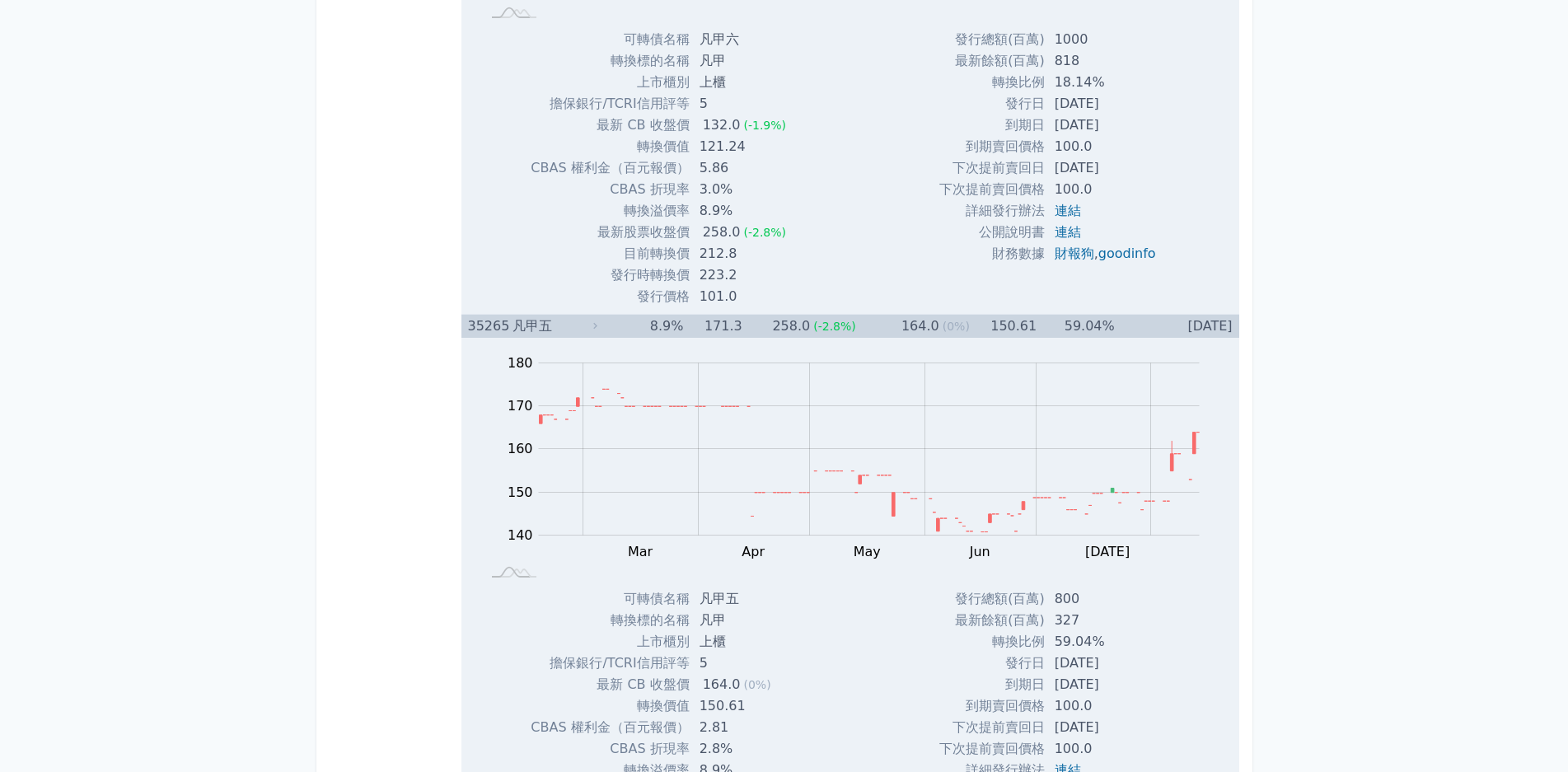
scroll to position [6346, 0]
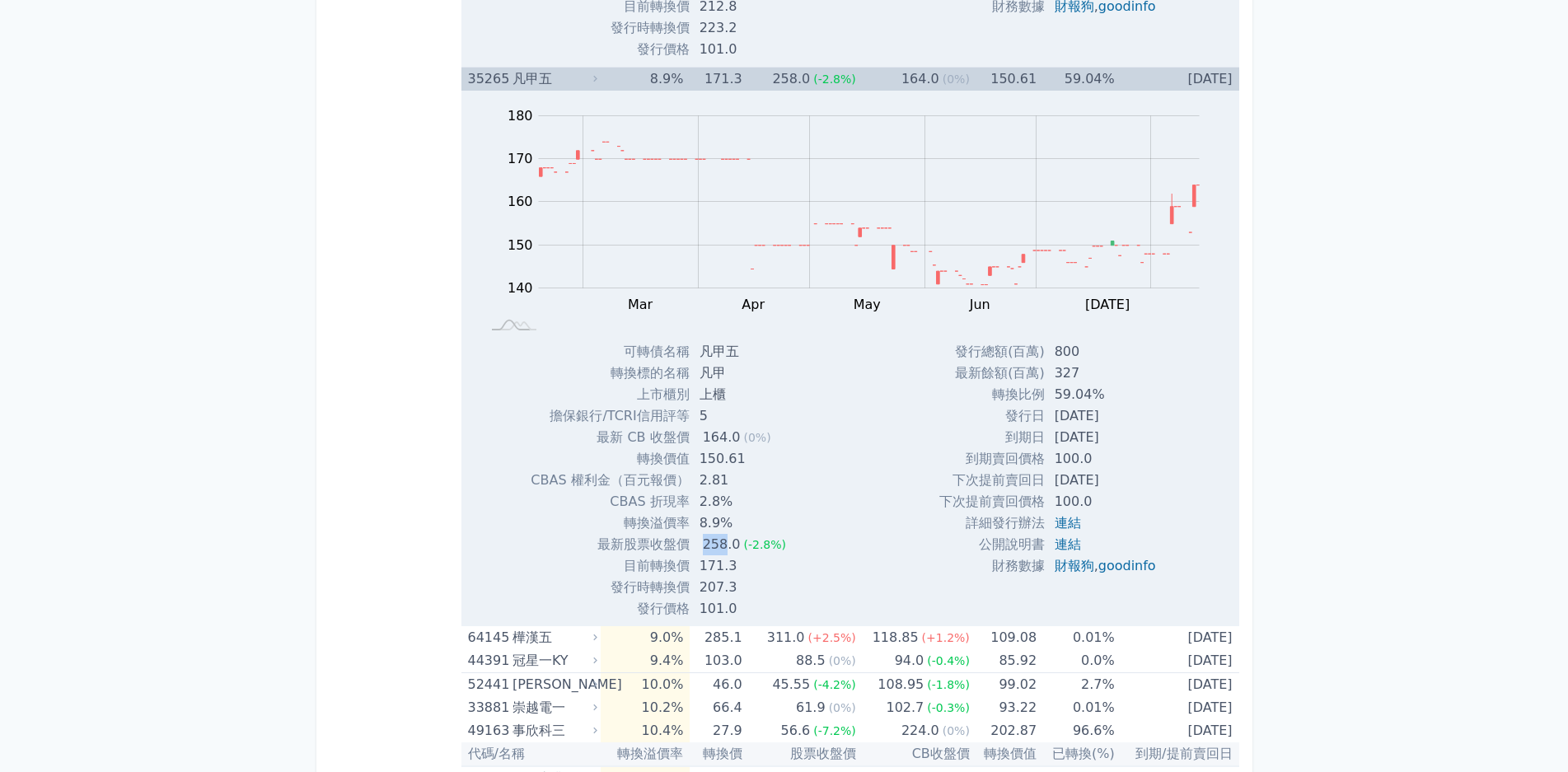
click at [722, 550] on td "258.0 (-2.8%)" at bounding box center [745, 545] width 109 height 21
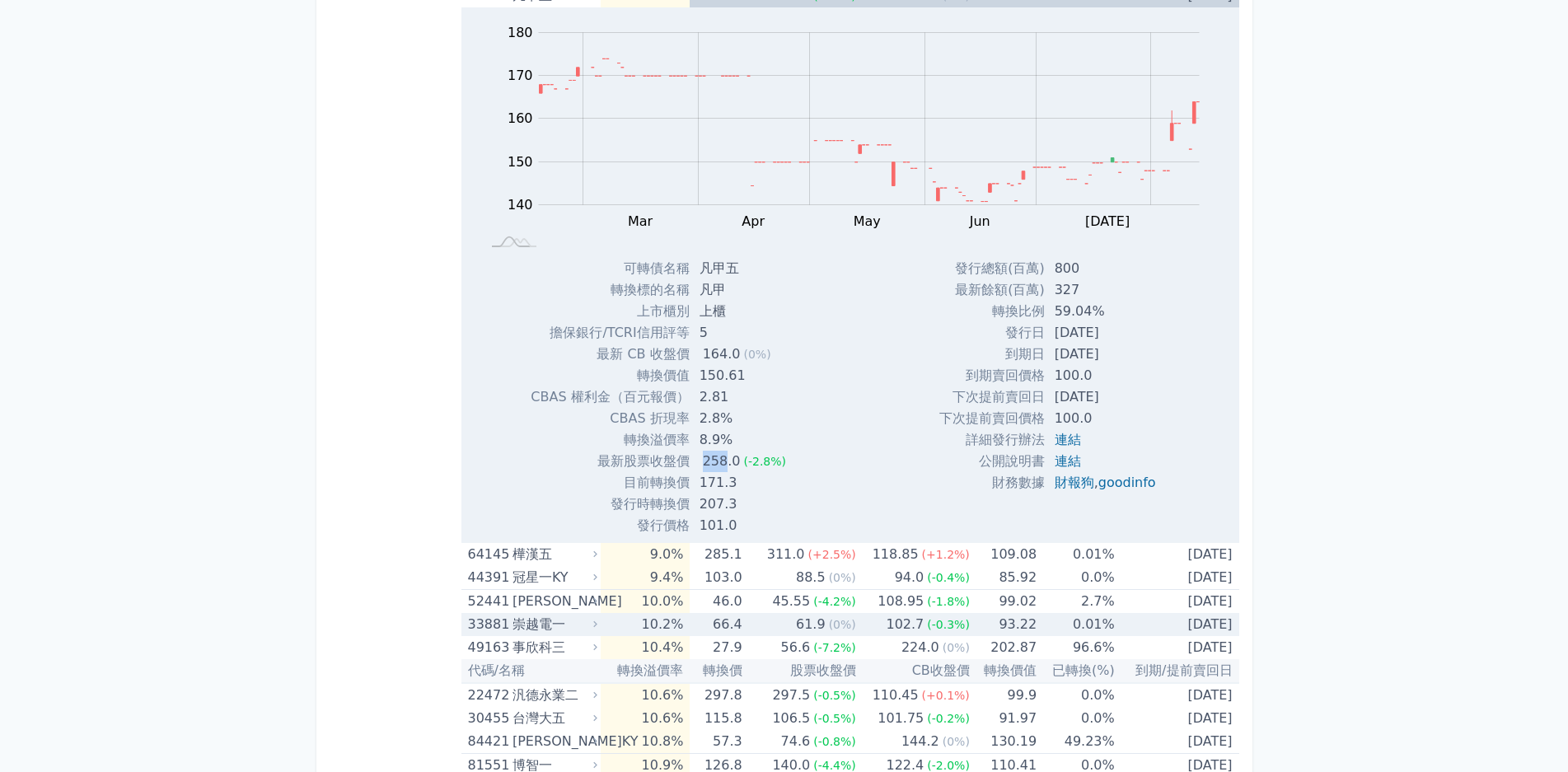
scroll to position [6510, 0]
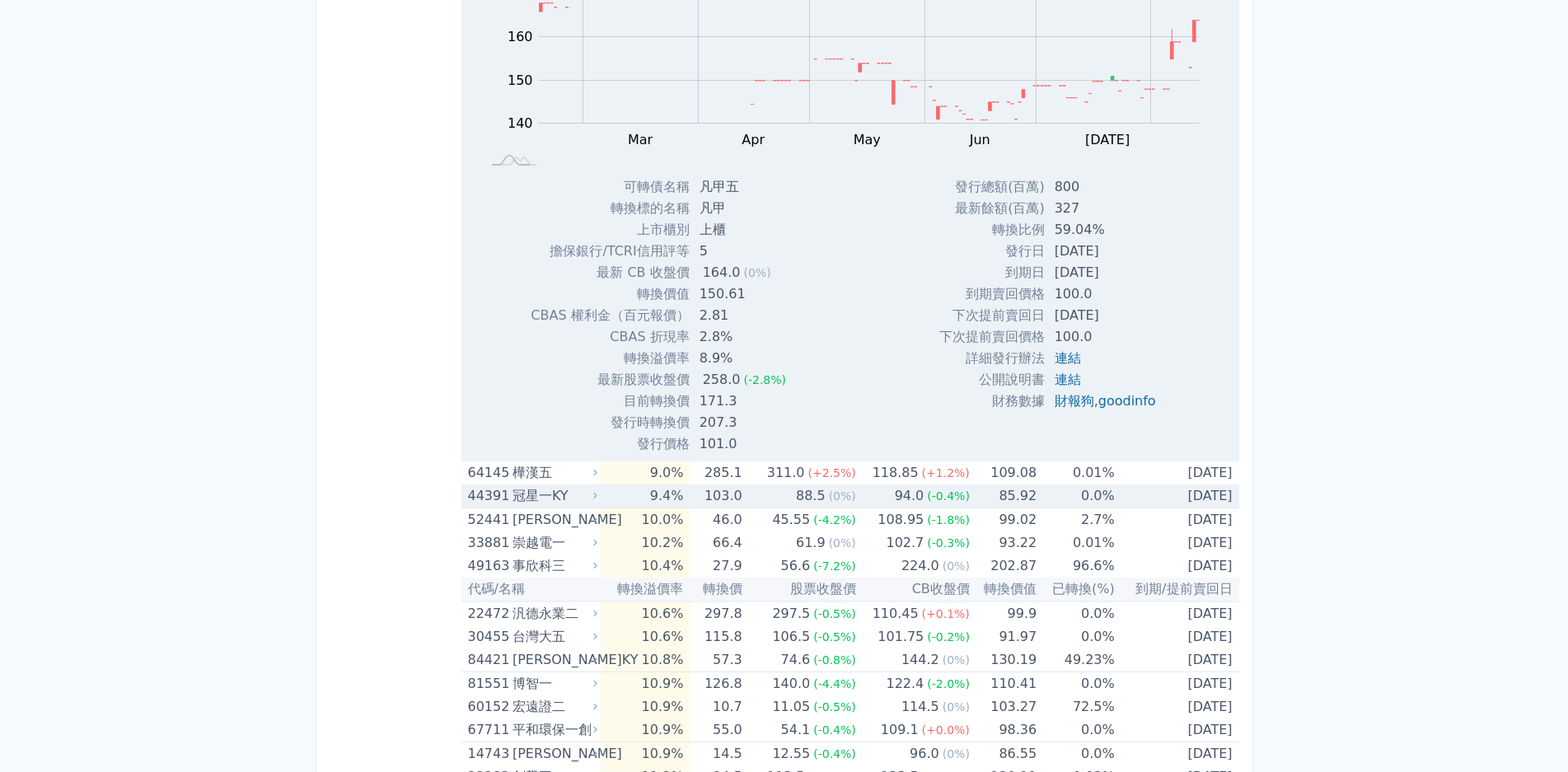
click at [605, 485] on td "9.4%" at bounding box center [644, 496] width 89 height 24
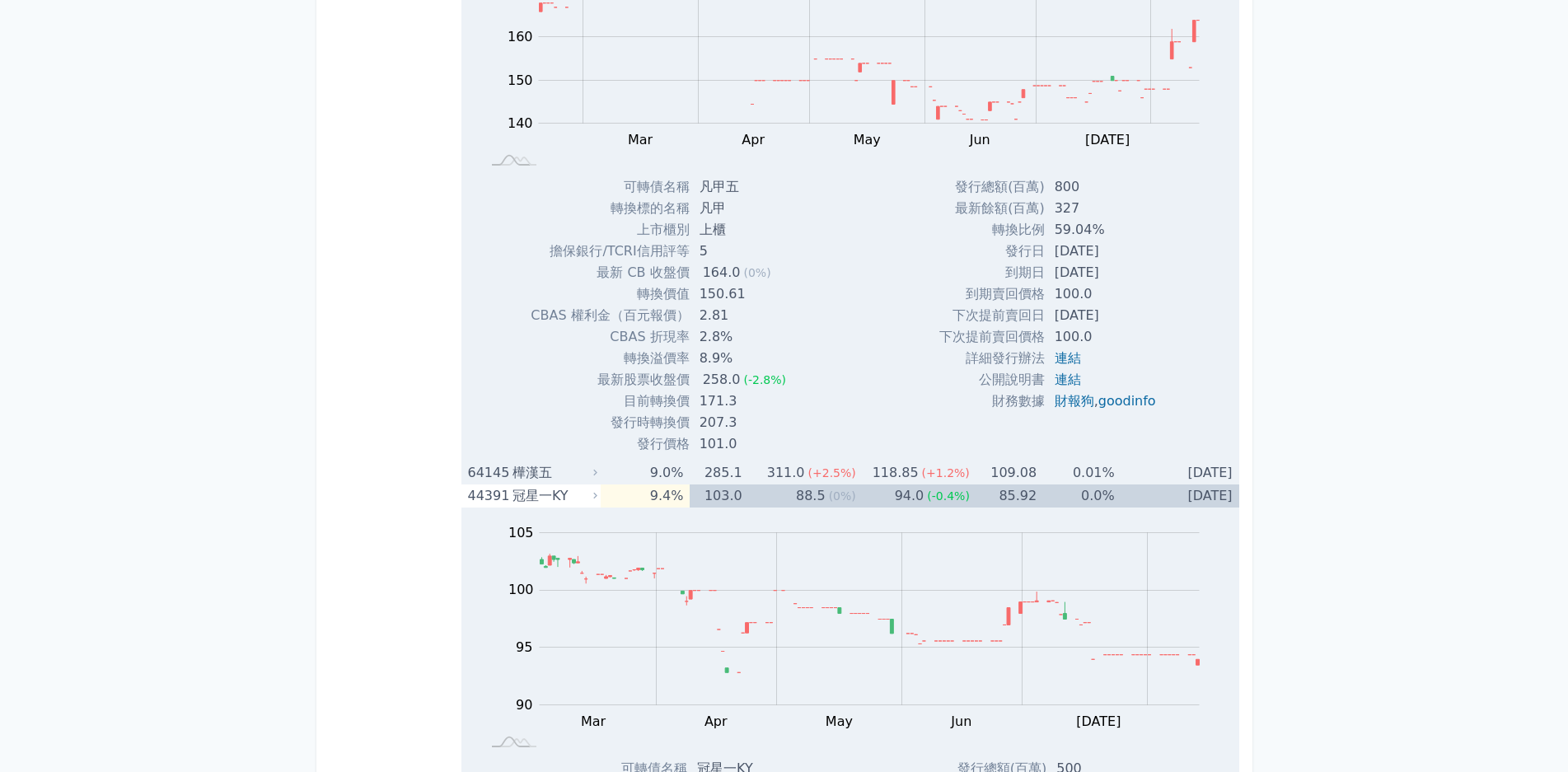
click at [593, 471] on icon at bounding box center [594, 472] width 11 height 11
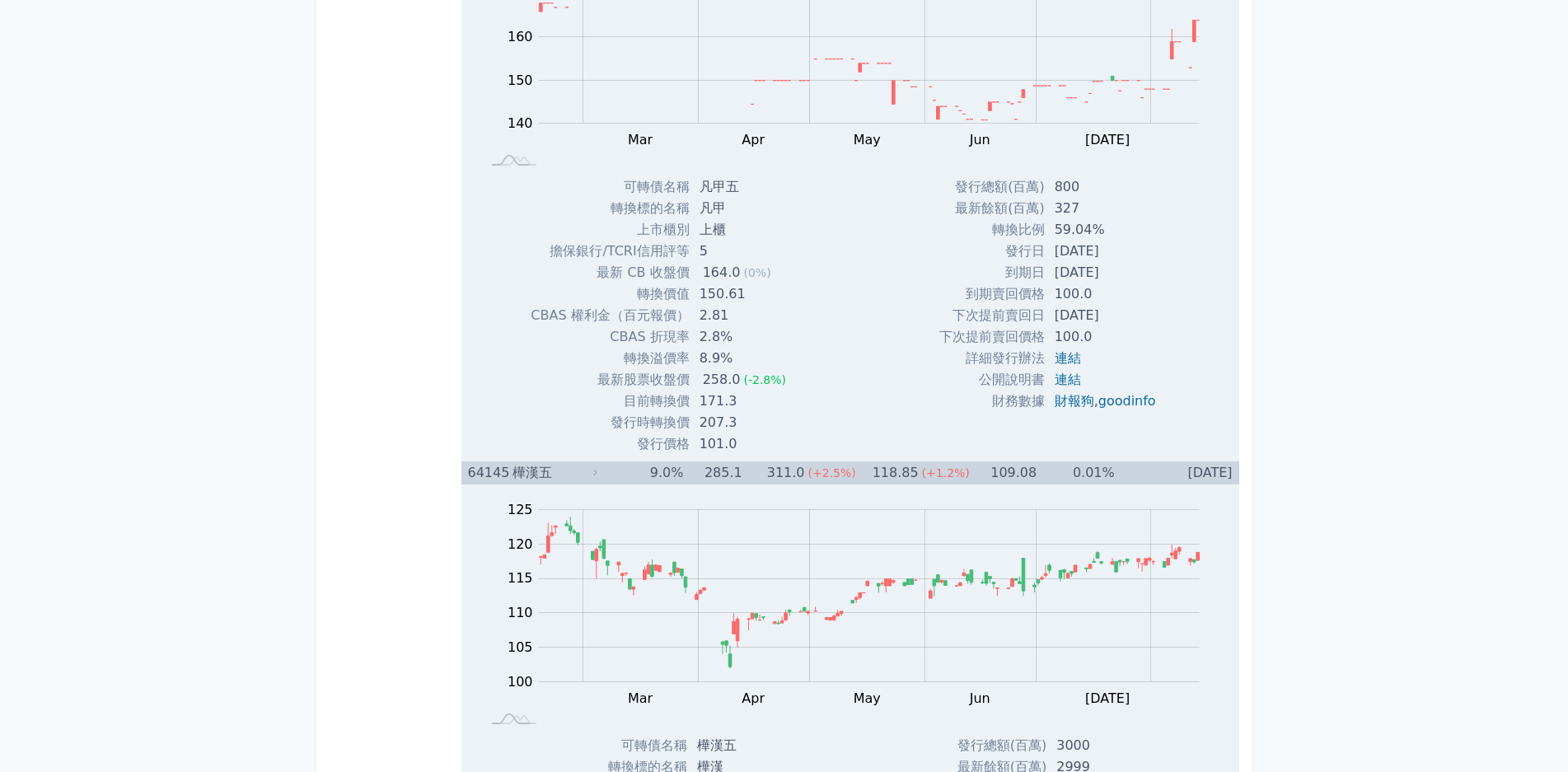
scroll to position [7005, 0]
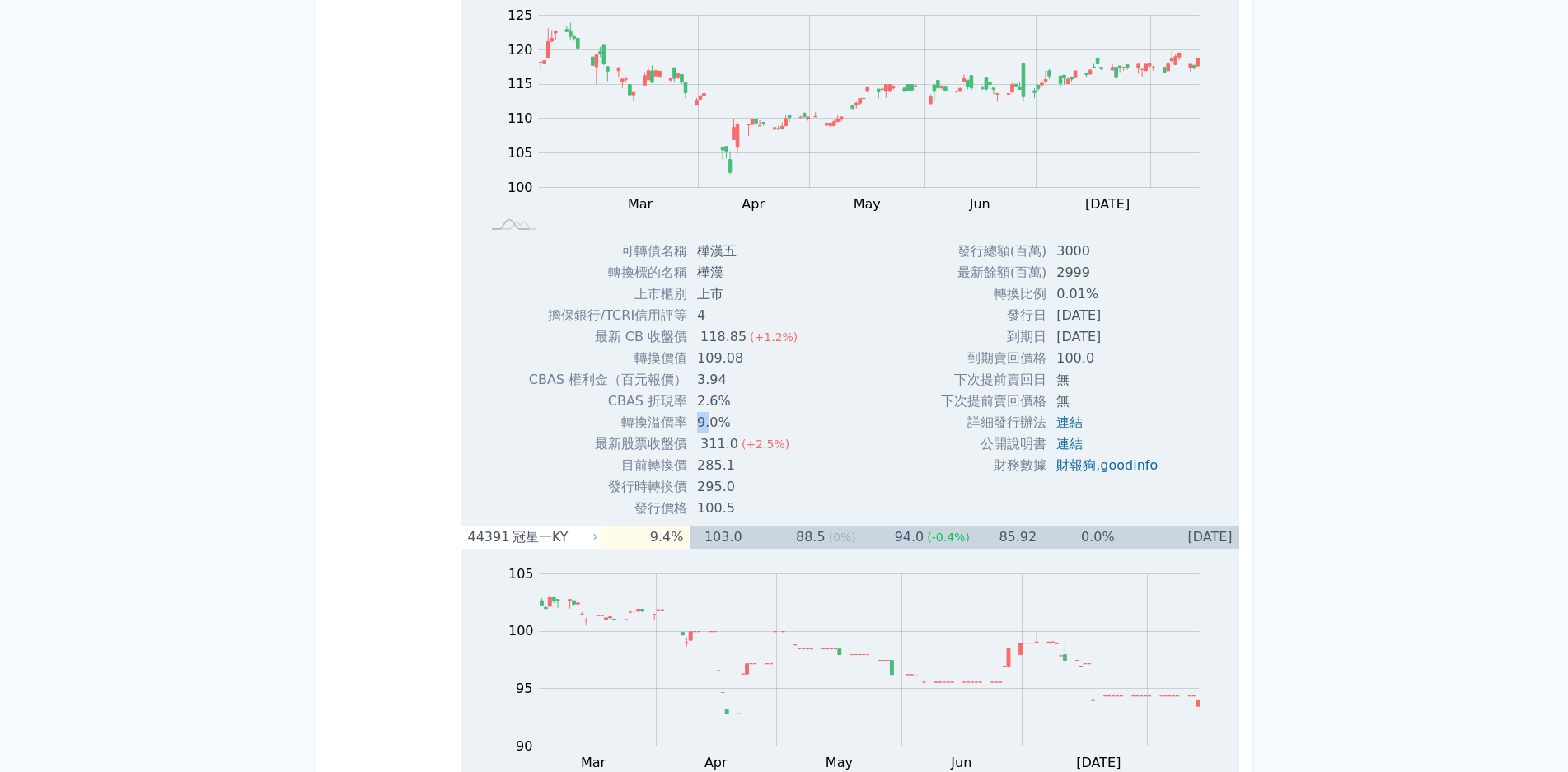
drag, startPoint x: 687, startPoint y: 422, endPoint x: 712, endPoint y: 429, distance: 26.0
click at [710, 428] on td "9.0%" at bounding box center [748, 423] width 124 height 21
click at [712, 429] on td "9.0%" at bounding box center [748, 423] width 124 height 21
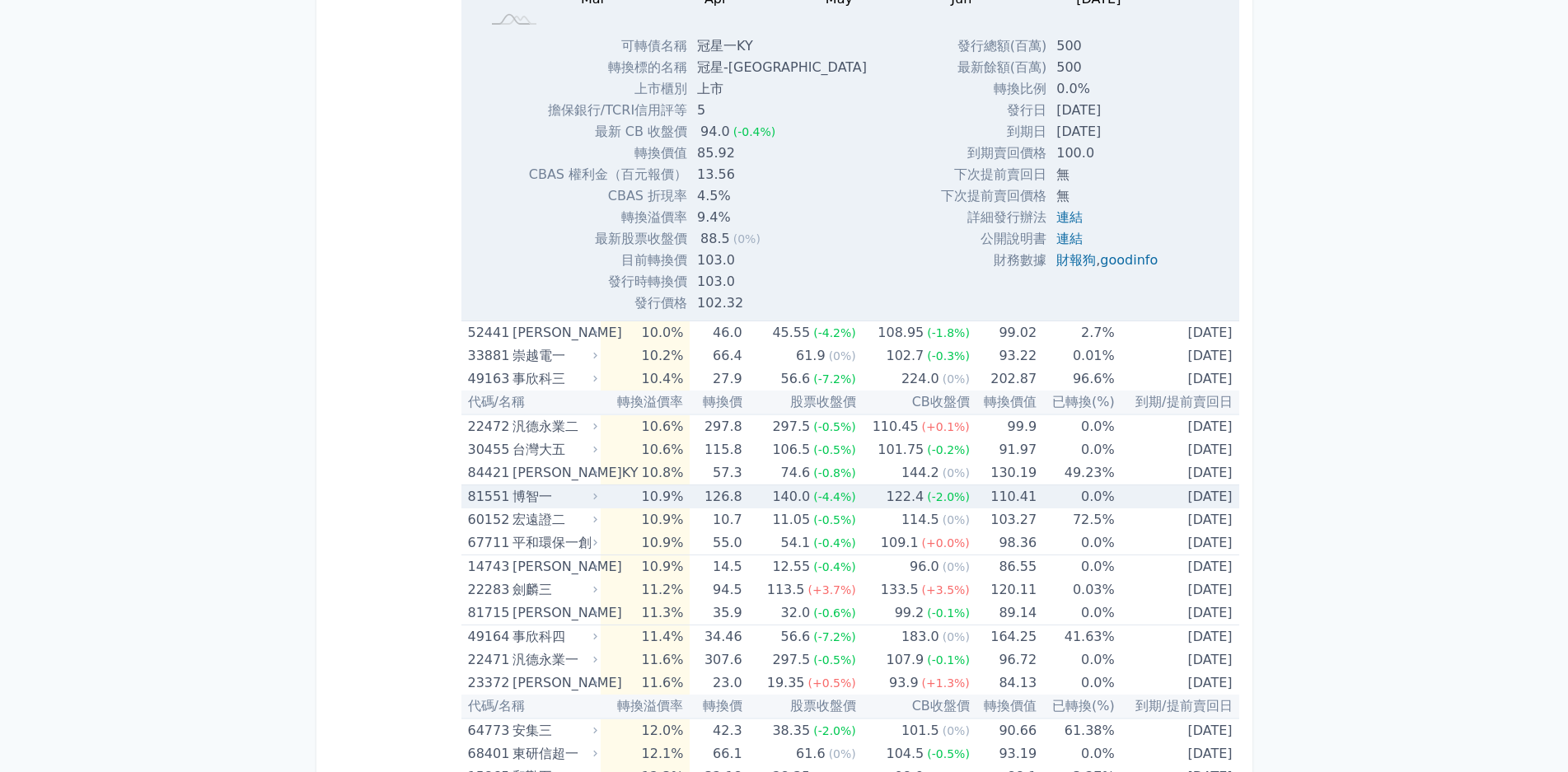
scroll to position [7828, 0]
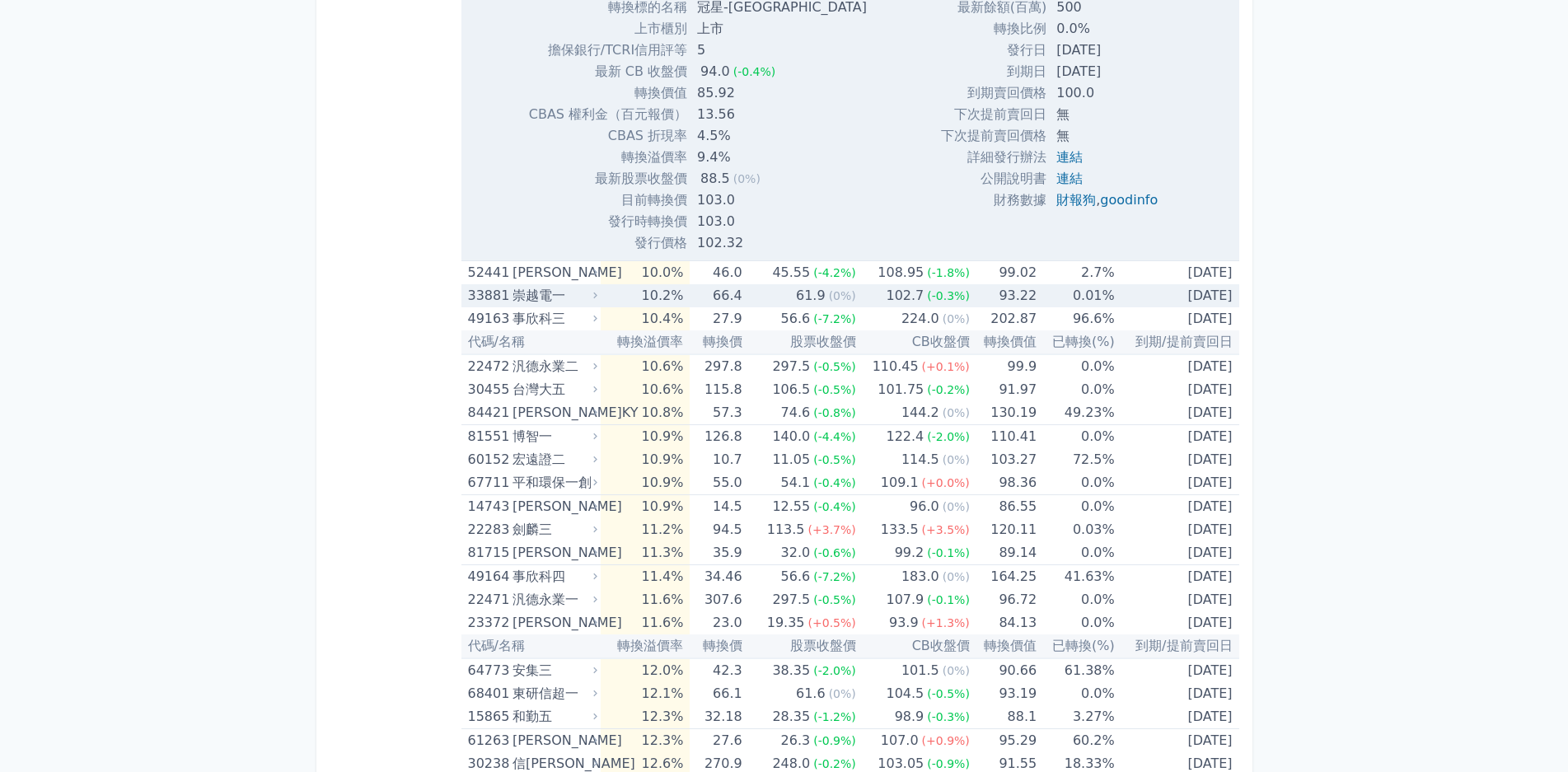
click at [592, 306] on div "崇越電一" at bounding box center [554, 296] width 82 height 23
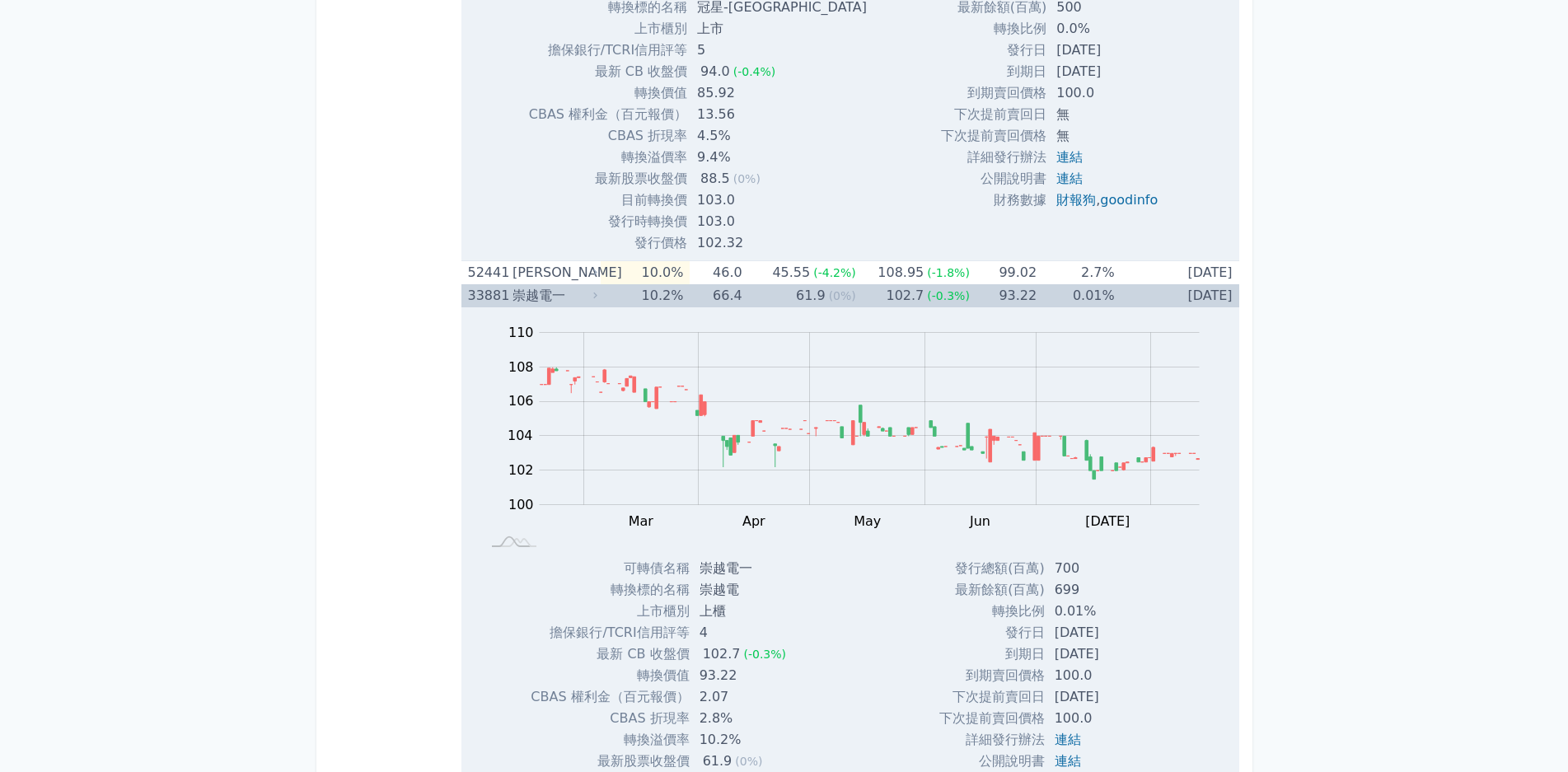
scroll to position [8159, 0]
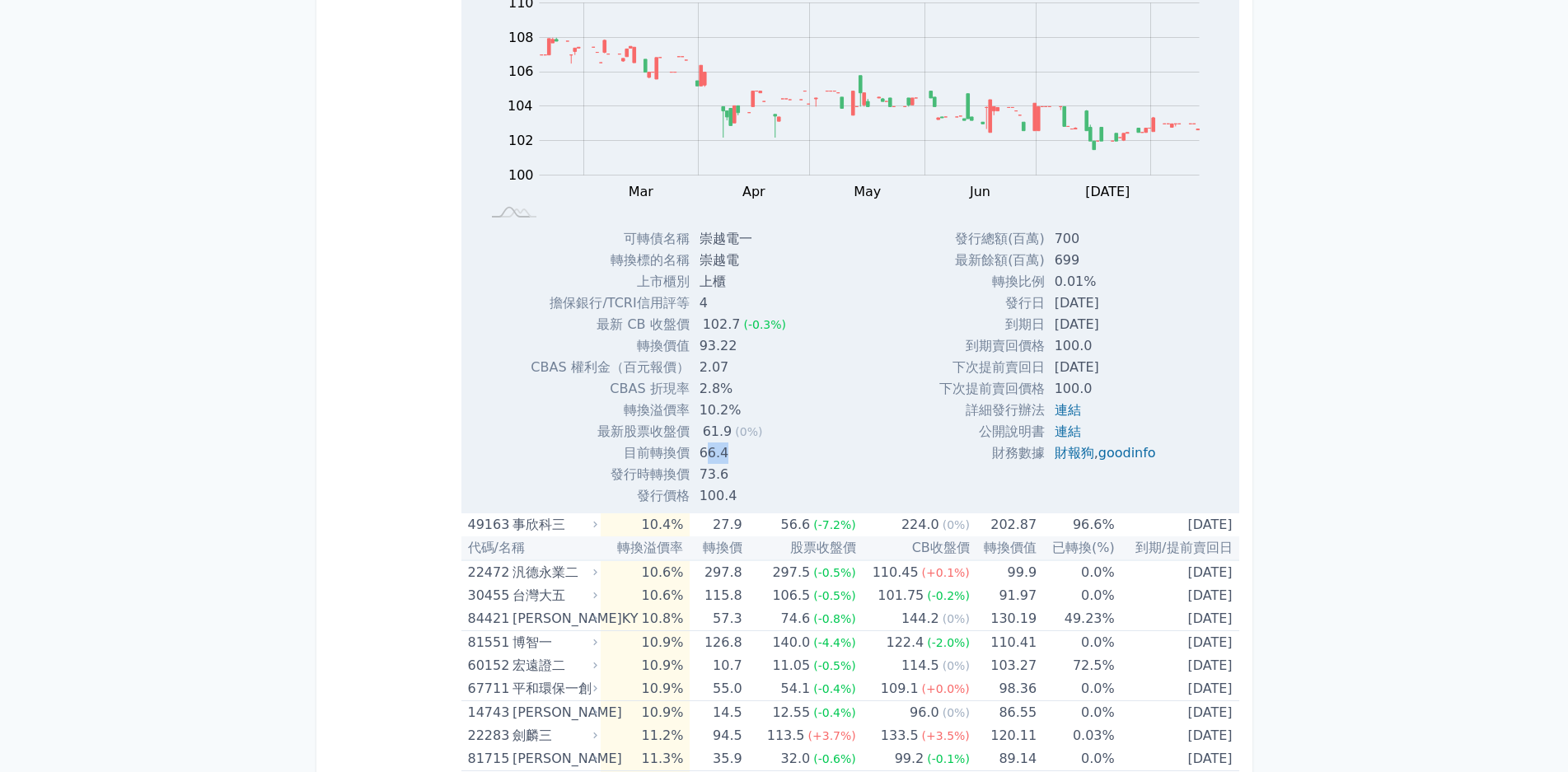
drag, startPoint x: 707, startPoint y: 456, endPoint x: 724, endPoint y: 456, distance: 17.0
click at [724, 456] on td "66.4" at bounding box center [745, 453] width 109 height 21
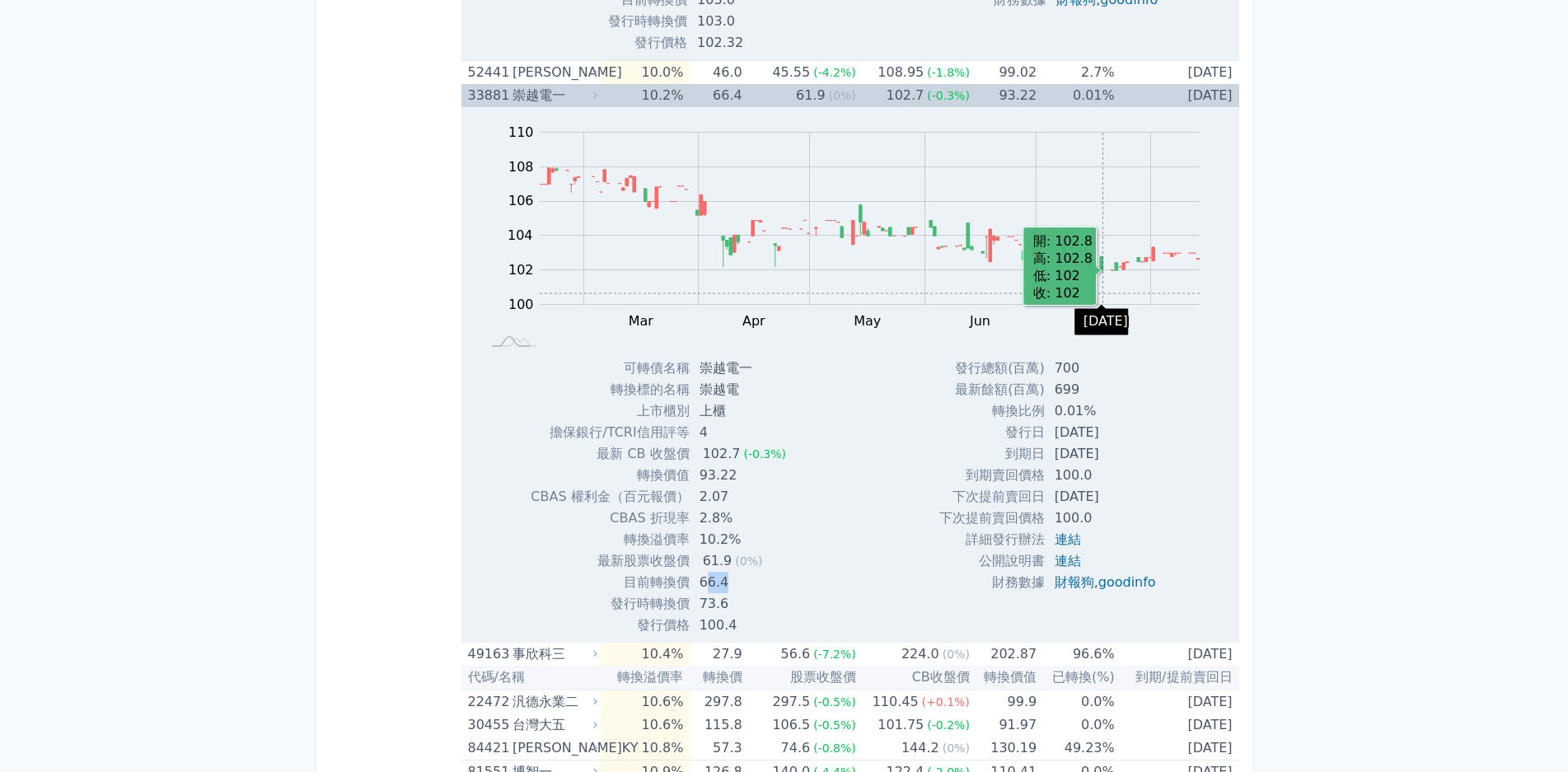
scroll to position [8076, 0]
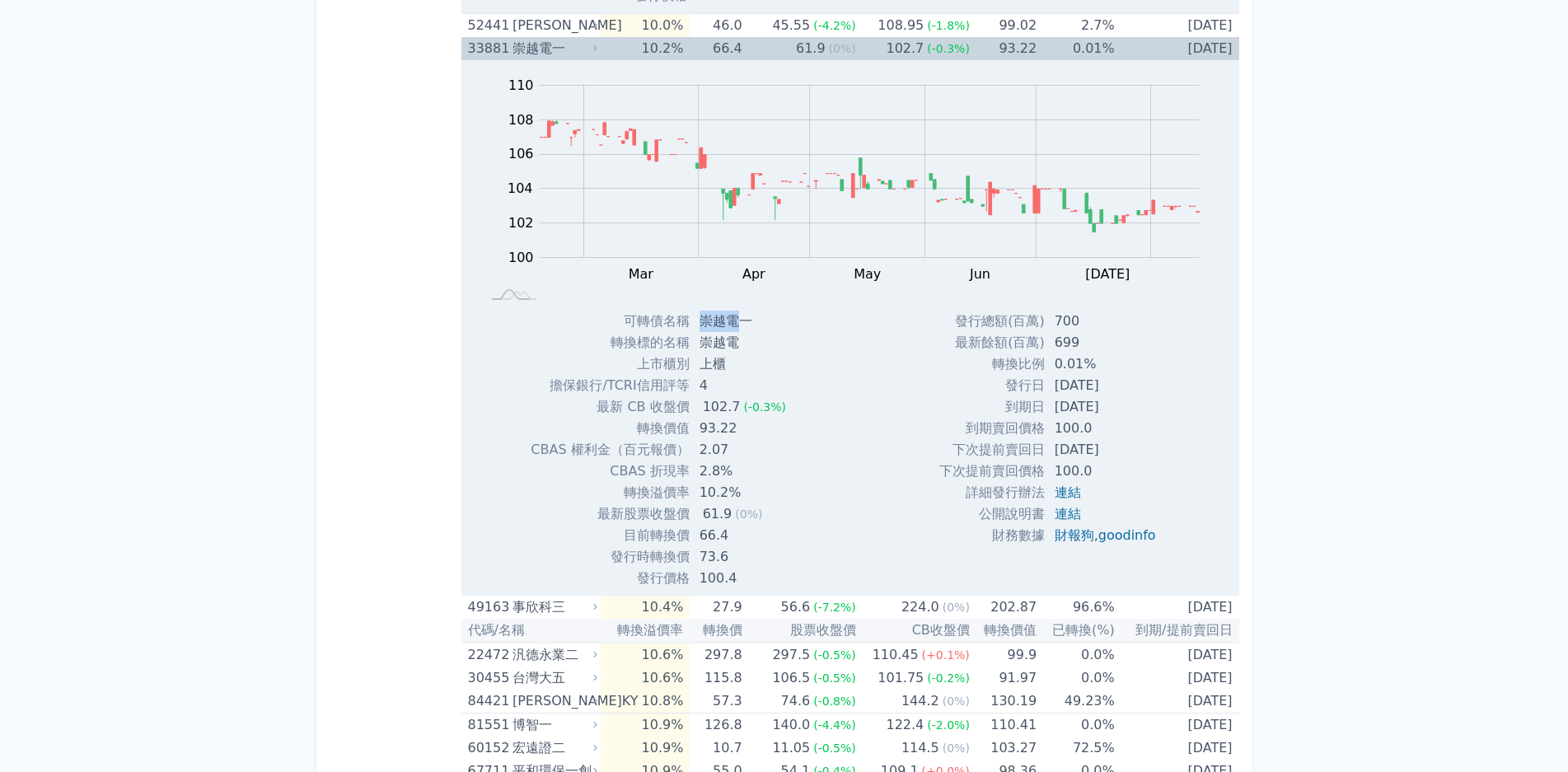
drag, startPoint x: 697, startPoint y: 317, endPoint x: 733, endPoint y: 320, distance: 36.1
click at [733, 320] on td "崇越電一" at bounding box center [745, 322] width 109 height 21
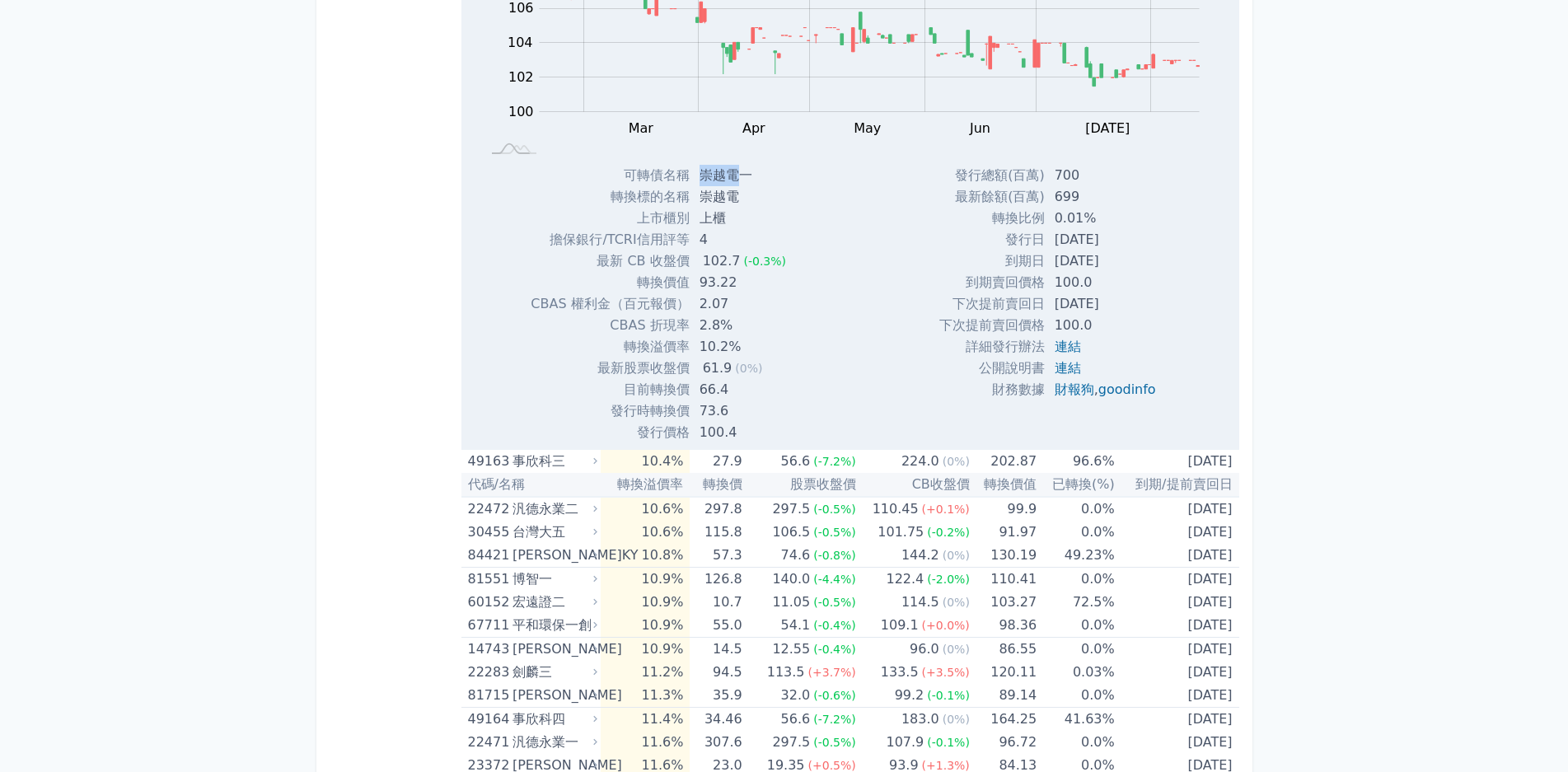
scroll to position [8323, 0]
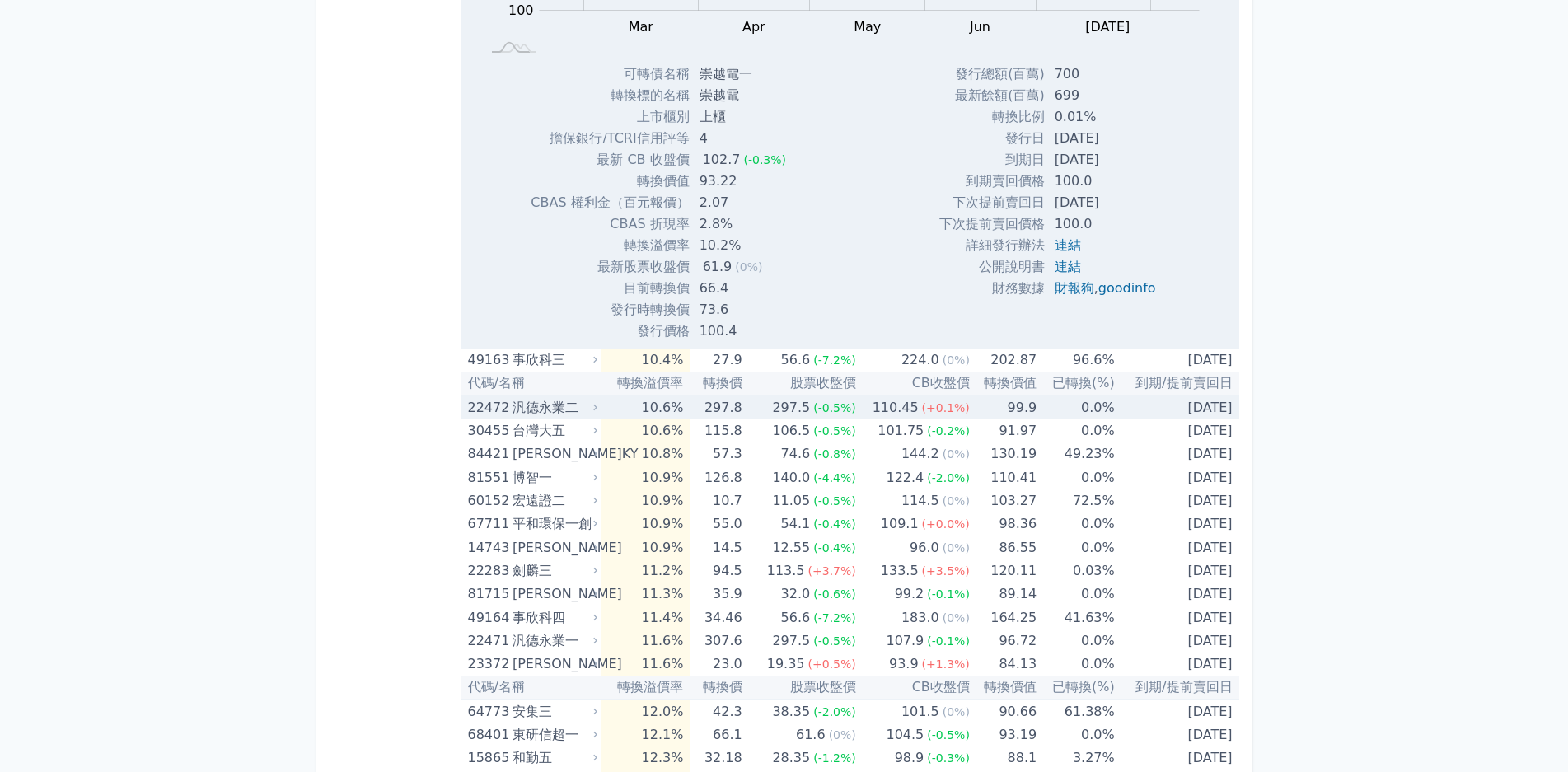
click at [591, 412] on div "汎德永業二" at bounding box center [554, 408] width 82 height 23
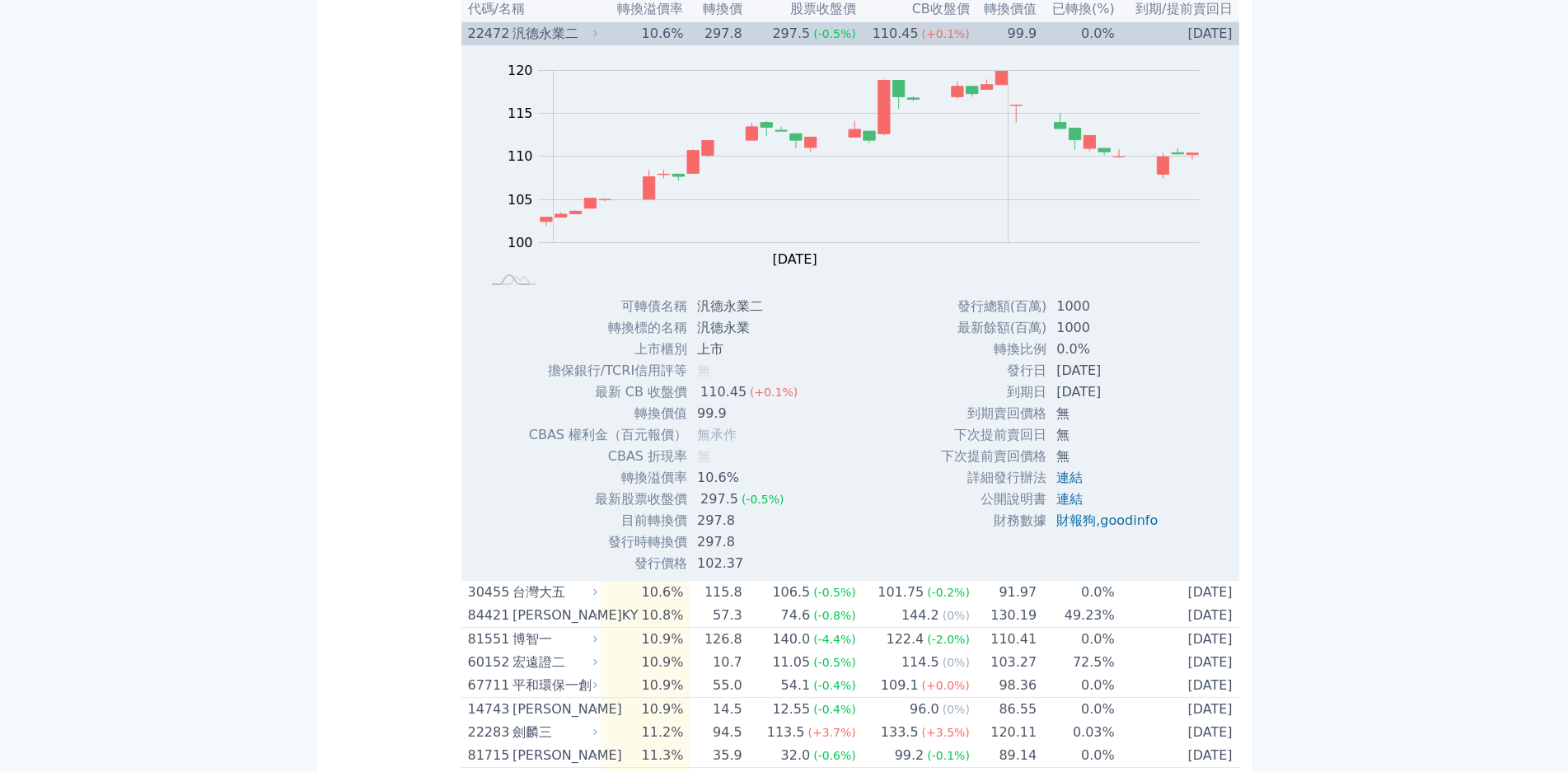
scroll to position [8899, 0]
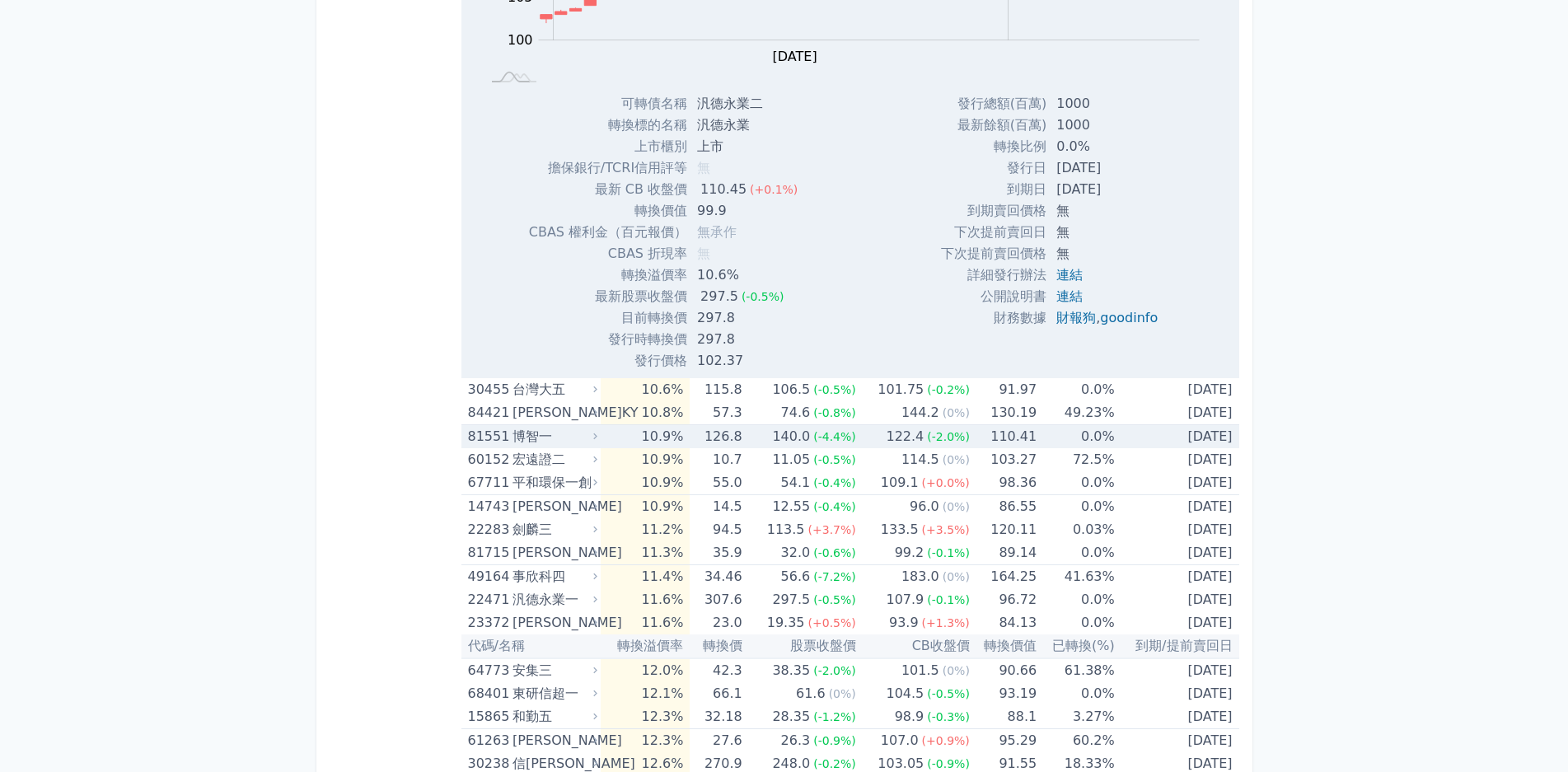
click at [565, 444] on div "博智一" at bounding box center [554, 437] width 82 height 23
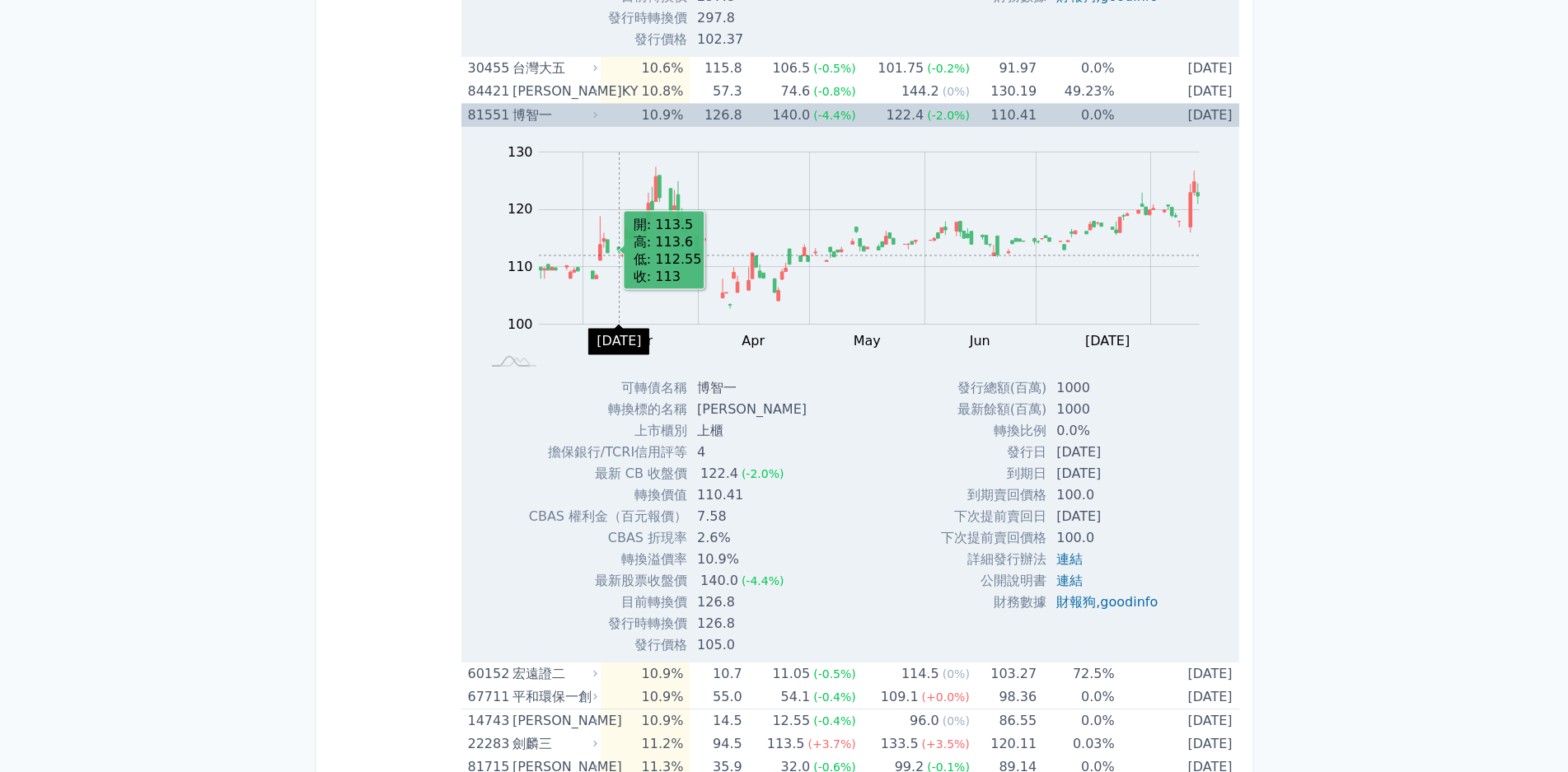
scroll to position [9230, 0]
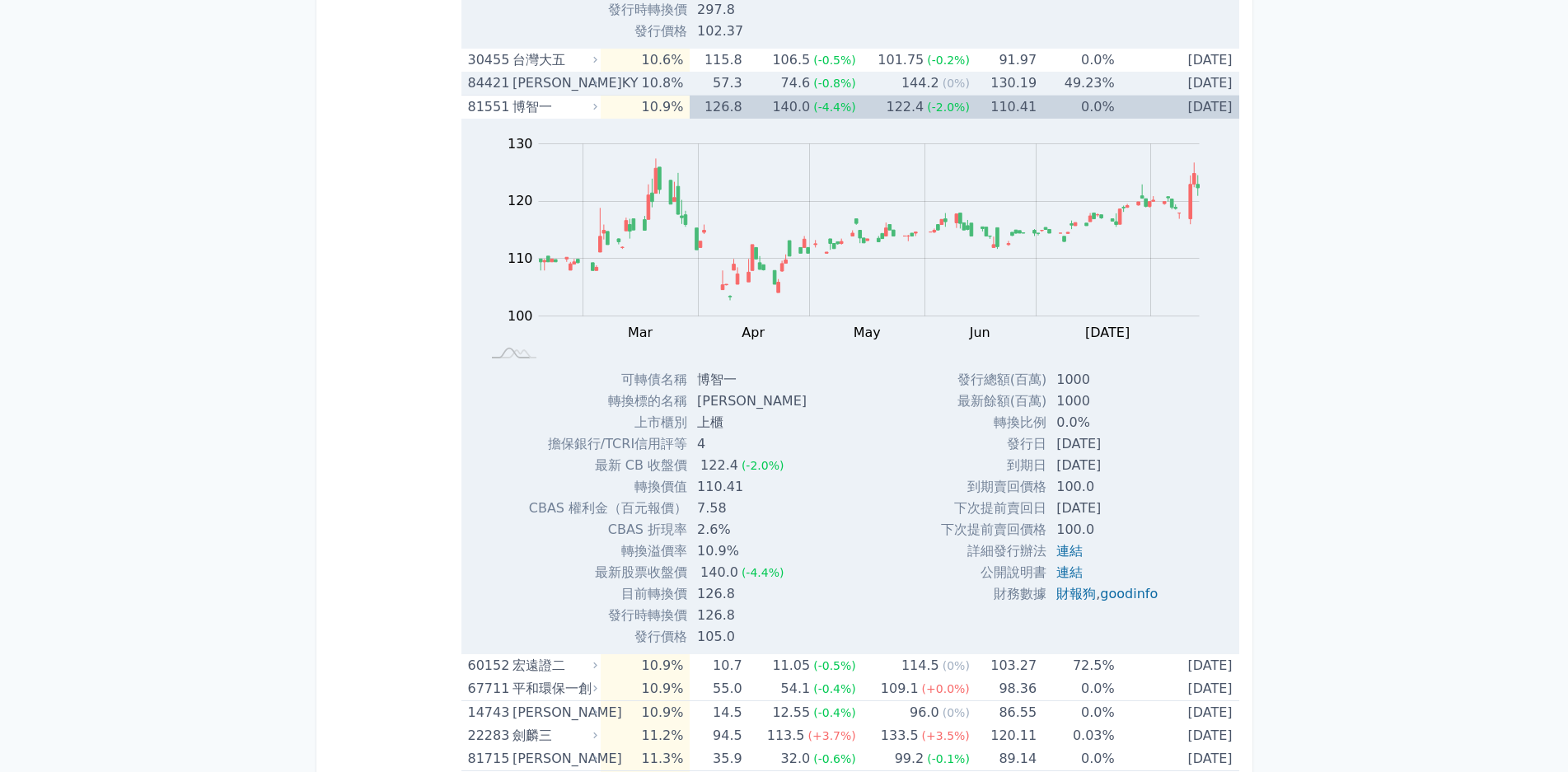
click at [583, 88] on div "[PERSON_NAME]KY" at bounding box center [554, 84] width 82 height 23
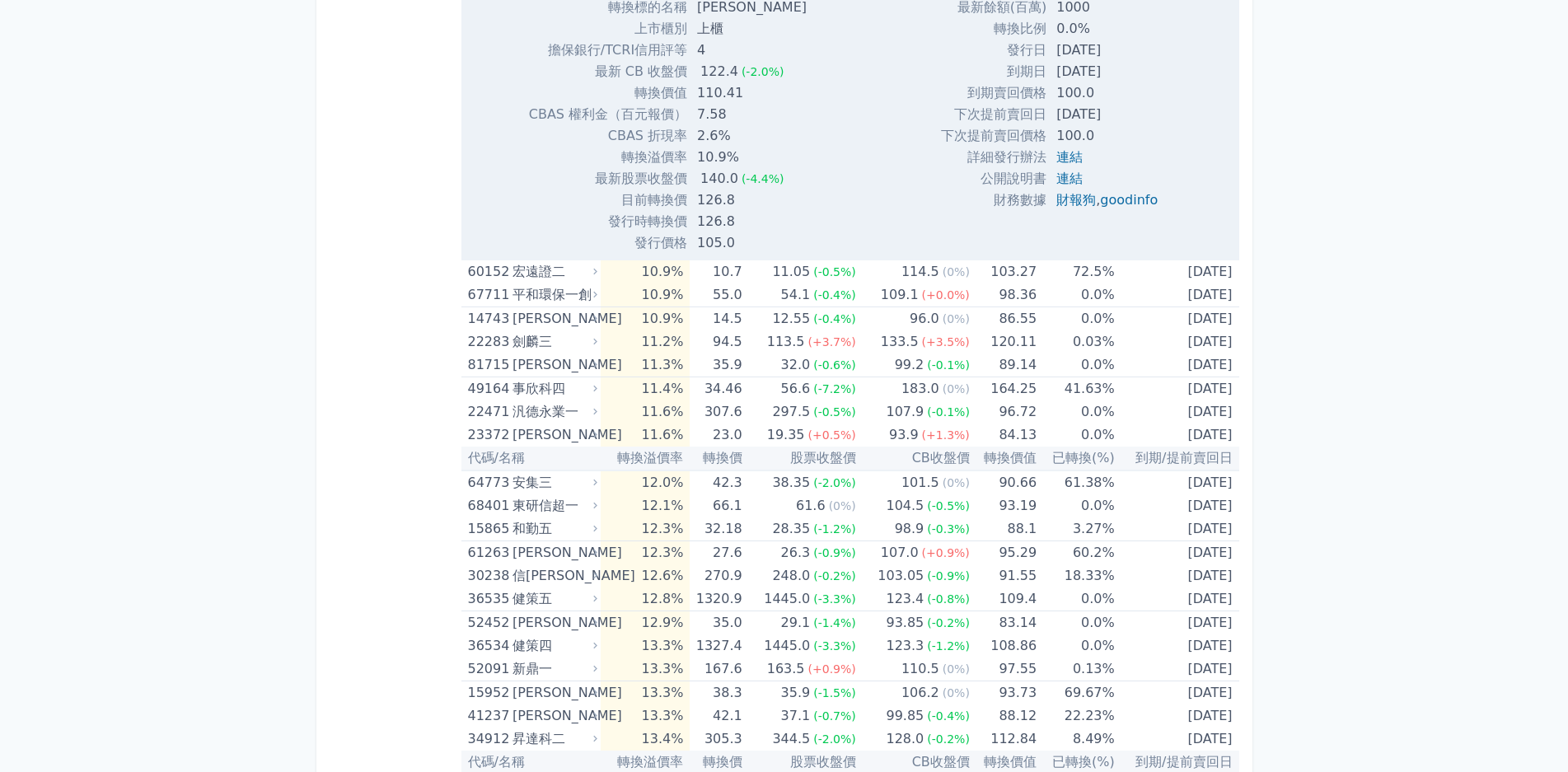
scroll to position [10218, 0]
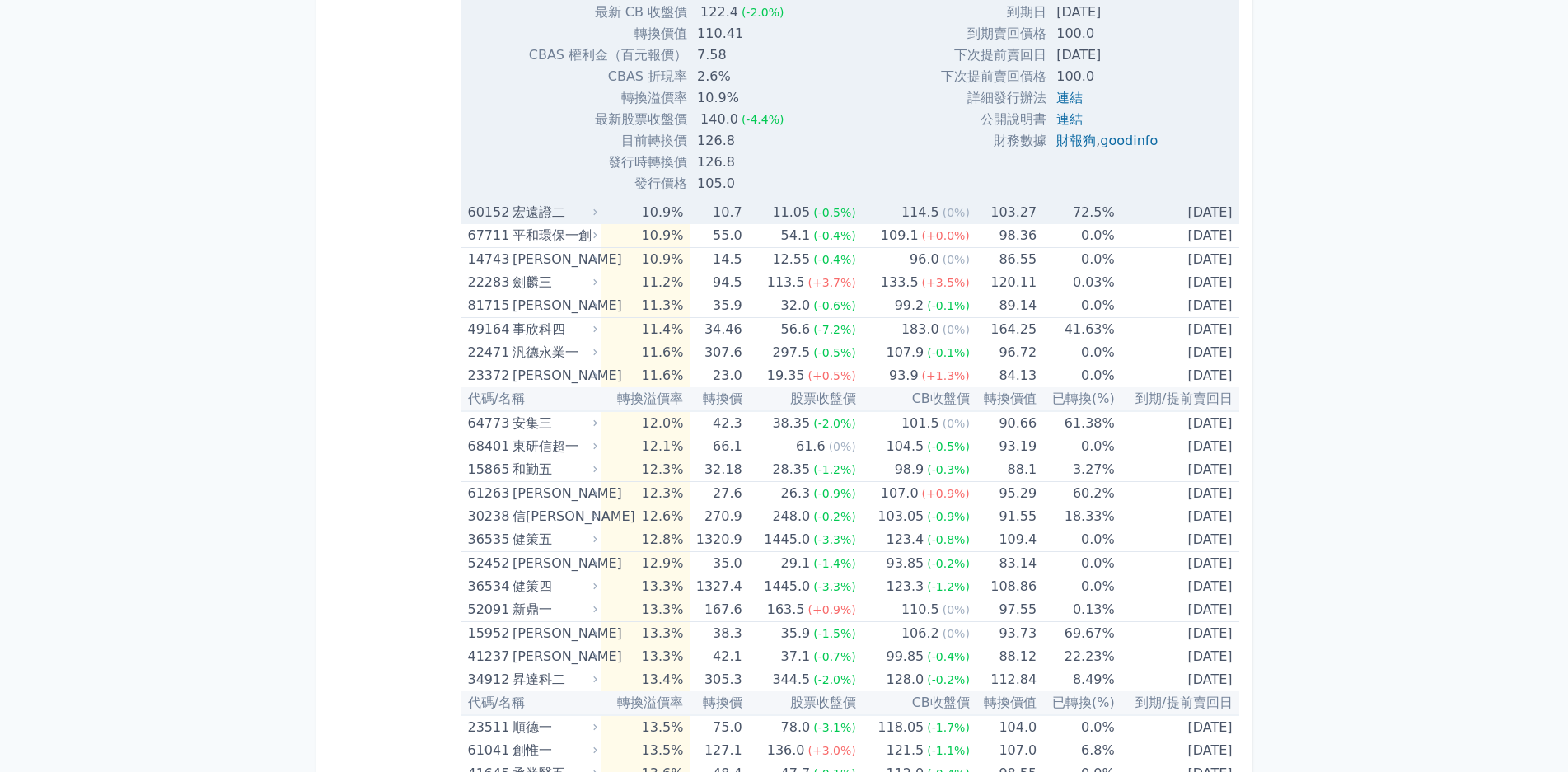
click at [594, 214] on icon at bounding box center [594, 212] width 11 height 11
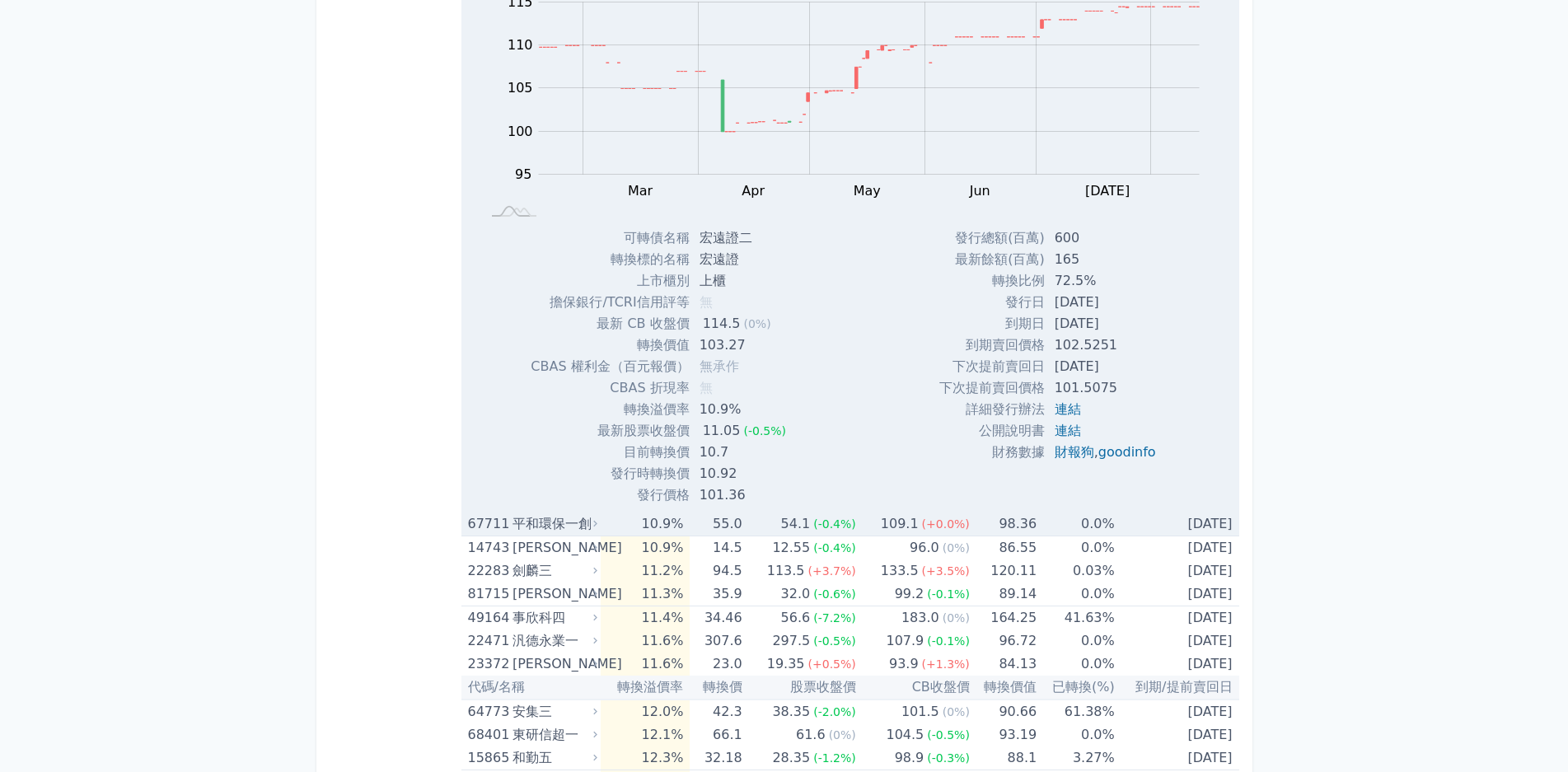
scroll to position [10548, 0]
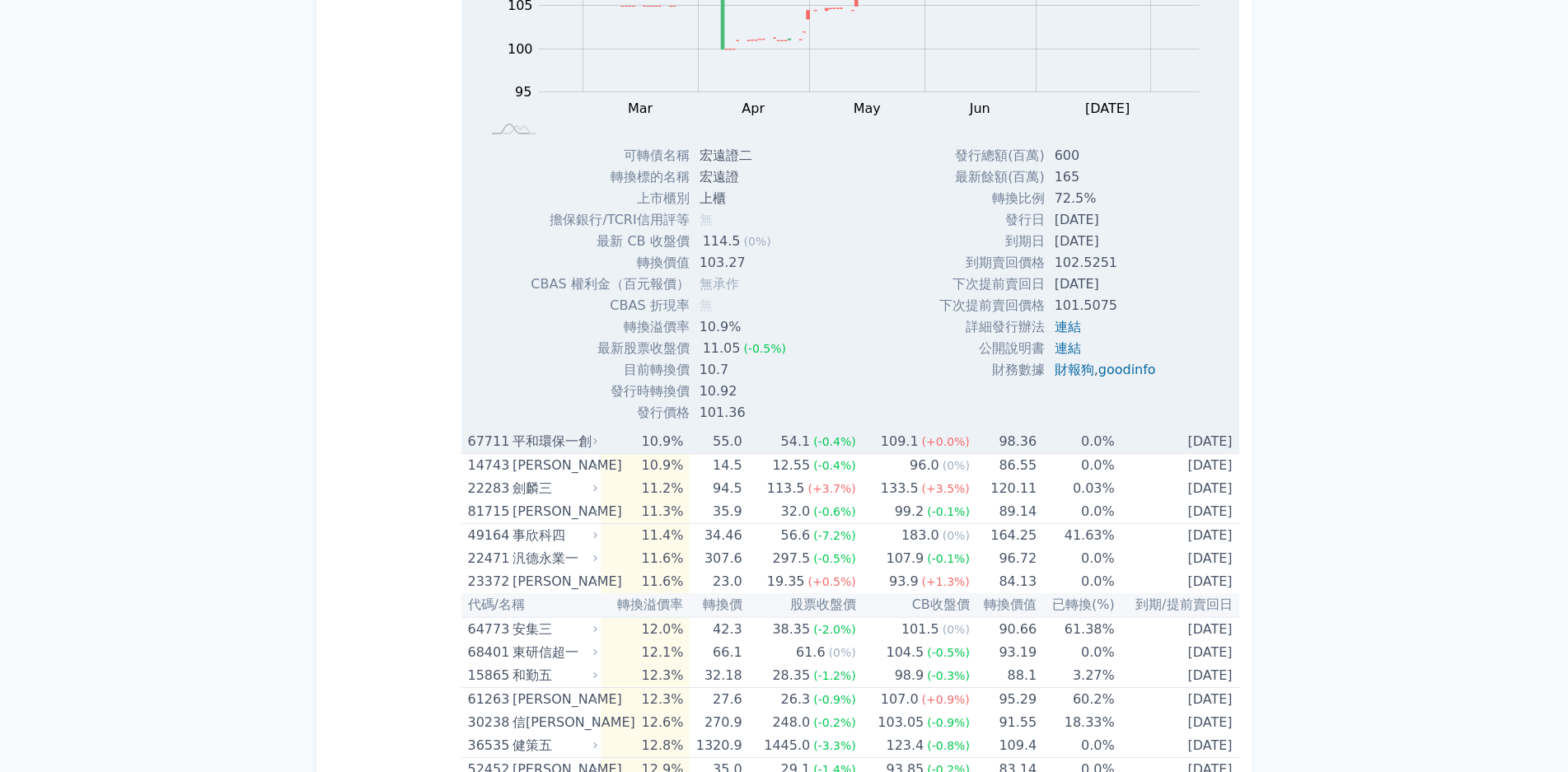
click at [621, 444] on td "10.9%" at bounding box center [644, 442] width 89 height 24
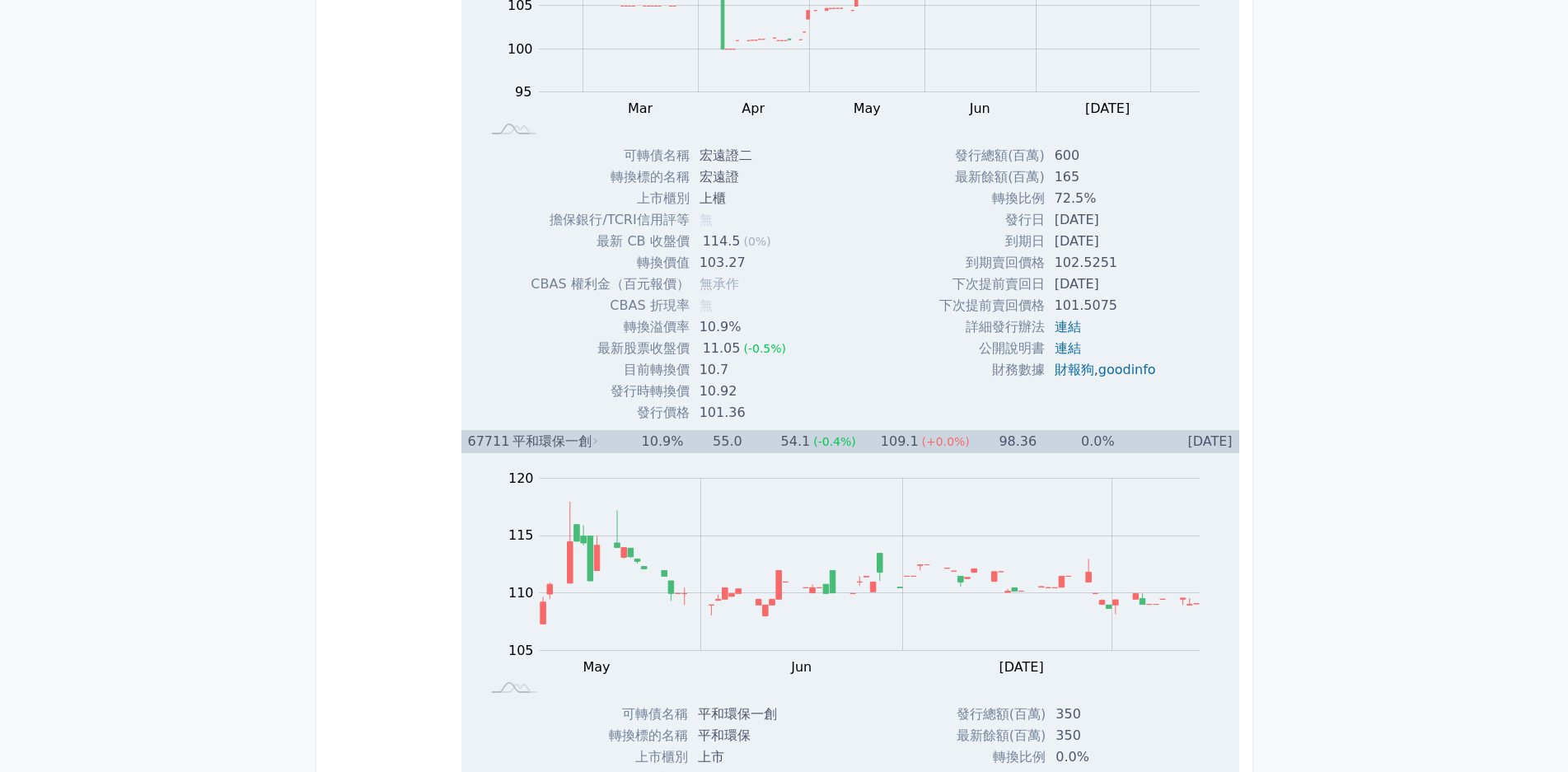
scroll to position [11125, 0]
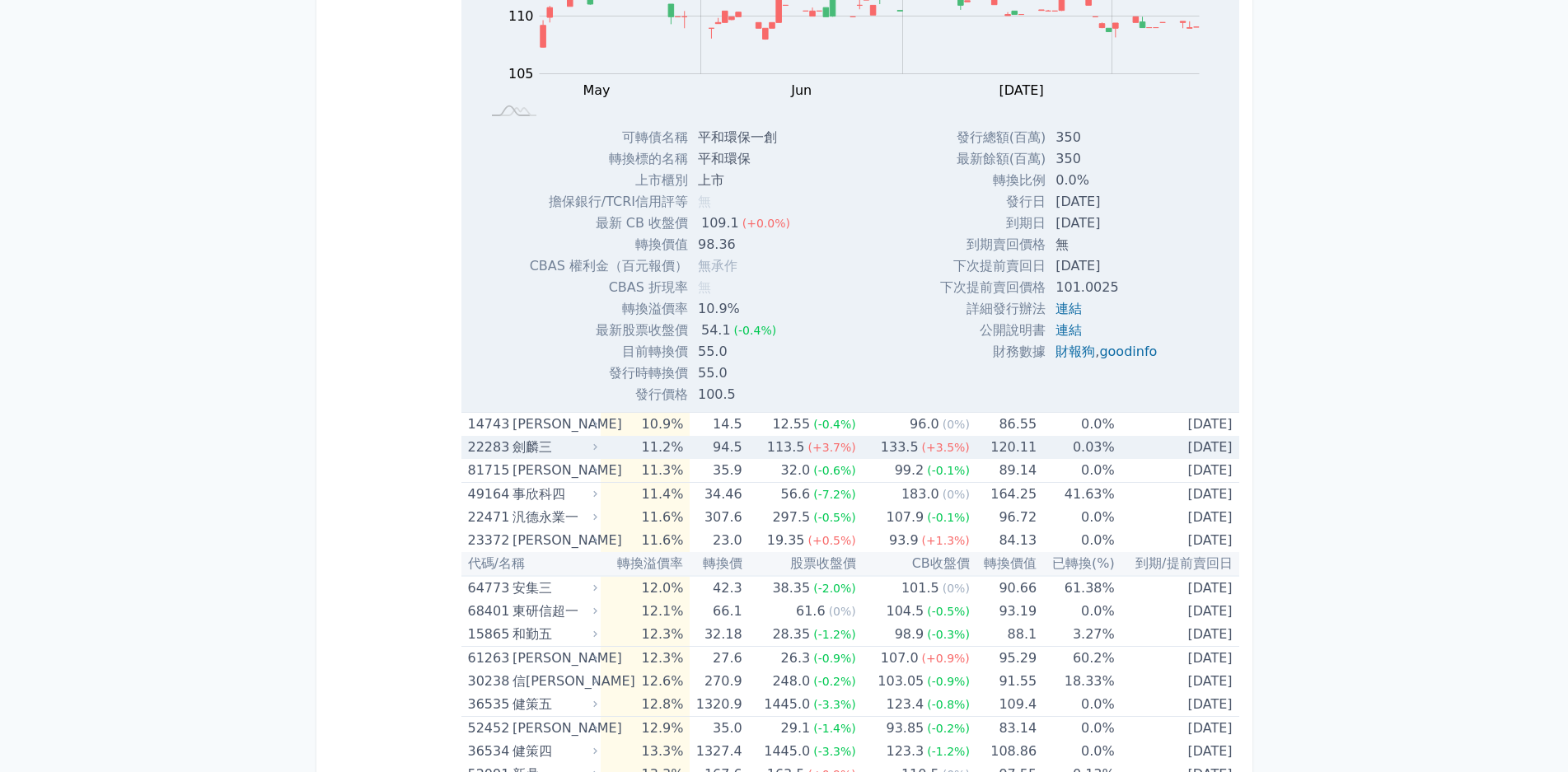
click at [589, 450] on div "劍麟三" at bounding box center [554, 447] width 82 height 23
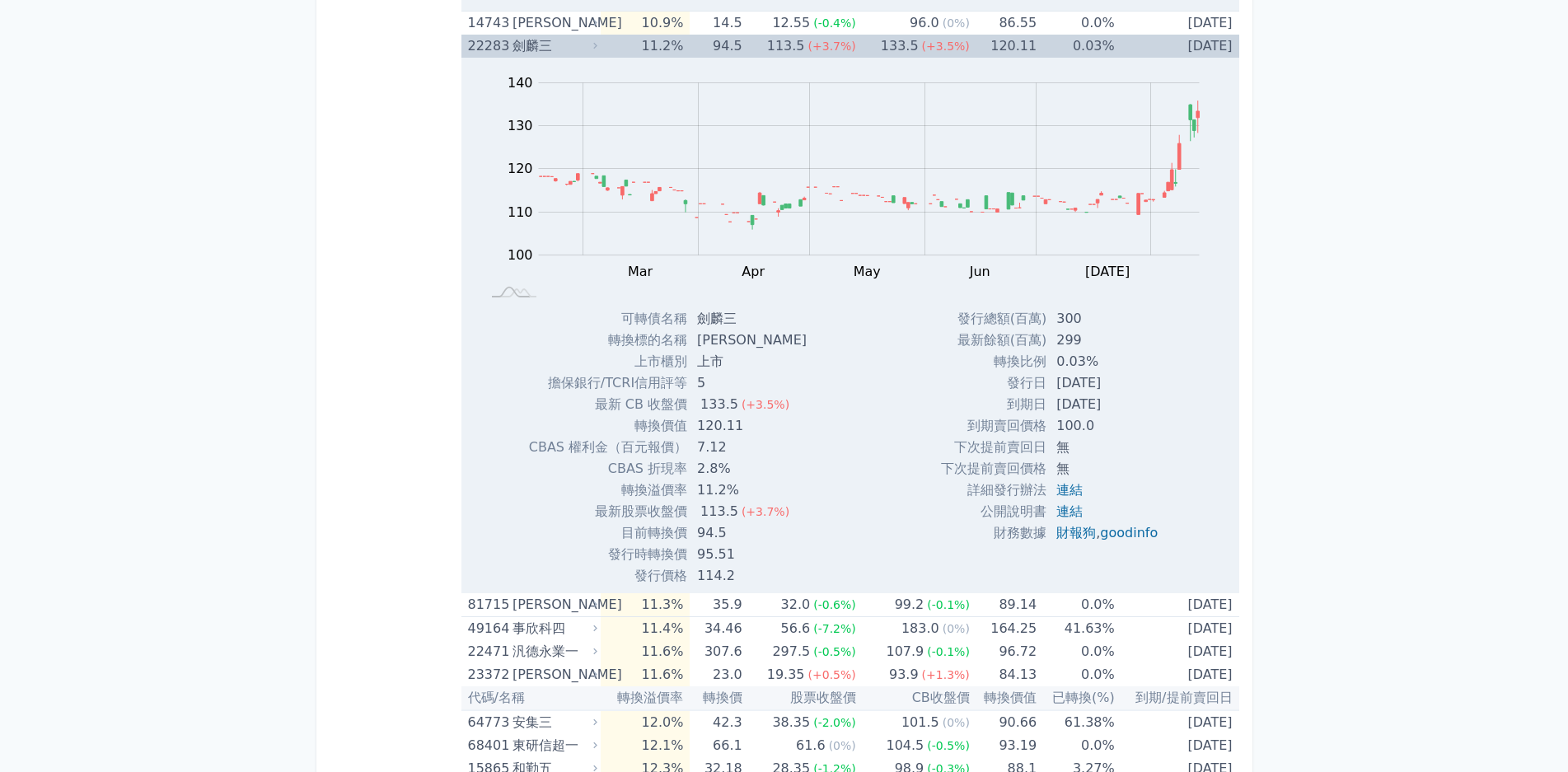
scroll to position [11619, 0]
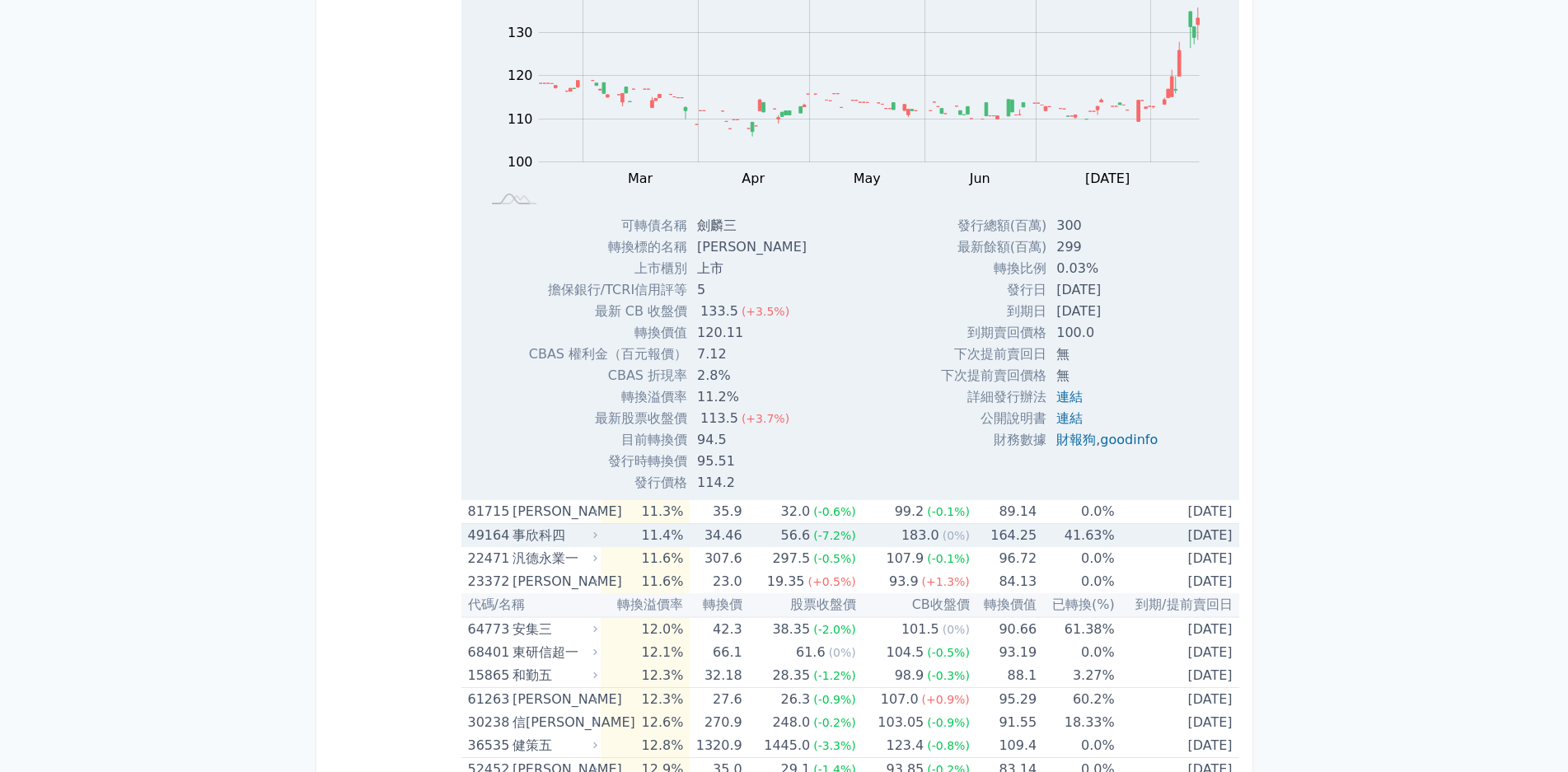
click at [590, 529] on div "事欣科四" at bounding box center [554, 536] width 82 height 23
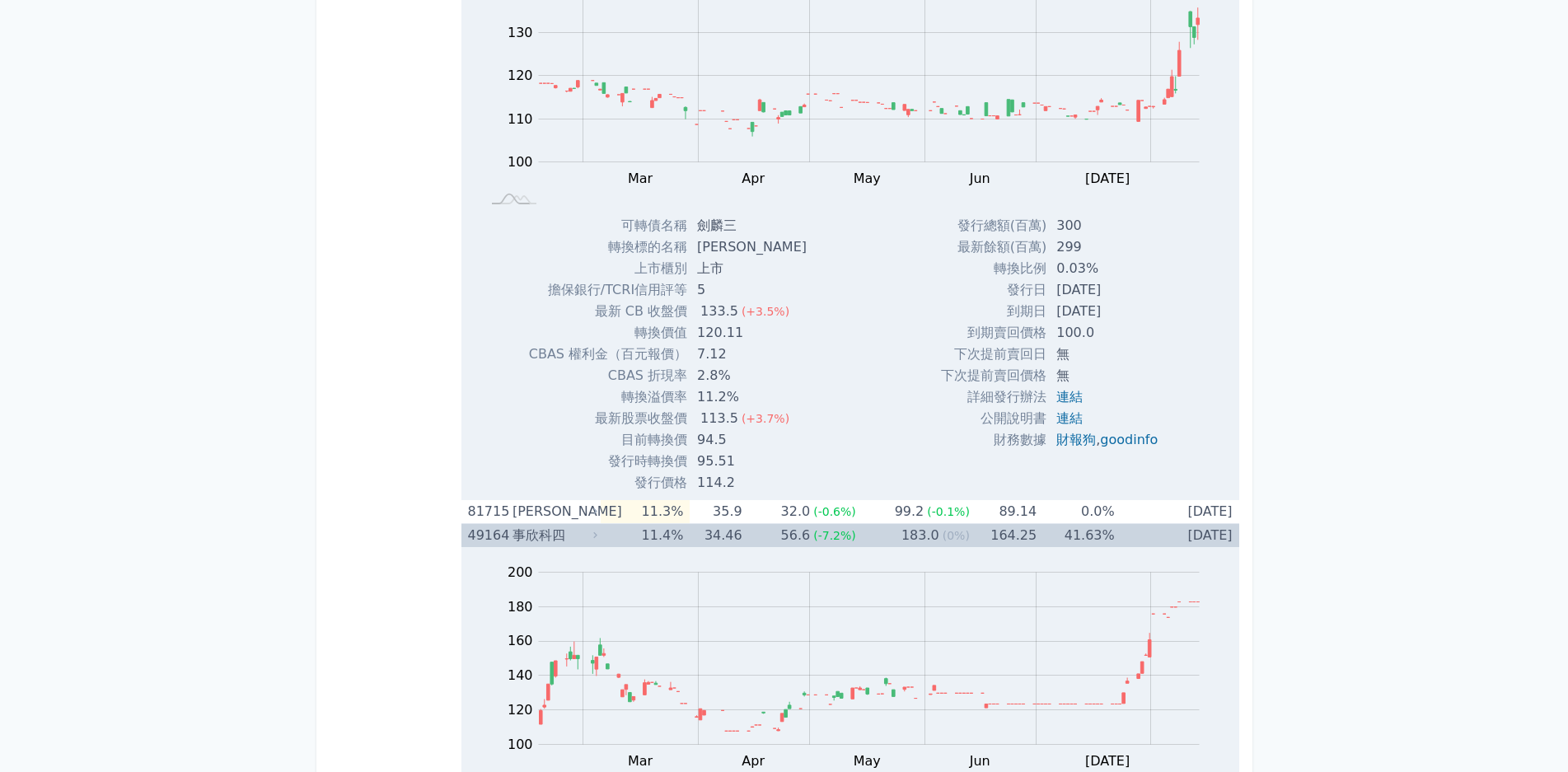
scroll to position [12279, 0]
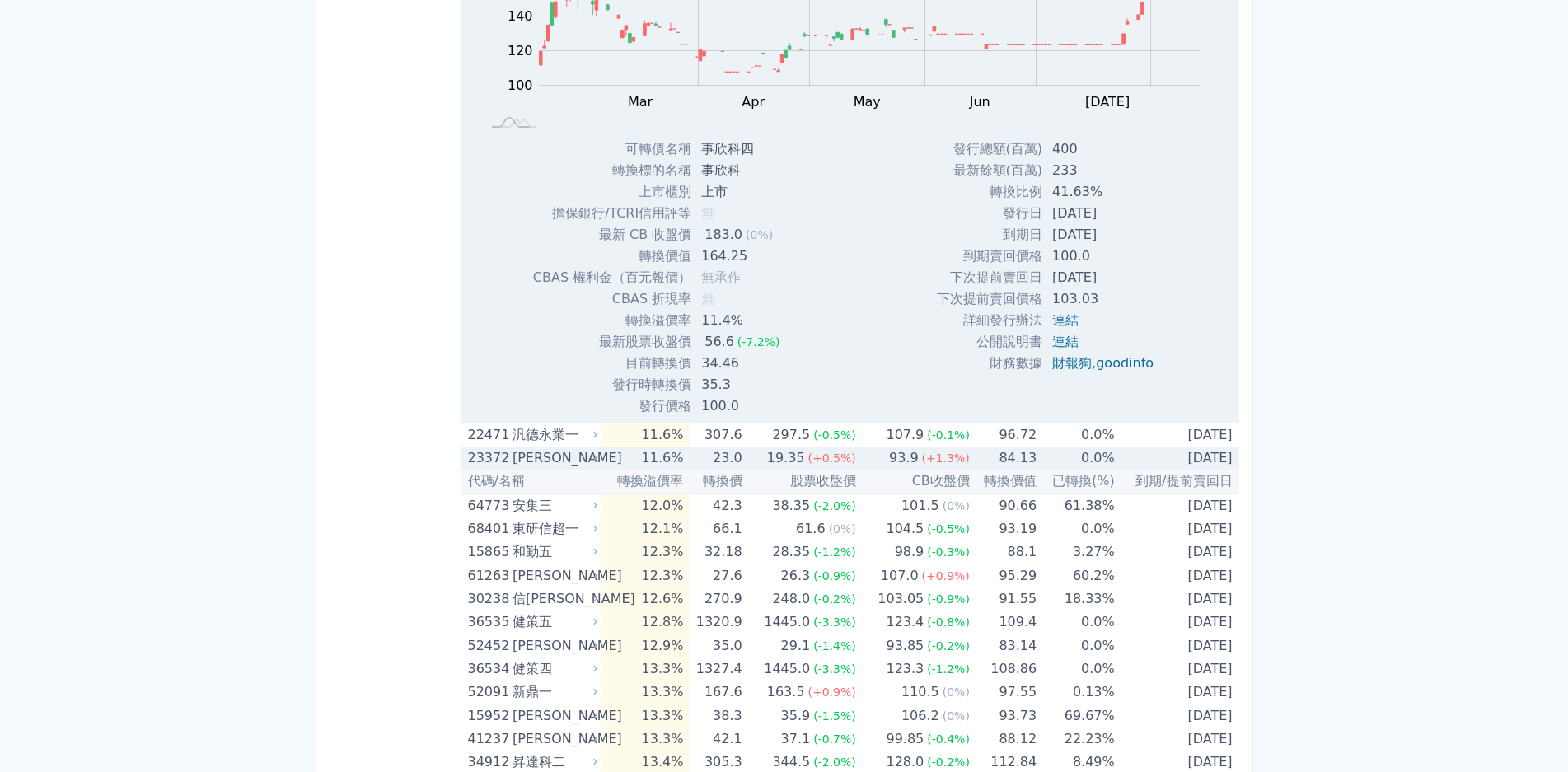
click at [580, 465] on div "[PERSON_NAME]" at bounding box center [554, 458] width 82 height 23
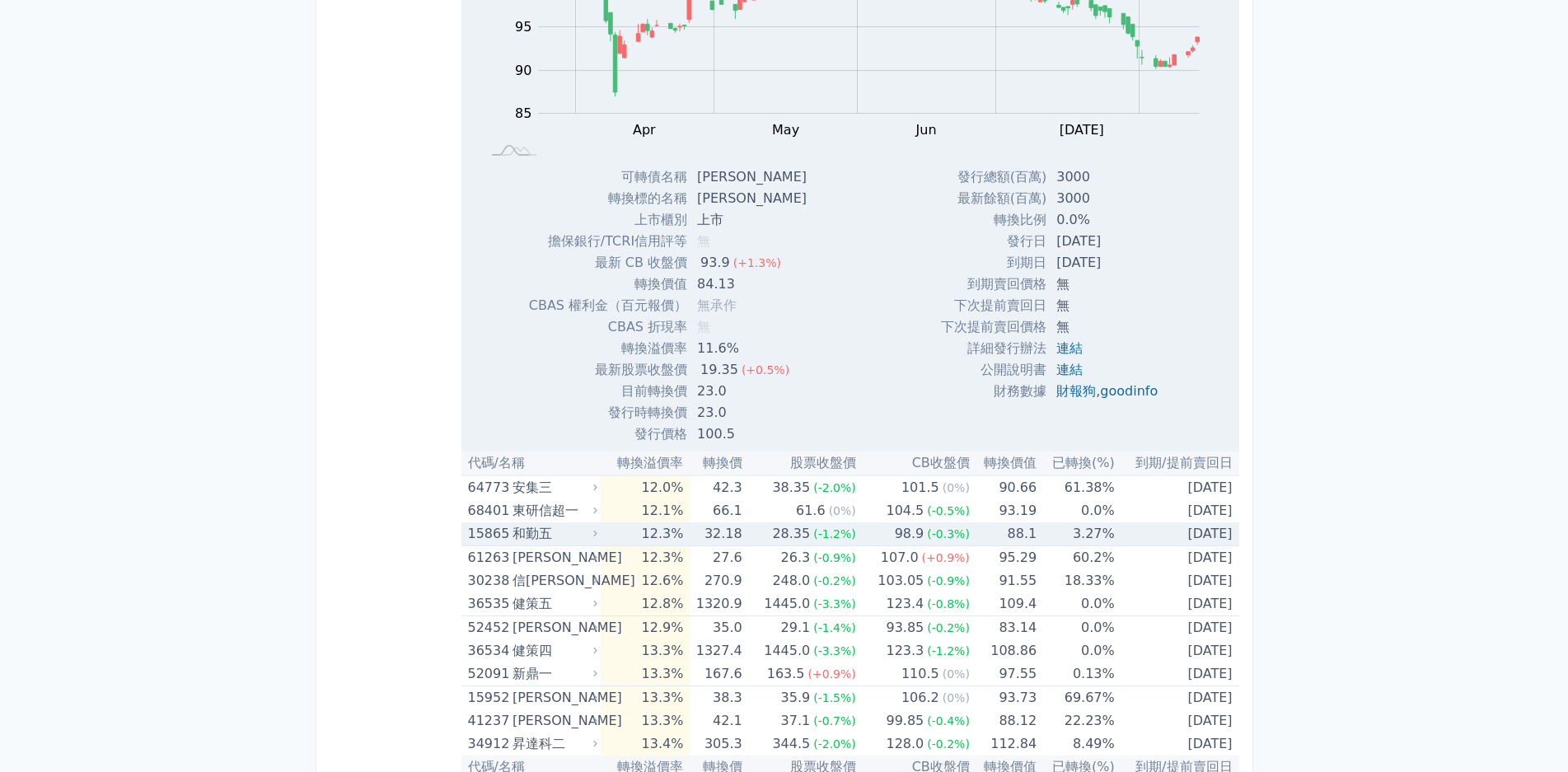
scroll to position [12938, 0]
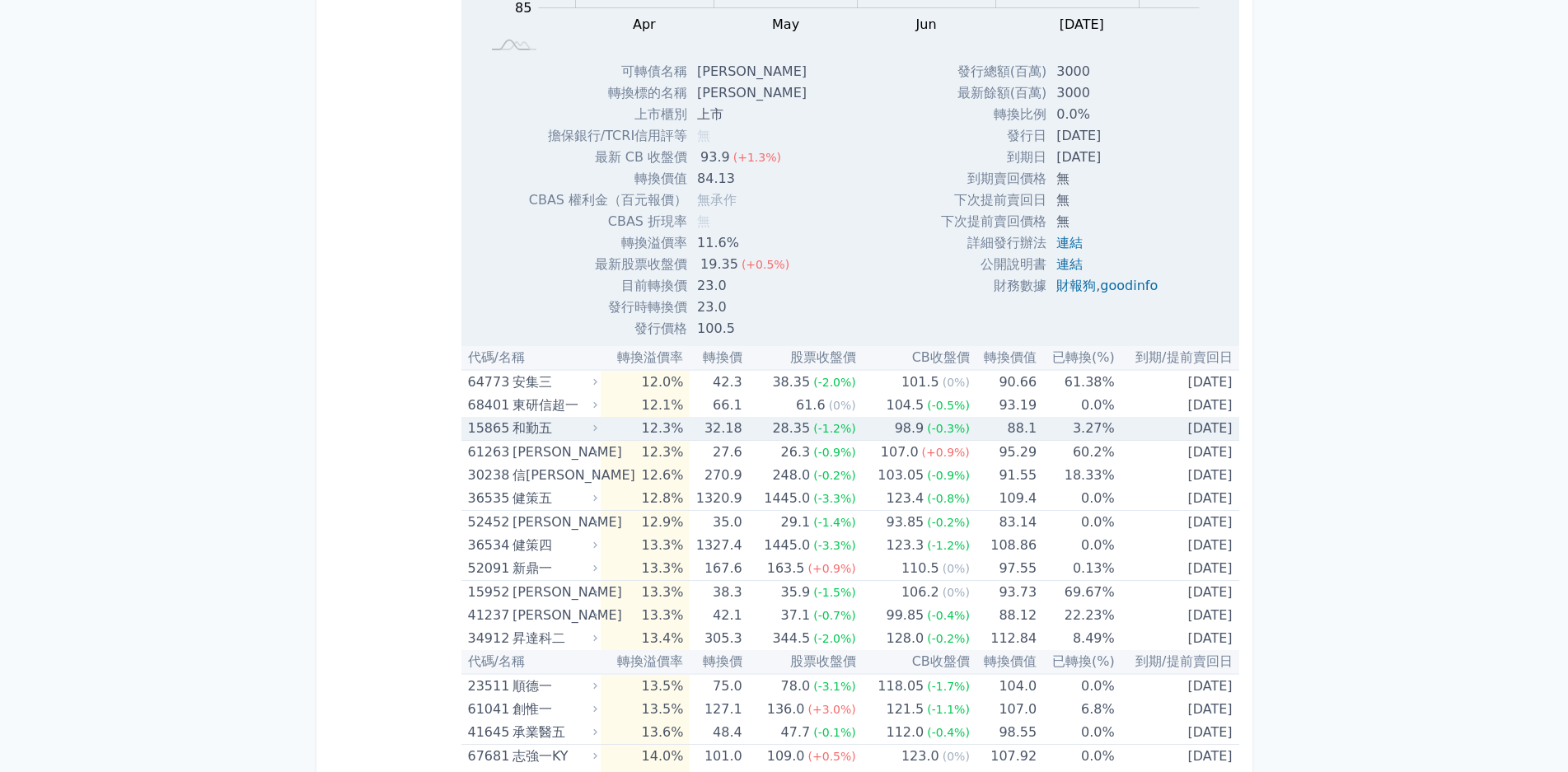
click at [585, 435] on div "和勤五" at bounding box center [554, 429] width 82 height 23
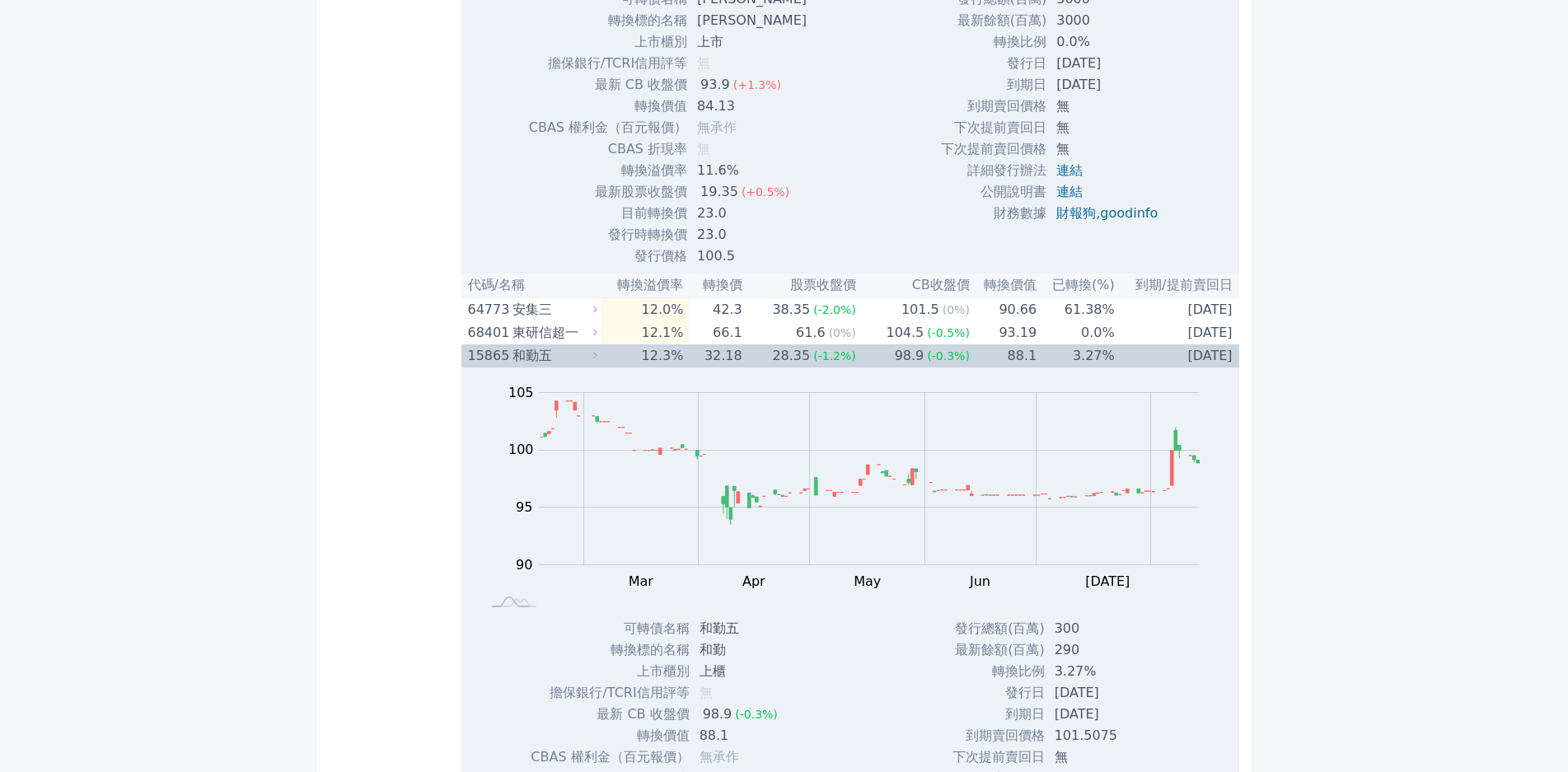
scroll to position [13267, 0]
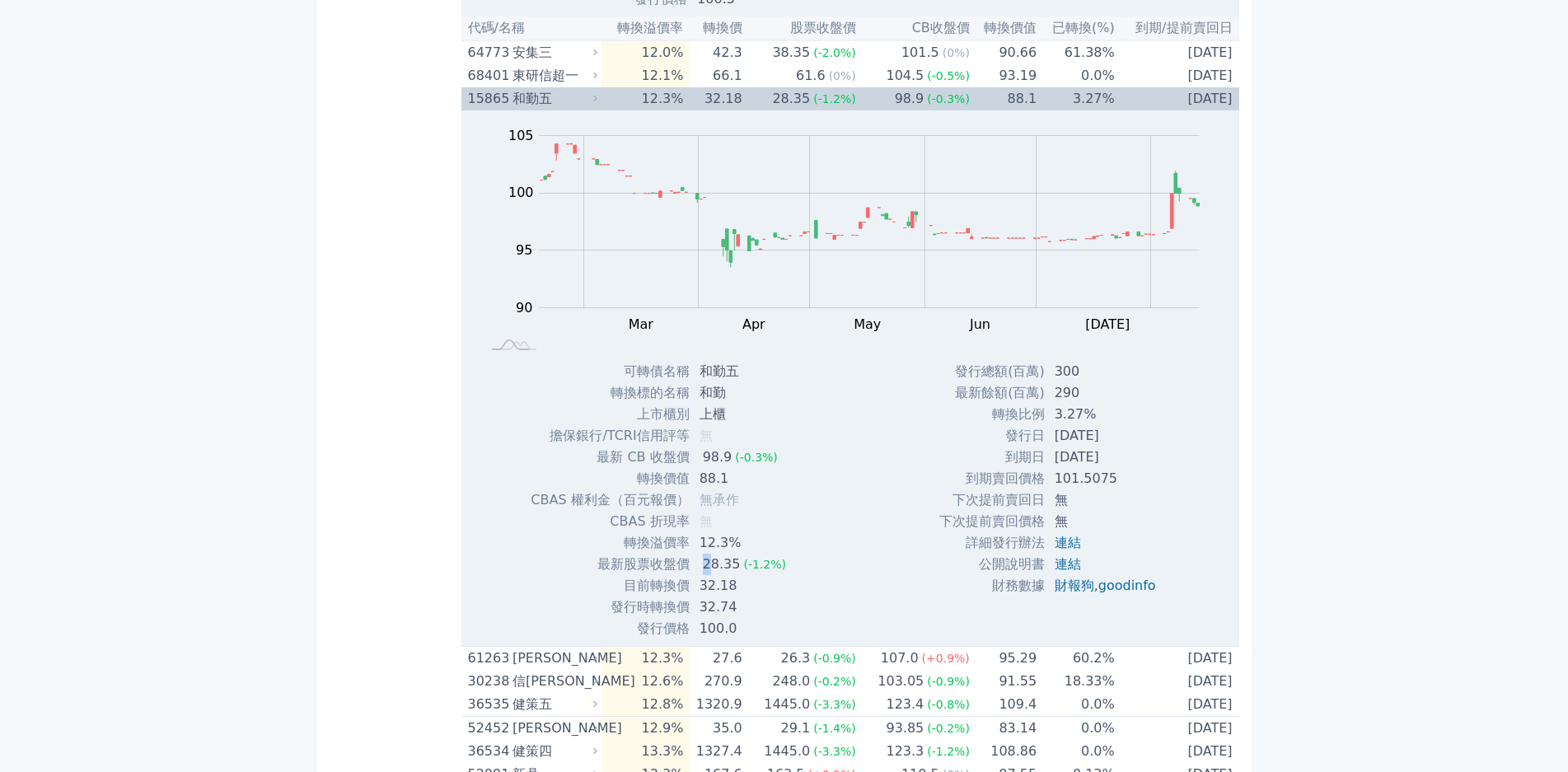
click at [738, 573] on td "28.35 (-1.2%)" at bounding box center [745, 564] width 109 height 21
click at [759, 574] on div "(-1.2%)" at bounding box center [765, 564] width 43 height 21
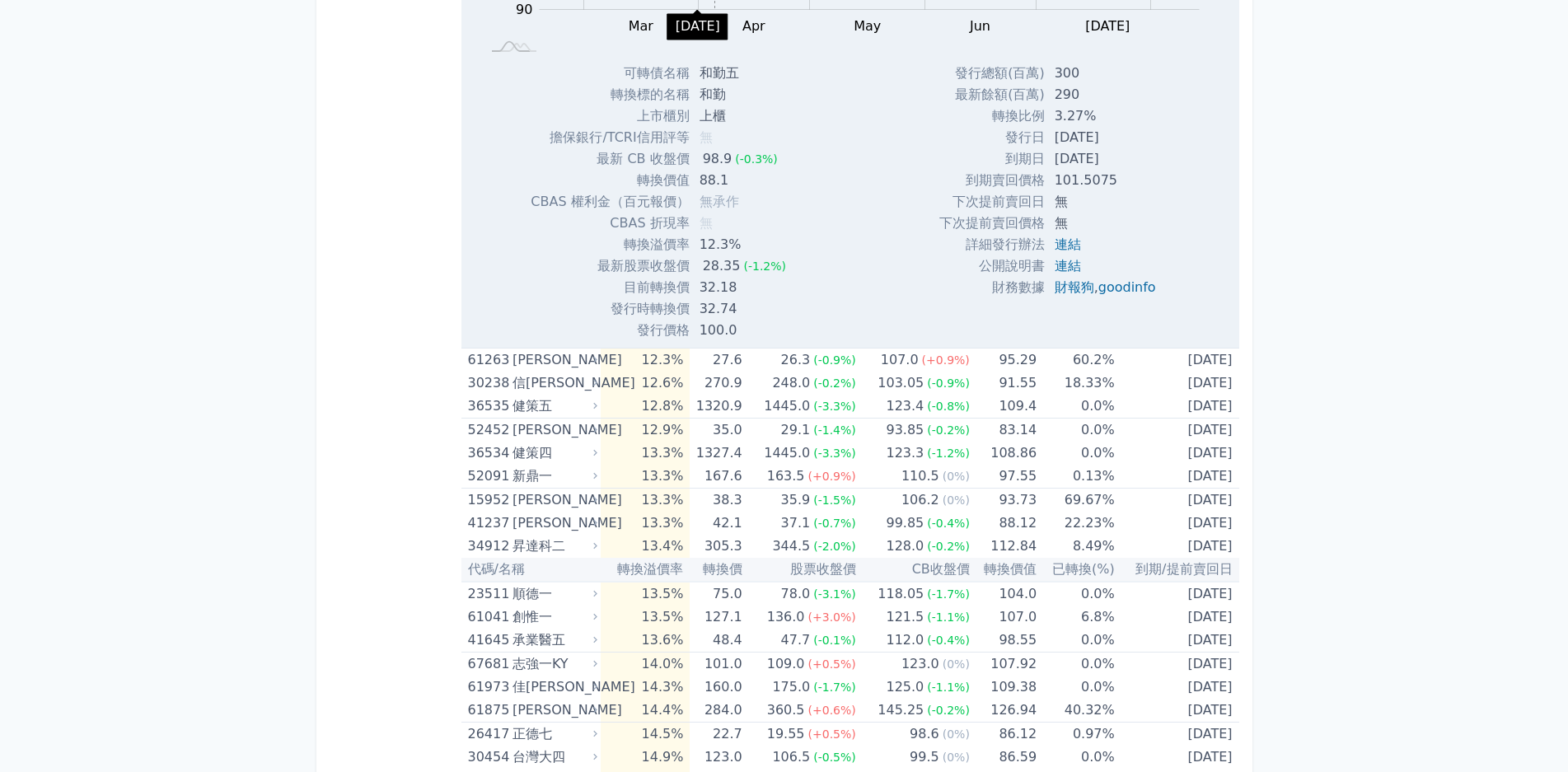
scroll to position [13597, 0]
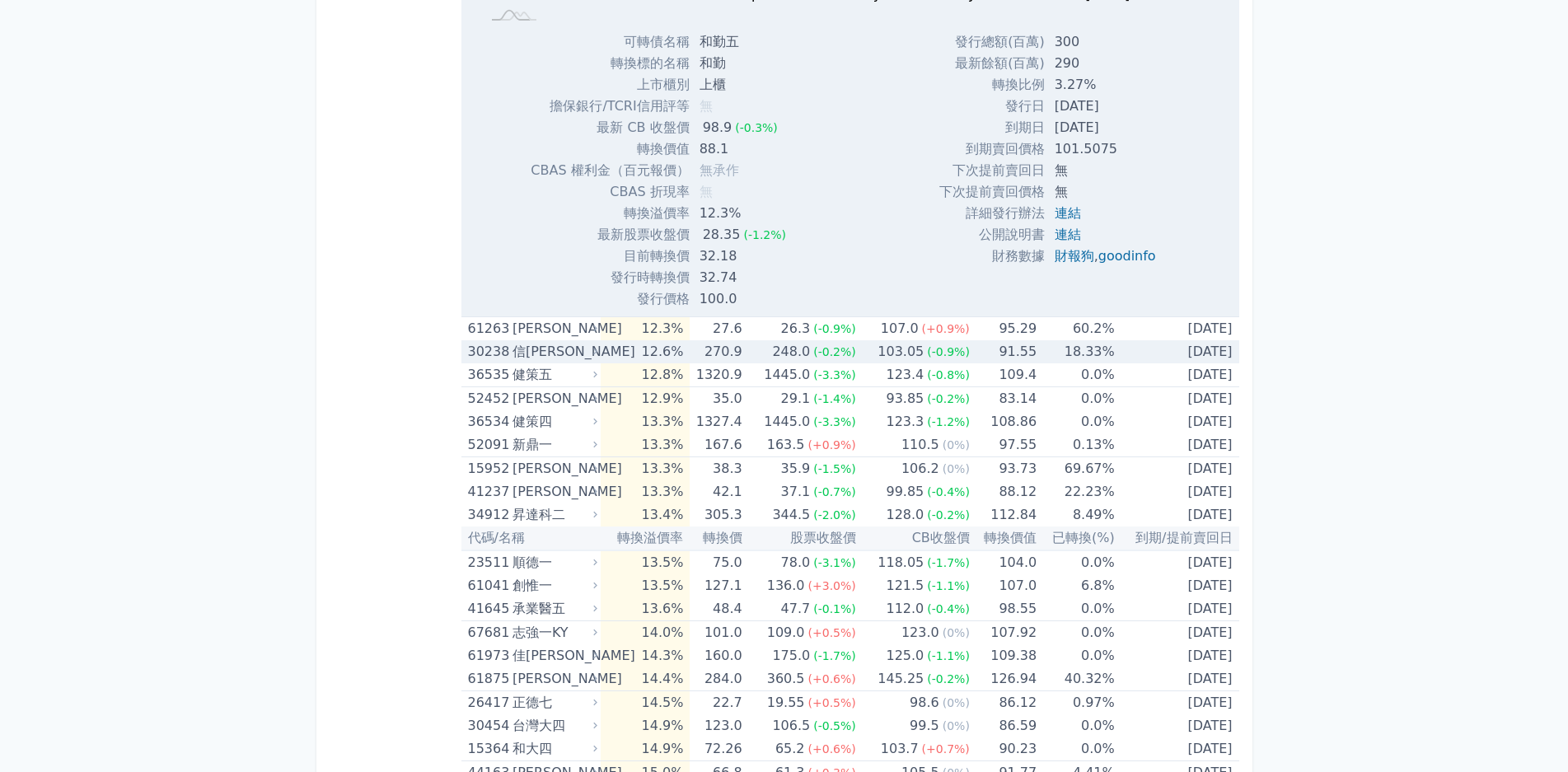
click at [631, 345] on td "12.6%" at bounding box center [644, 352] width 89 height 23
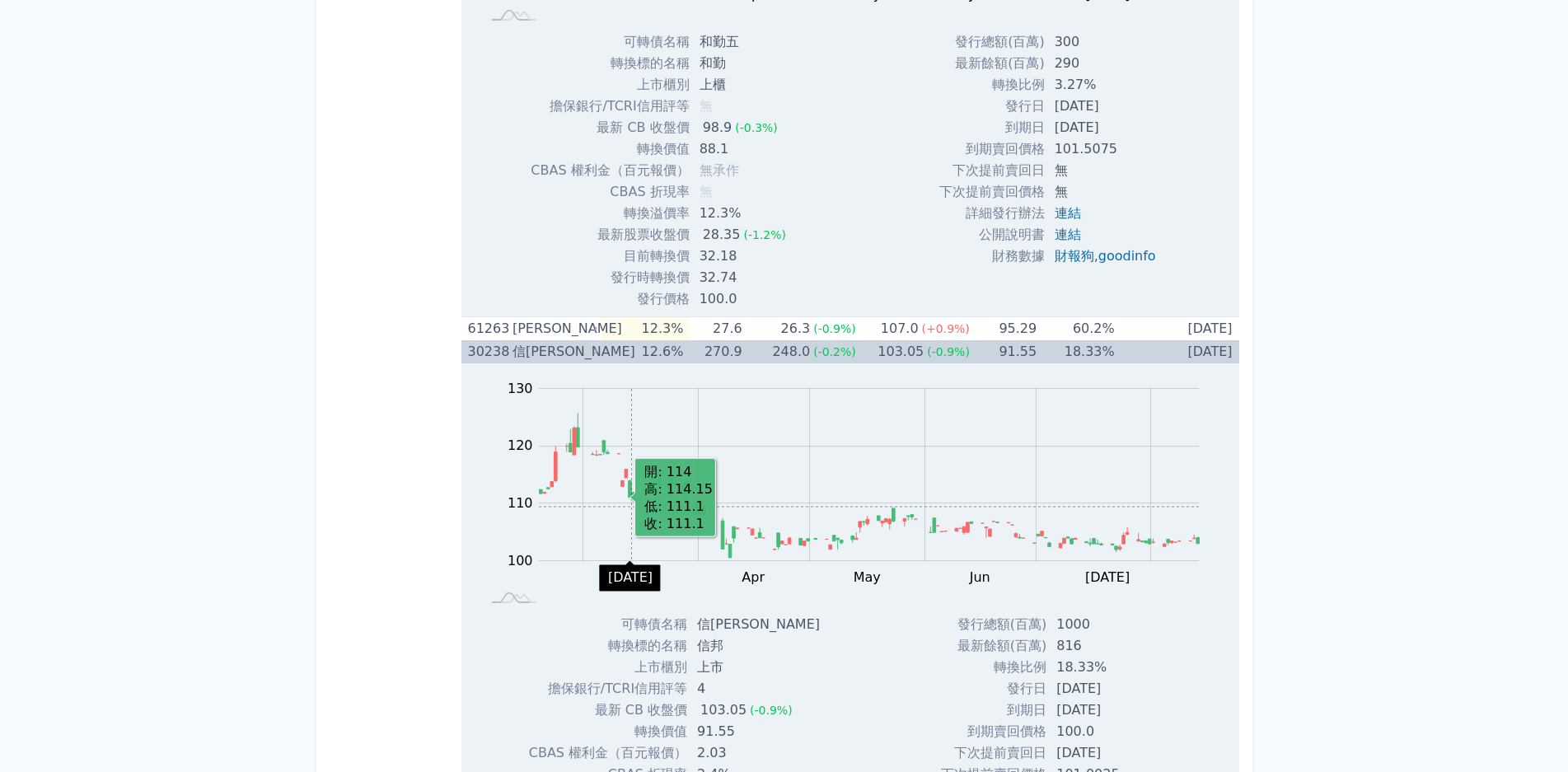
scroll to position [13761, 0]
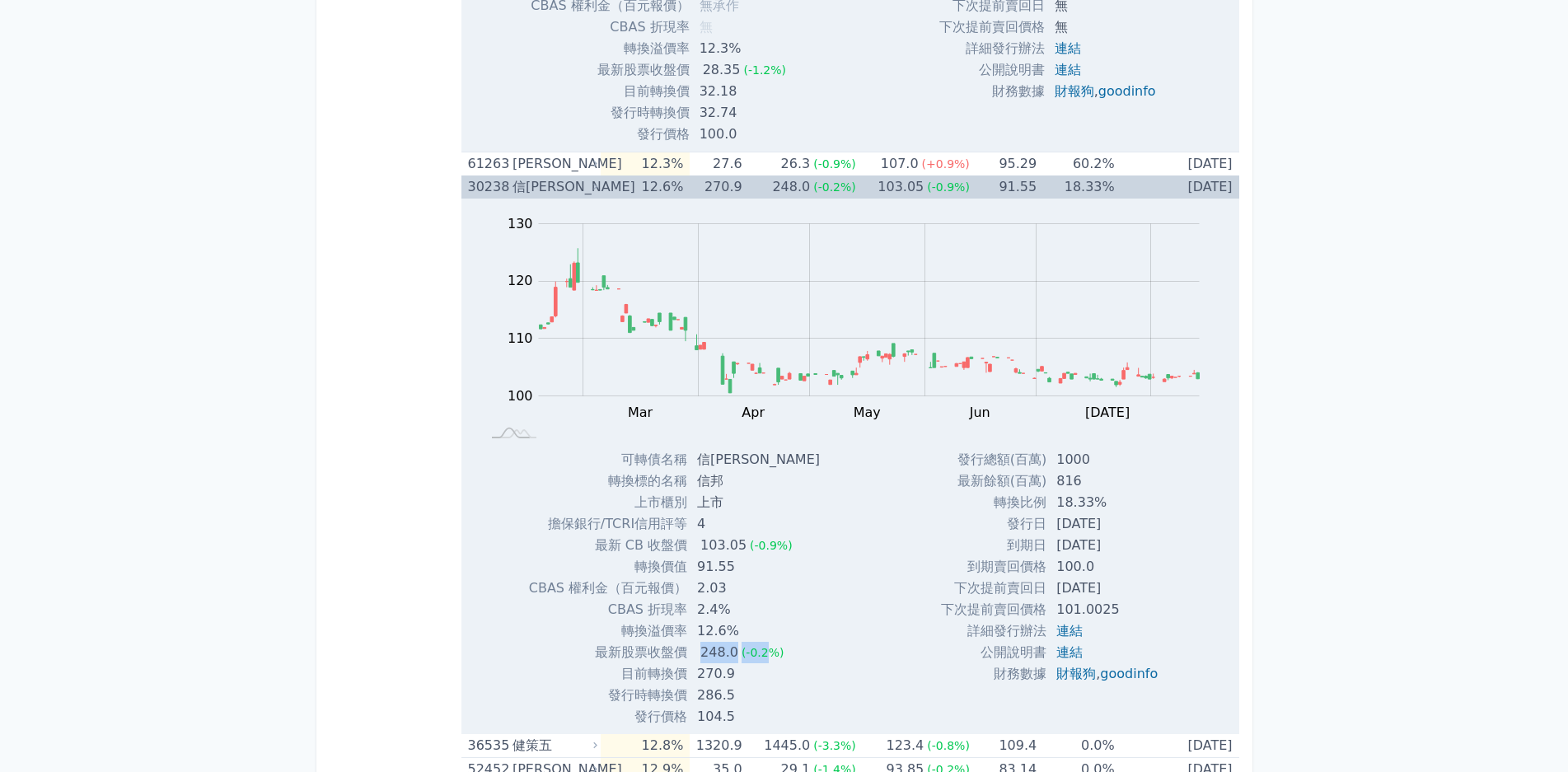
drag, startPoint x: 736, startPoint y: 650, endPoint x: 765, endPoint y: 651, distance: 29.0
click at [765, 651] on td "248.0 (-0.2%)" at bounding box center [760, 653] width 146 height 21
drag, startPoint x: 695, startPoint y: 610, endPoint x: 736, endPoint y: 610, distance: 41.0
click at [736, 610] on td "2.4%" at bounding box center [760, 610] width 146 height 21
drag, startPoint x: 696, startPoint y: 656, endPoint x: 835, endPoint y: 655, distance: 139.0
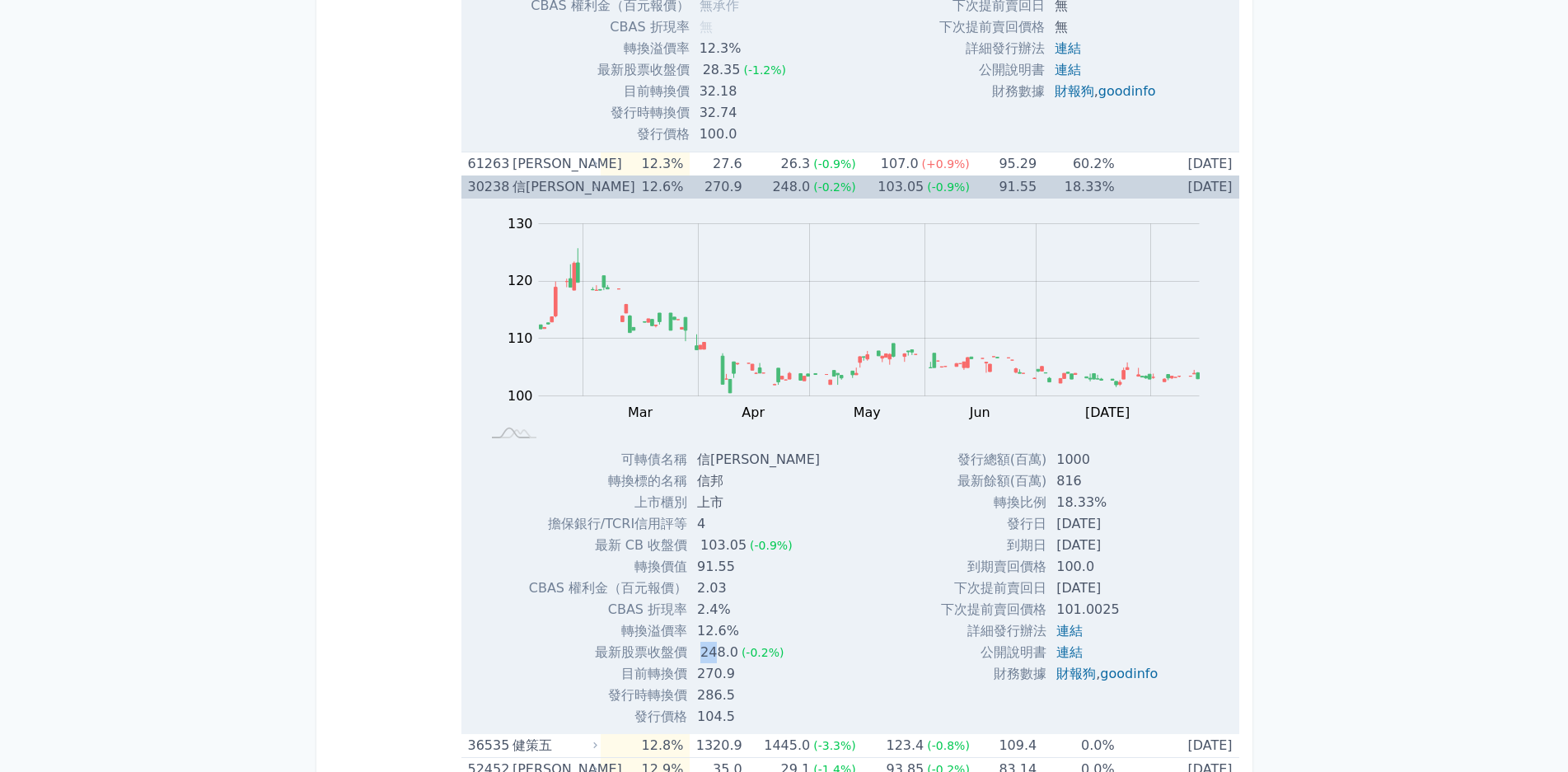
click at [835, 655] on div "Zoom Out 100 90 95 100 105 110 115 120 140 130 80 L Feb Mar Apr May Jun [DATE] …" at bounding box center [850, 463] width 778 height 529
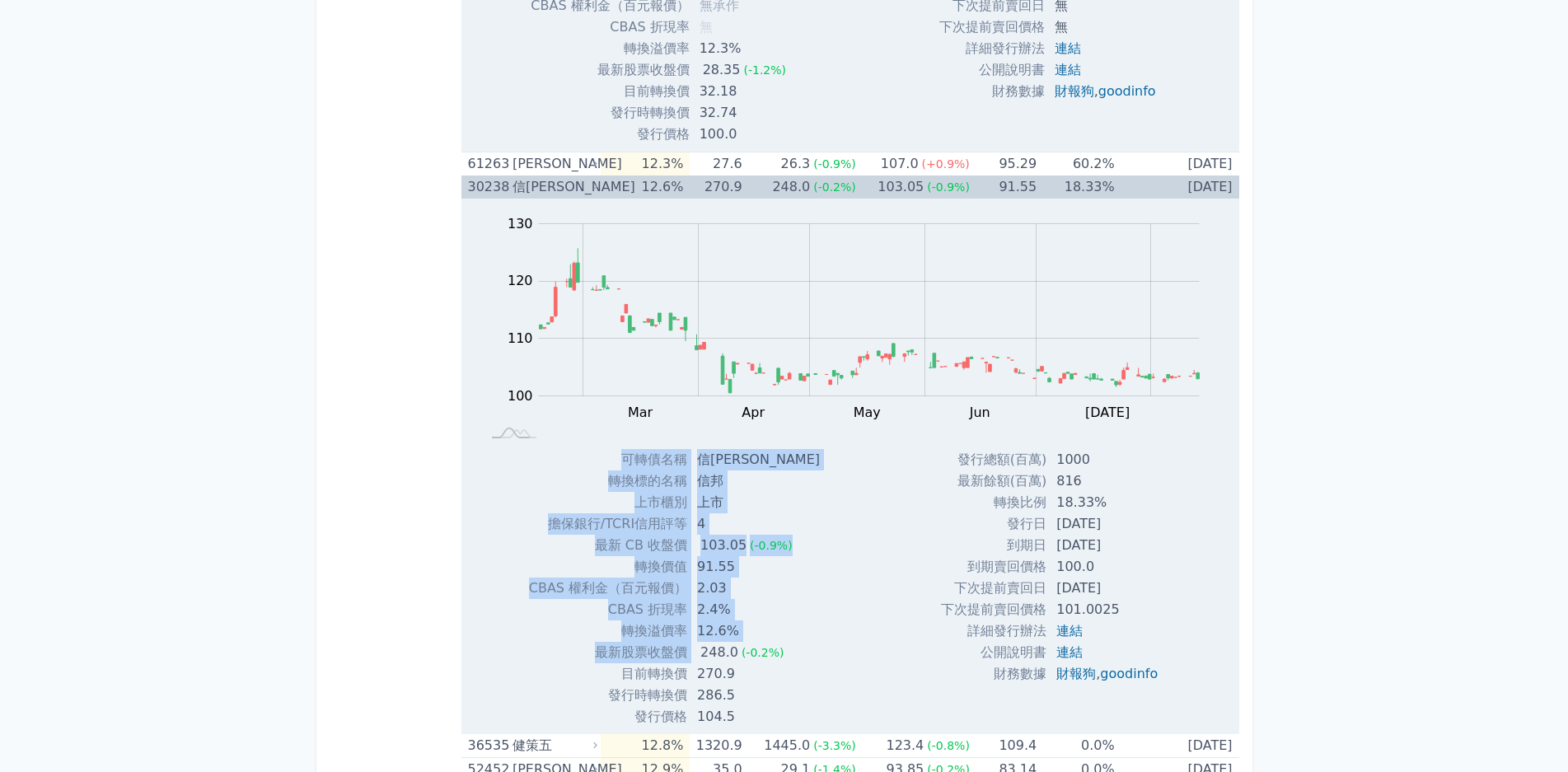
click at [847, 650] on div "Zoom Out 100 90 95 100 105 110 115 120 140 130 80 L Feb Mar Apr May Jun [DATE] …" at bounding box center [850, 463] width 778 height 529
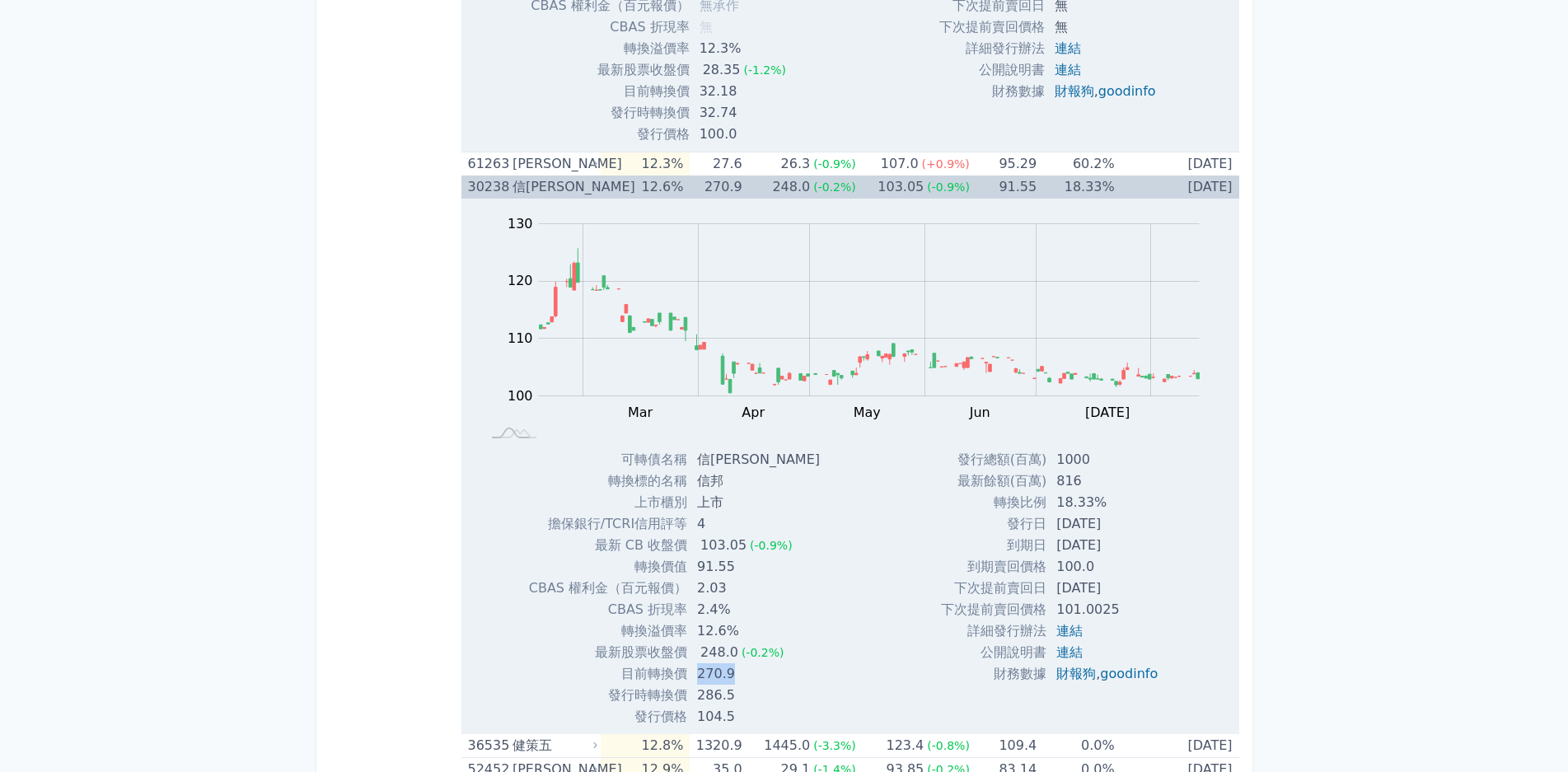
drag, startPoint x: 697, startPoint y: 677, endPoint x: 746, endPoint y: 676, distance: 49.0
click at [746, 676] on td "270.9" at bounding box center [760, 675] width 146 height 21
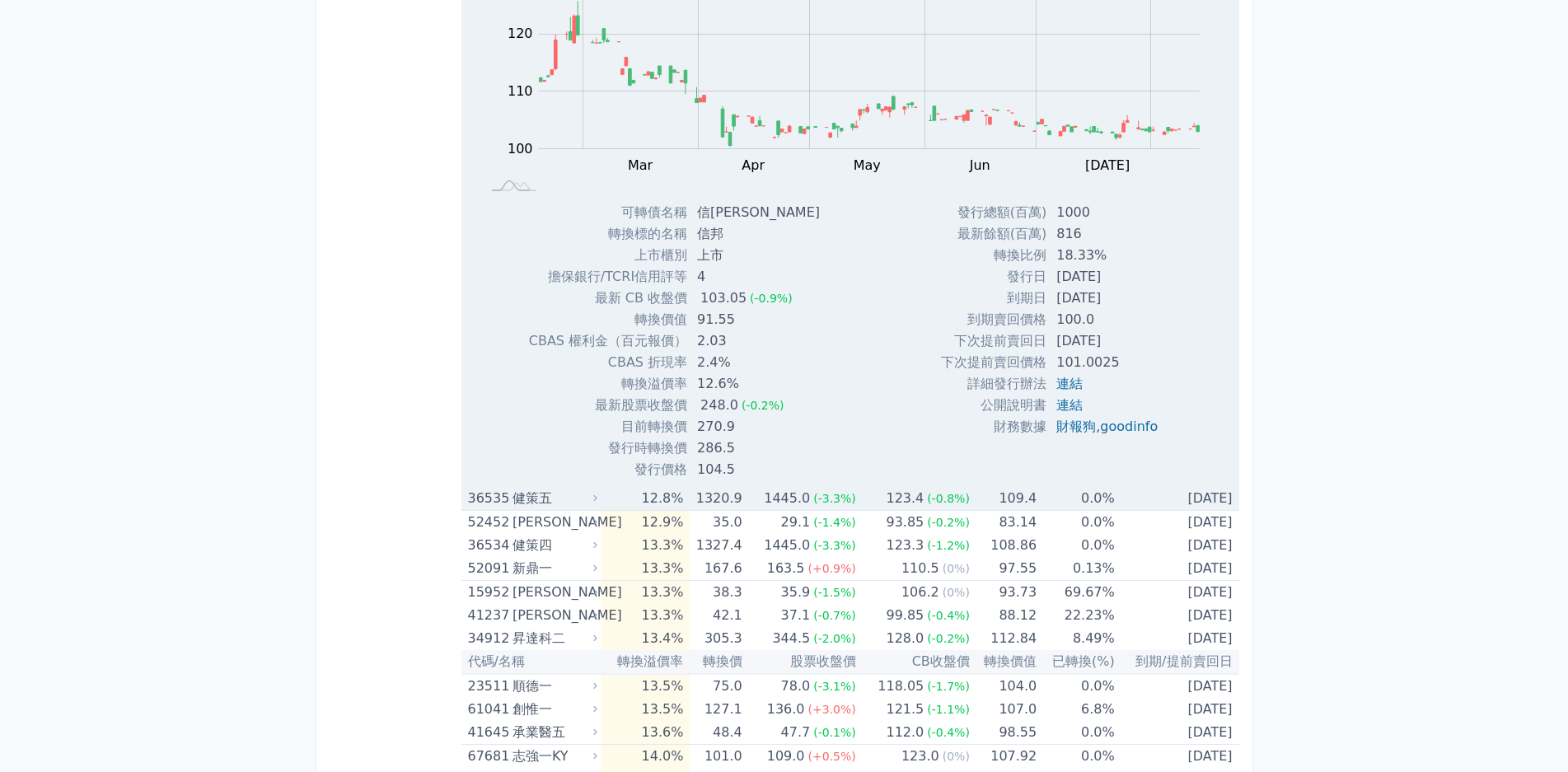
click at [629, 499] on td "12.8%" at bounding box center [644, 499] width 89 height 24
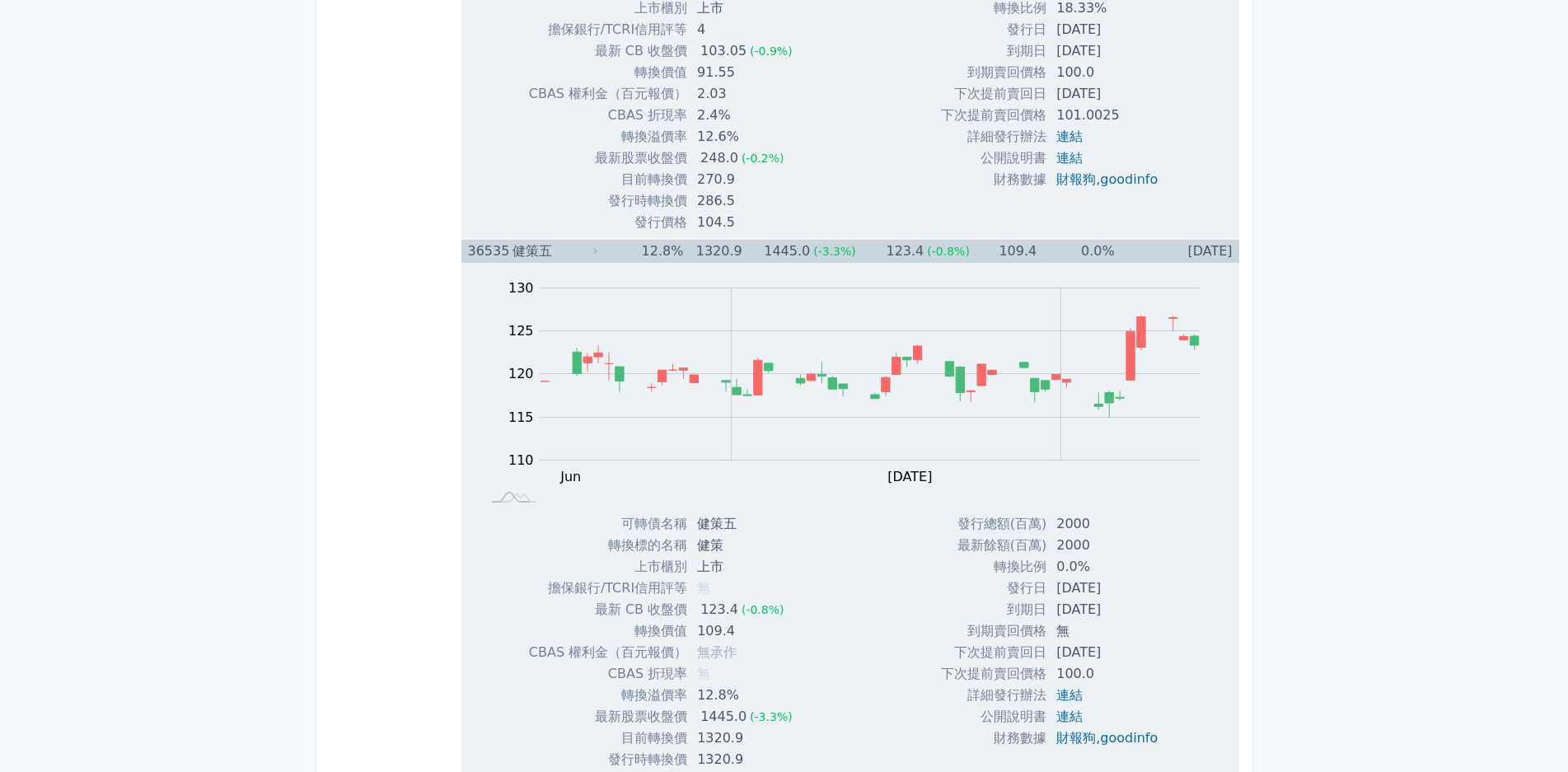
scroll to position [14421, 0]
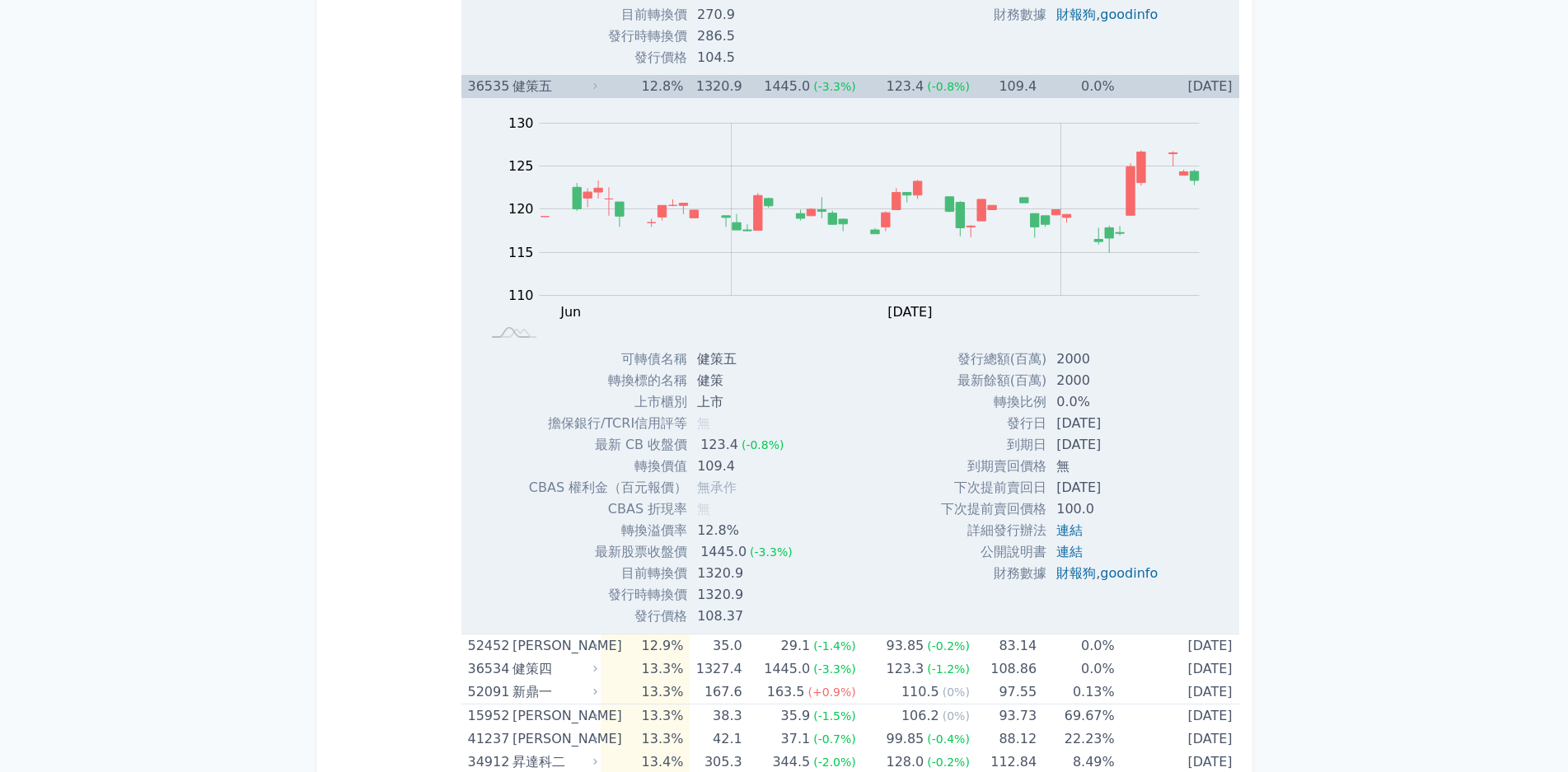
drag, startPoint x: 701, startPoint y: 530, endPoint x: 726, endPoint y: 532, distance: 25.1
click at [708, 531] on td "12.8%" at bounding box center [746, 530] width 119 height 21
drag, startPoint x: 726, startPoint y: 532, endPoint x: 735, endPoint y: 549, distance: 19.2
click at [728, 533] on td "12.8%" at bounding box center [746, 530] width 119 height 21
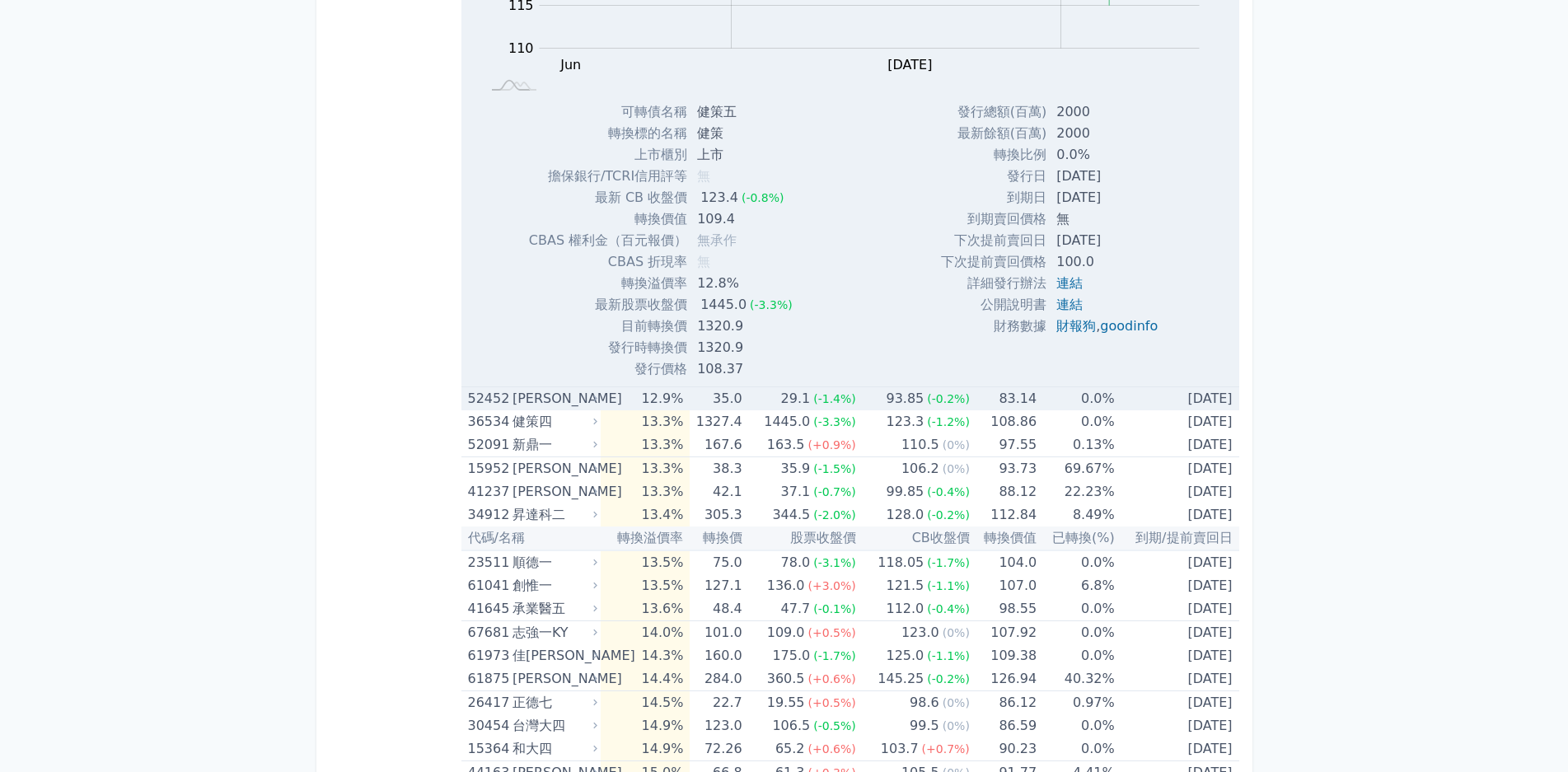
click at [586, 402] on div "[PERSON_NAME]" at bounding box center [554, 399] width 82 height 23
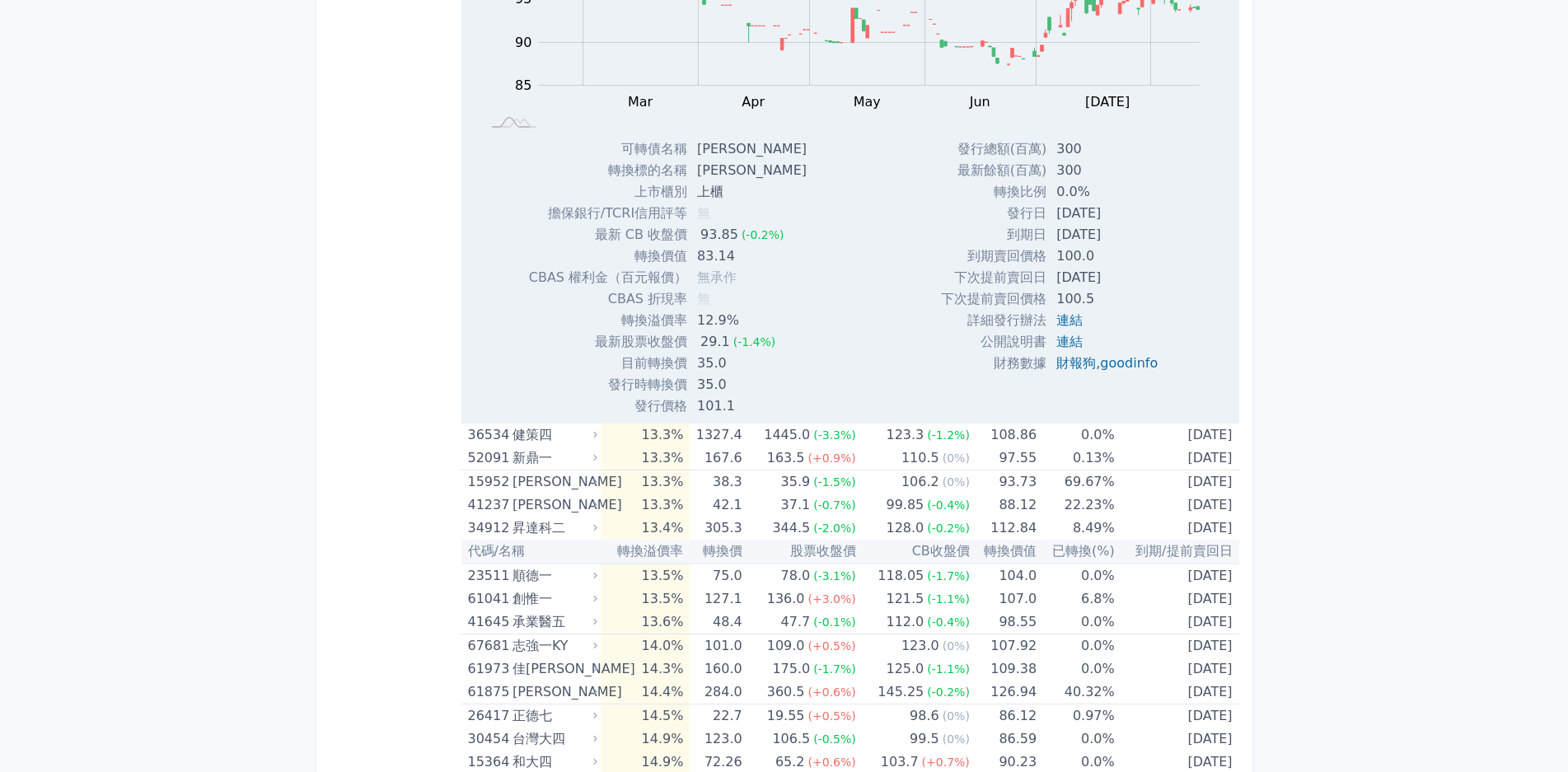
scroll to position [15245, 0]
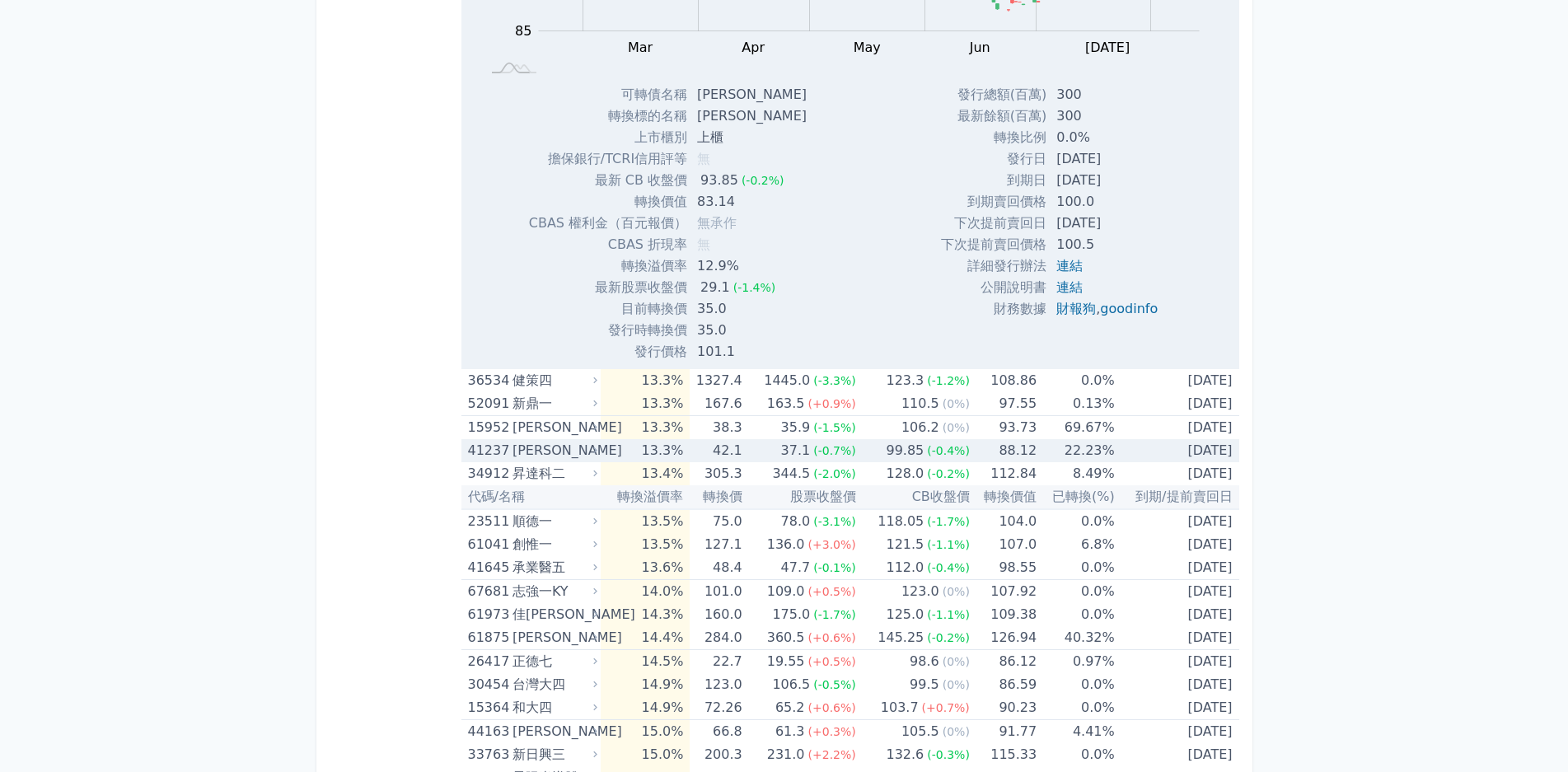
click at [578, 445] on div "[PERSON_NAME]" at bounding box center [554, 451] width 82 height 23
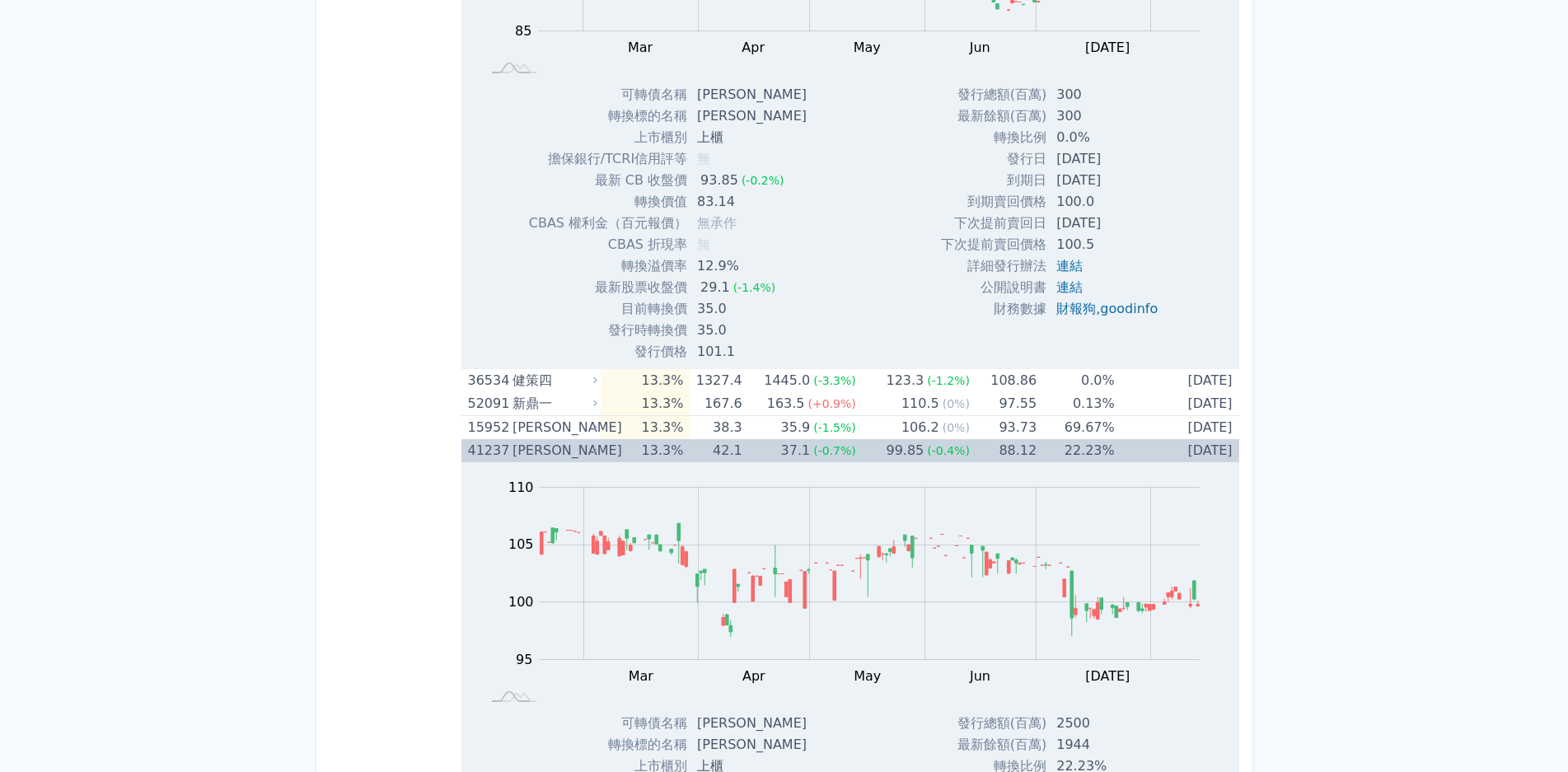
scroll to position [15575, 0]
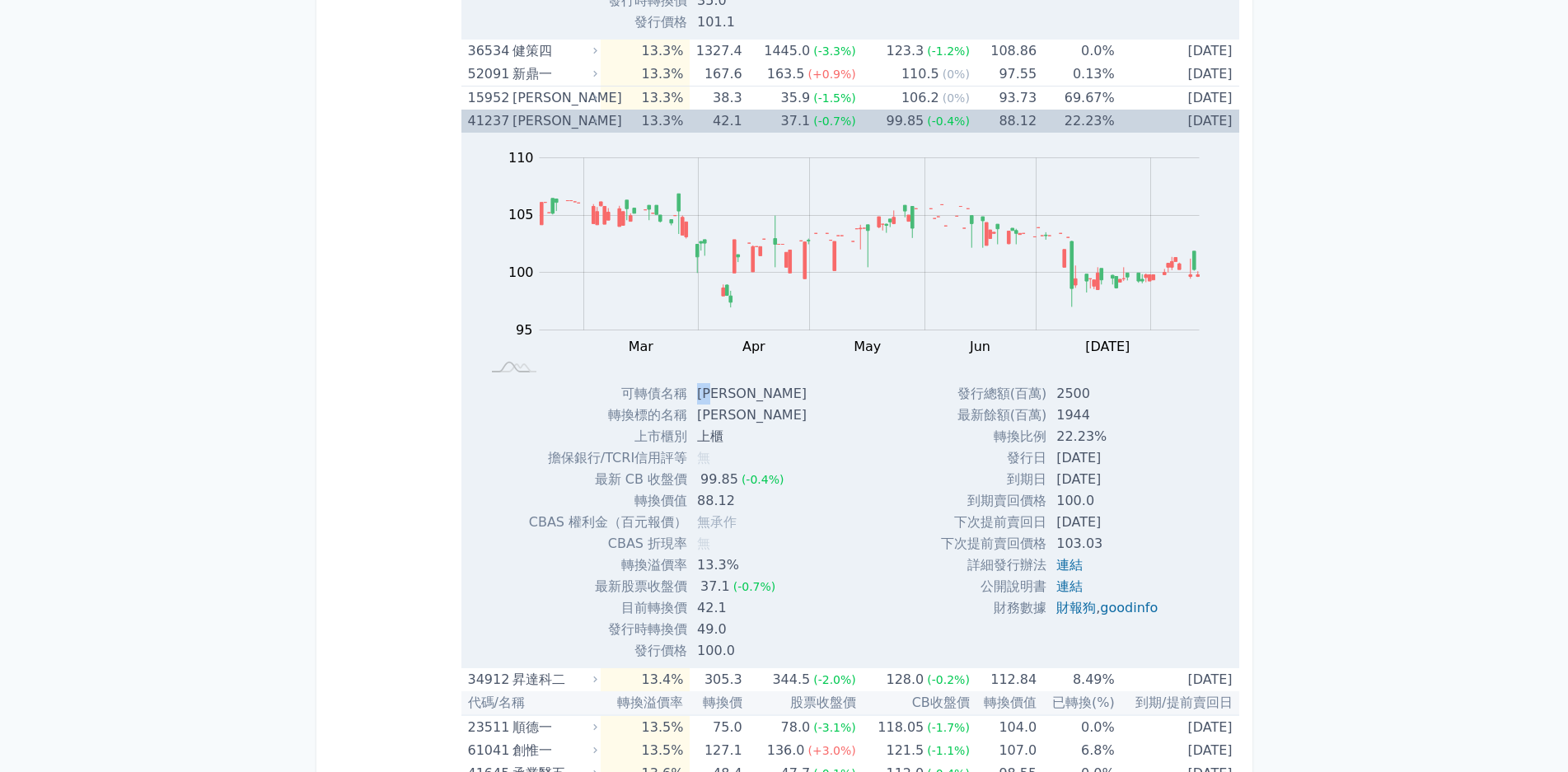
drag, startPoint x: 701, startPoint y: 390, endPoint x: 721, endPoint y: 395, distance: 20.6
click at [721, 395] on td "[PERSON_NAME]" at bounding box center [753, 394] width 133 height 21
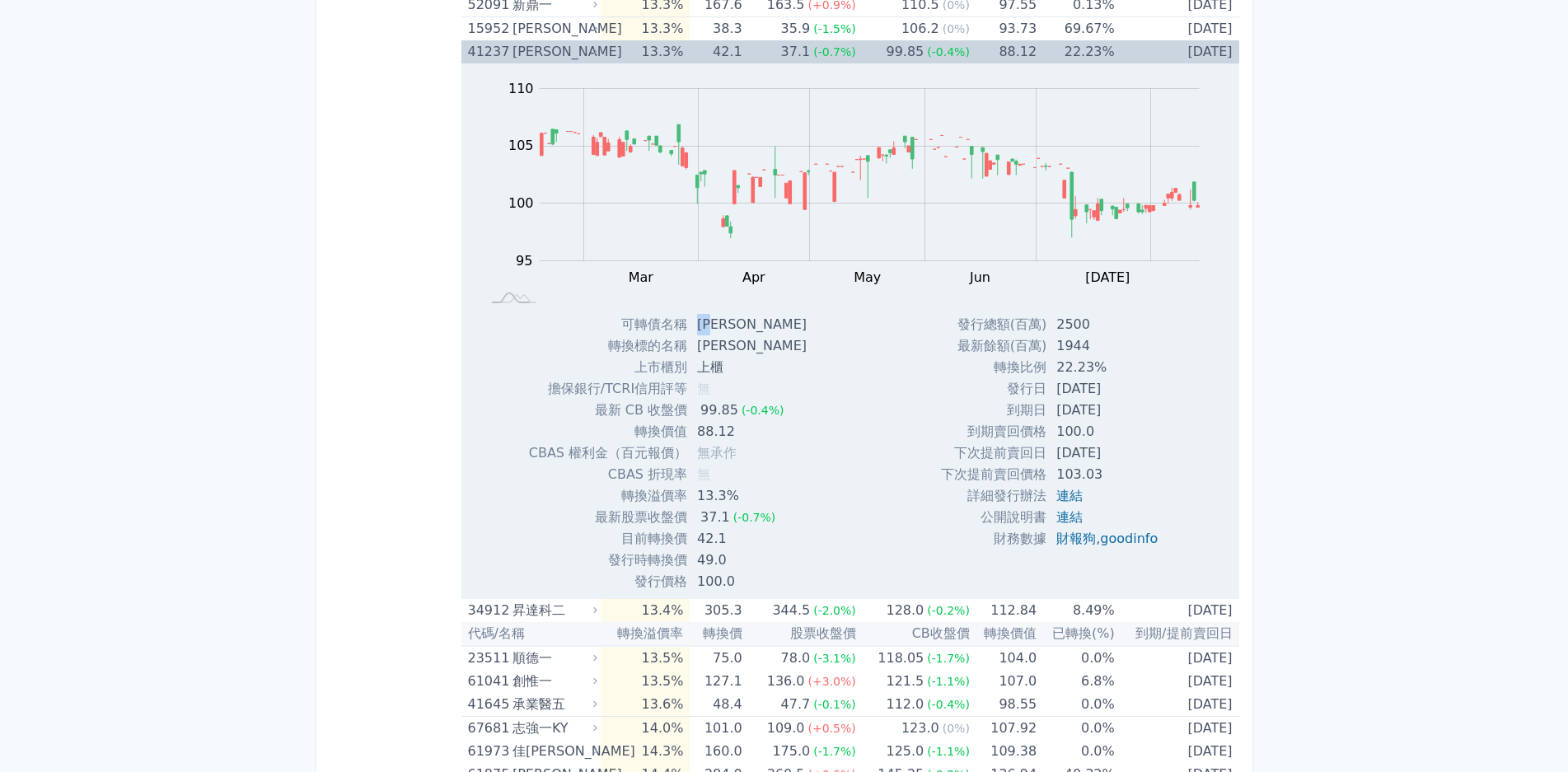
scroll to position [15739, 0]
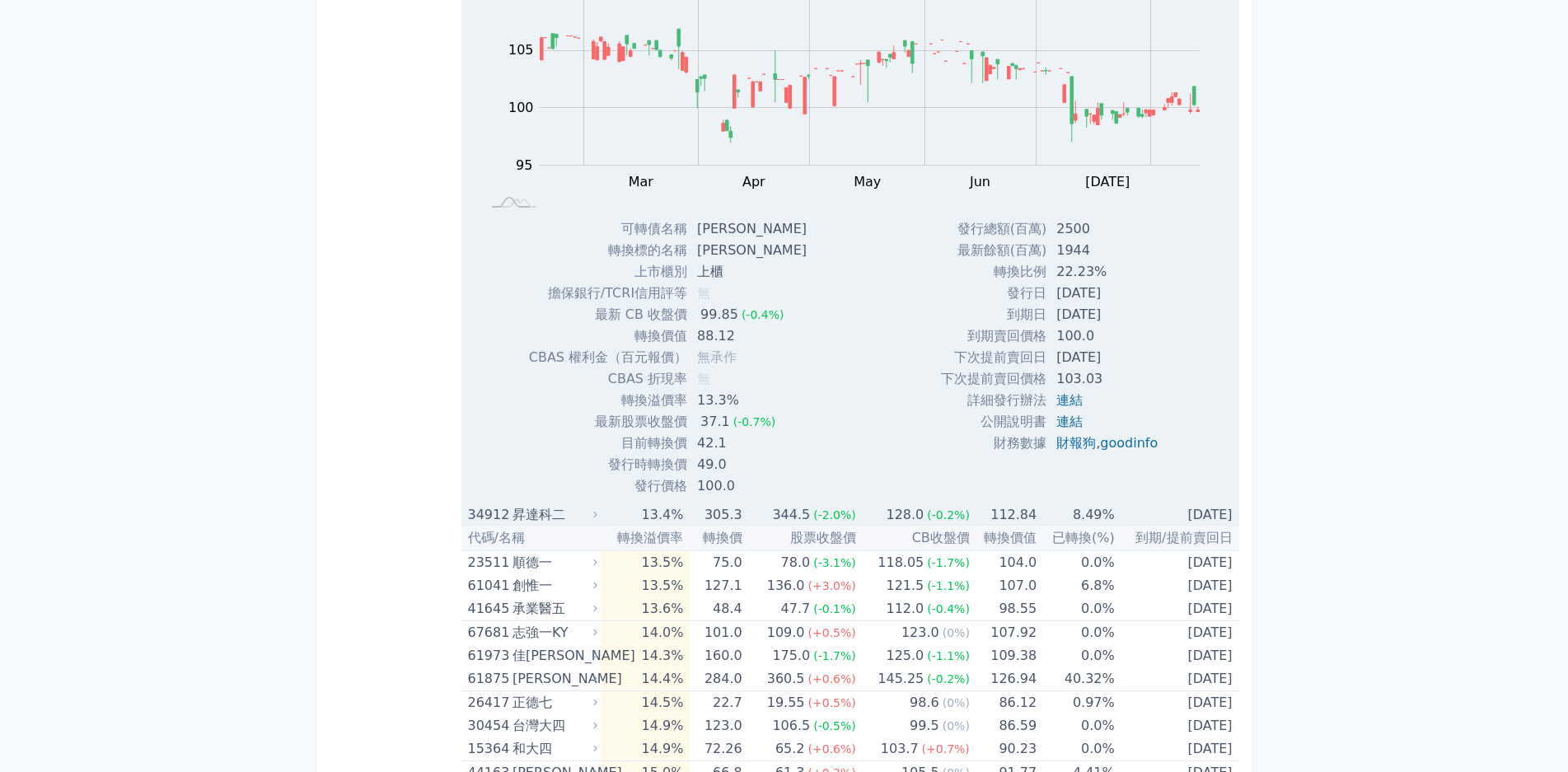
click at [578, 514] on div "昇達科二" at bounding box center [554, 516] width 82 height 23
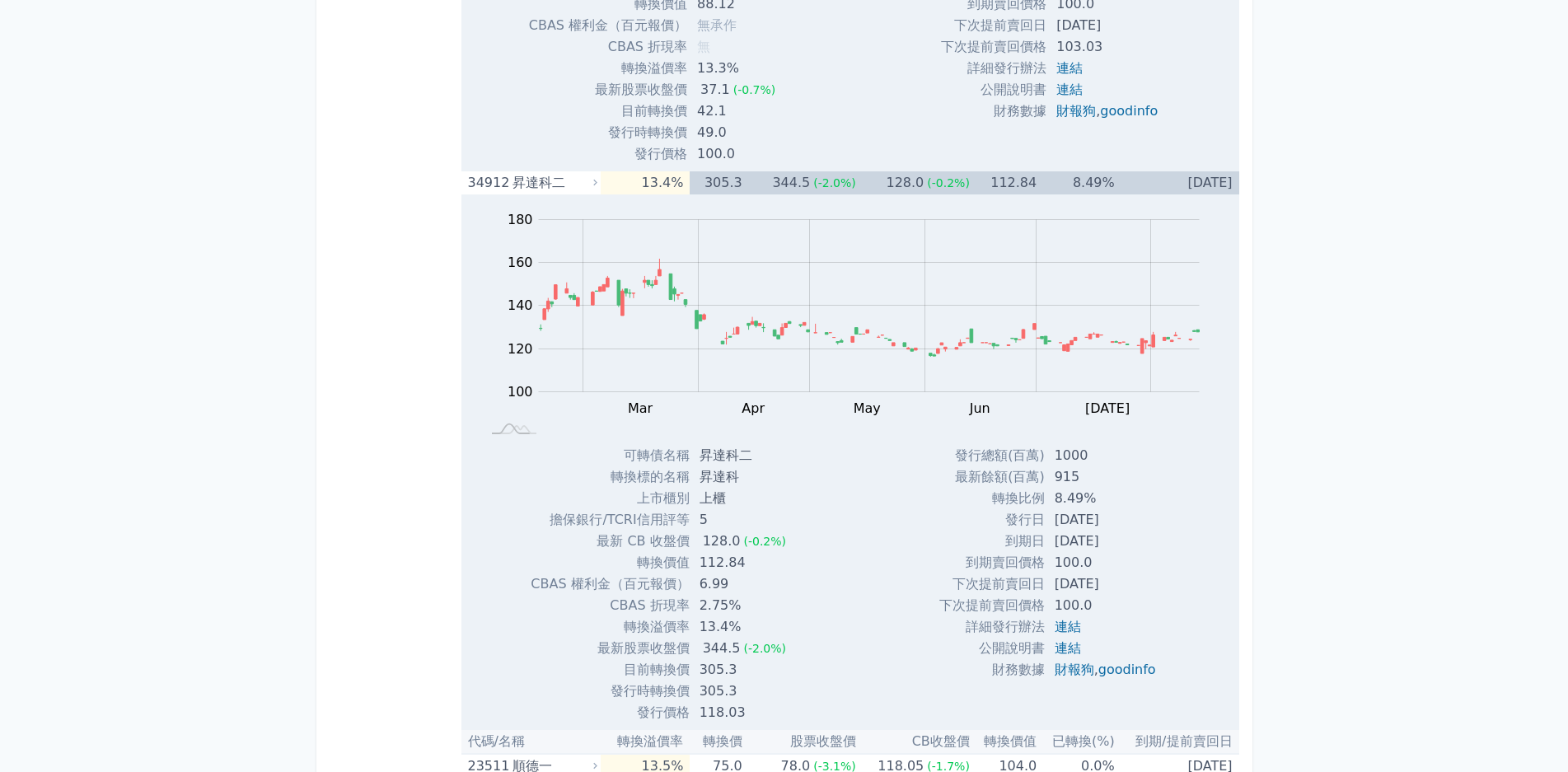
scroll to position [16152, 0]
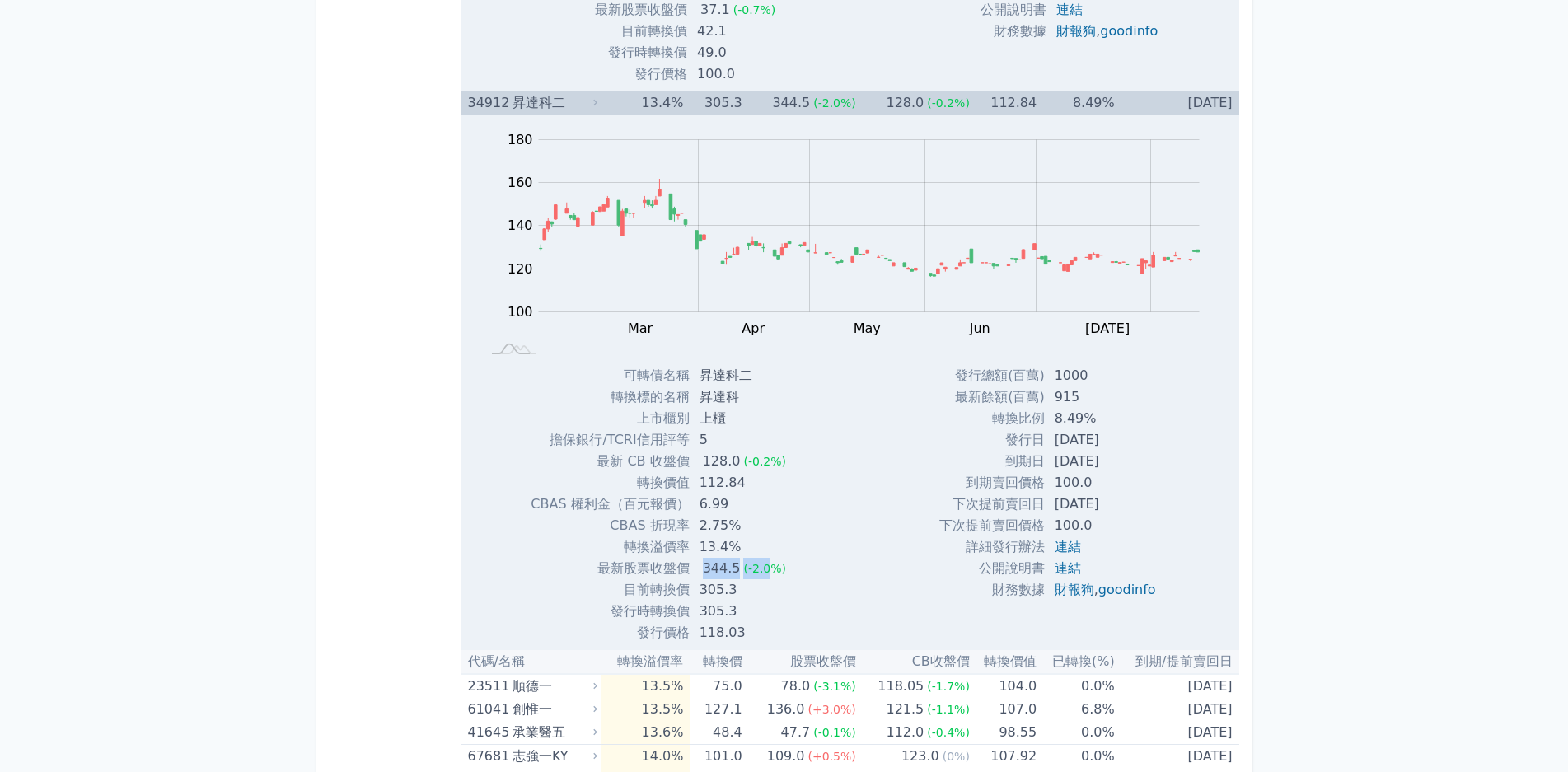
drag, startPoint x: 703, startPoint y: 562, endPoint x: 775, endPoint y: 572, distance: 72.7
click at [774, 572] on td "344.5 (-2.0%)" at bounding box center [745, 568] width 109 height 21
click at [774, 573] on span "(-2.0%)" at bounding box center [765, 569] width 43 height 14
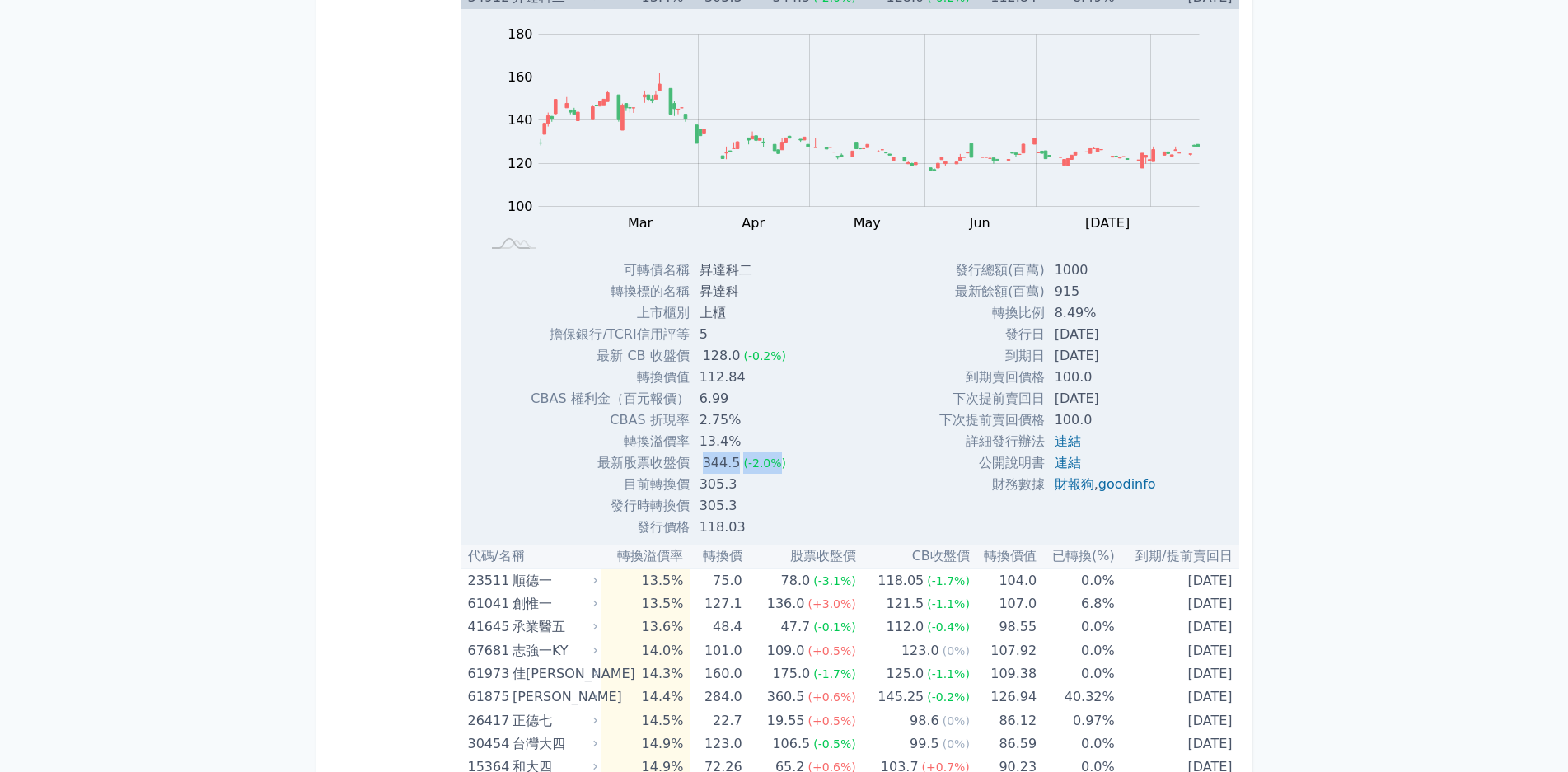
scroll to position [16399, 0]
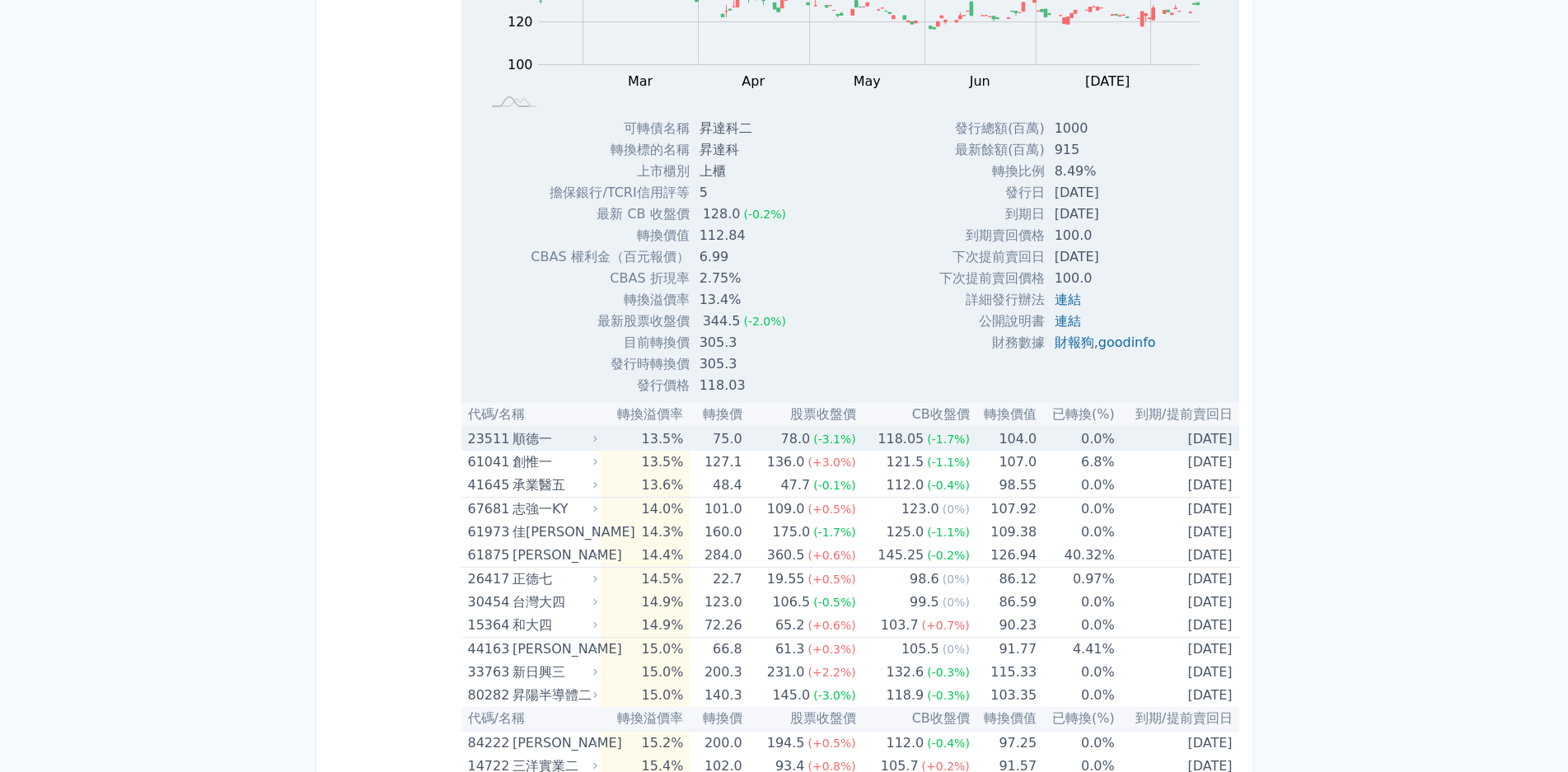
click at [597, 444] on icon at bounding box center [594, 439] width 11 height 11
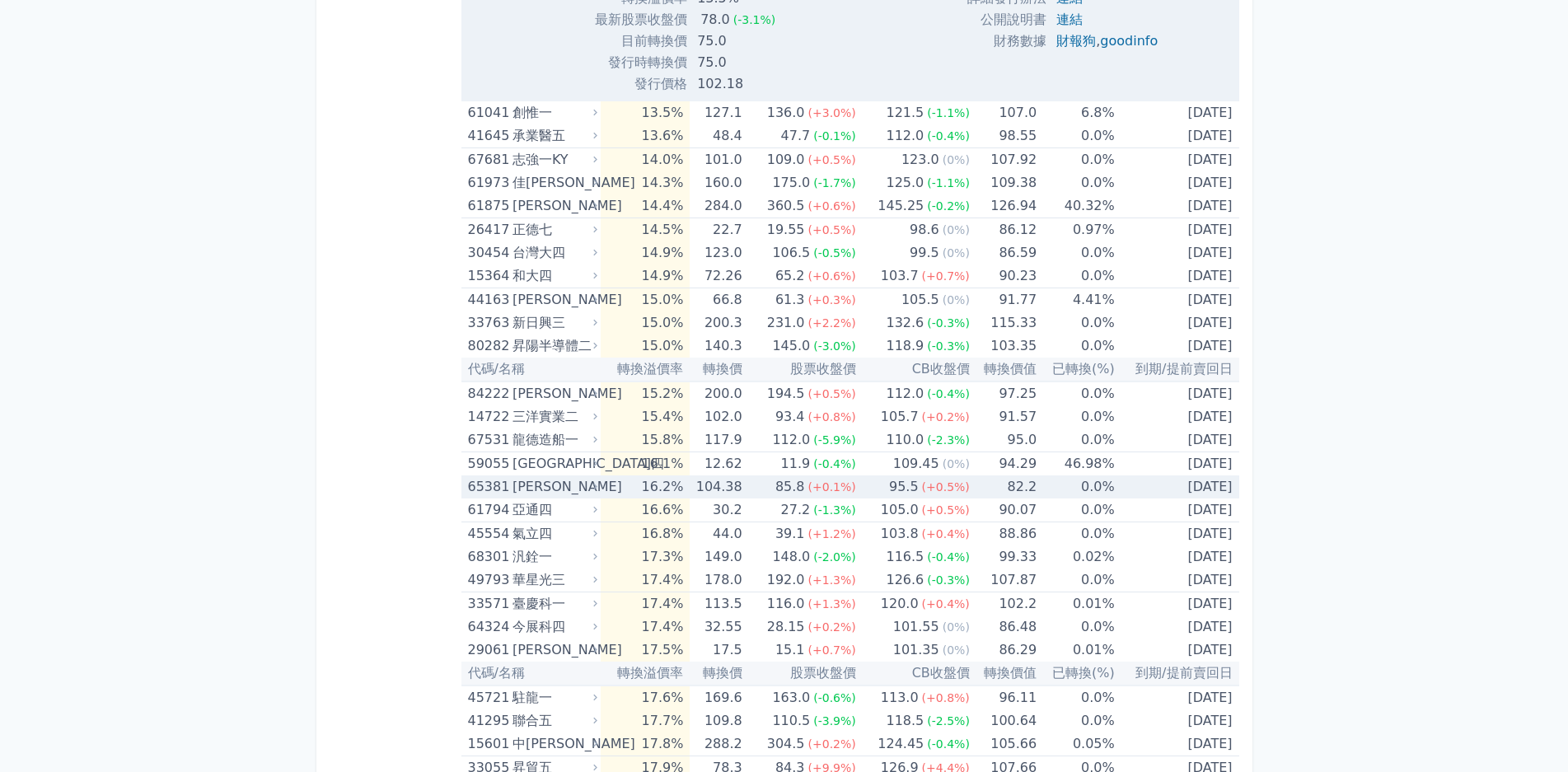
scroll to position [17306, 0]
